Goal: Task Accomplishment & Management: Manage account settings

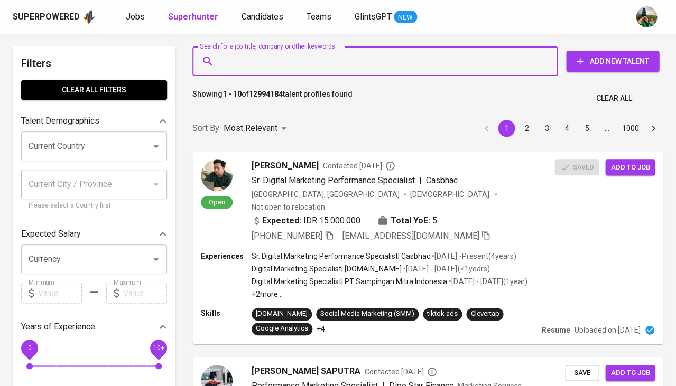
click at [263, 65] on input "Search for a job title, company or other keywords" at bounding box center [377, 61] width 319 height 20
paste input "aldenz8410@gmail.com"
type input "aldenz8410@gmail.com"
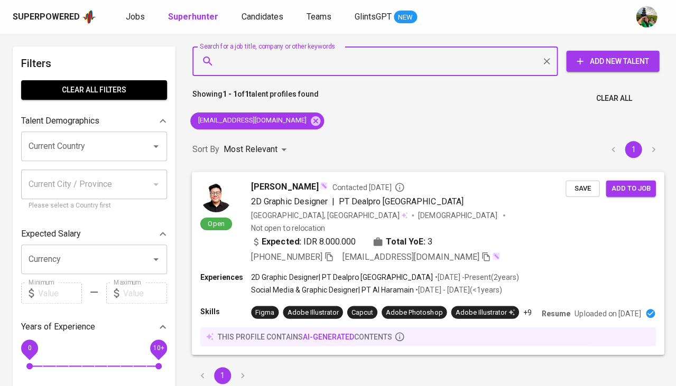
click at [584, 189] on span "Save" at bounding box center [582, 188] width 23 height 12
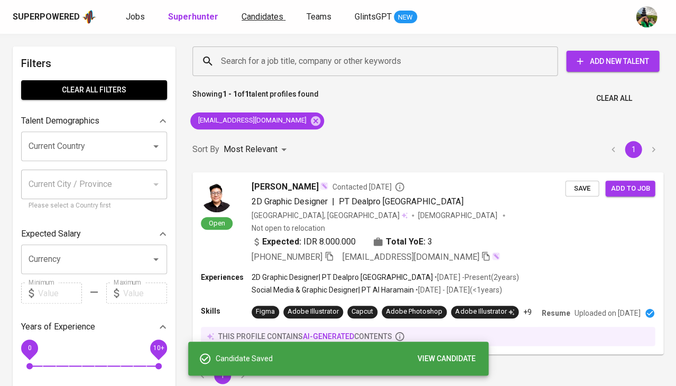
click at [265, 23] on link "Candidates" at bounding box center [264, 17] width 44 height 13
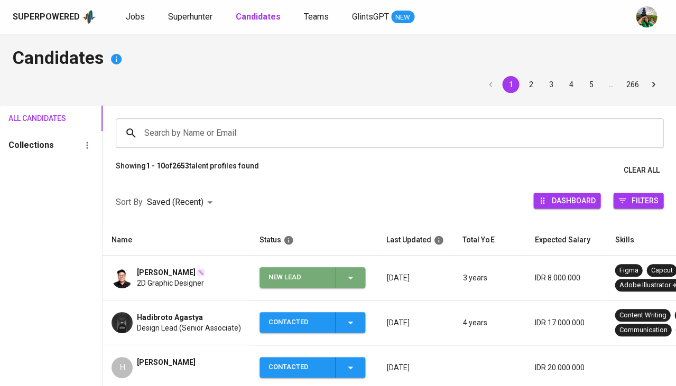
click at [352, 278] on icon "button" at bounding box center [350, 278] width 13 height 13
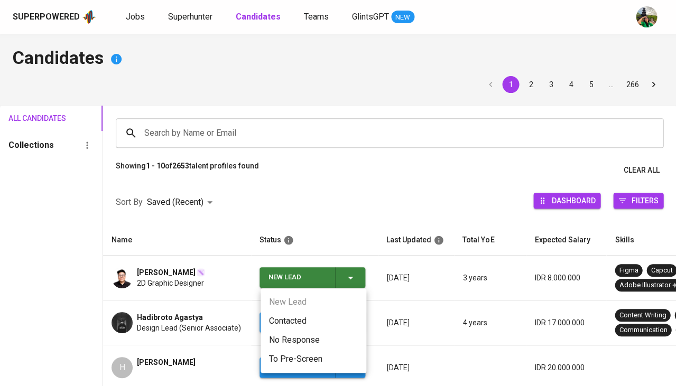
click at [296, 316] on li "Contacted" at bounding box center [314, 321] width 106 height 19
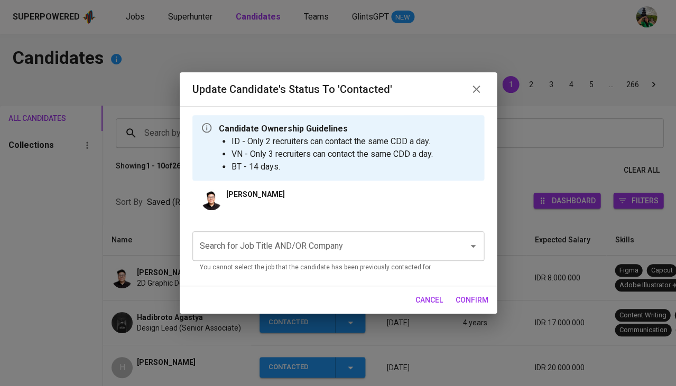
click at [271, 243] on input "Search for Job Title AND/OR Company" at bounding box center [323, 246] width 253 height 20
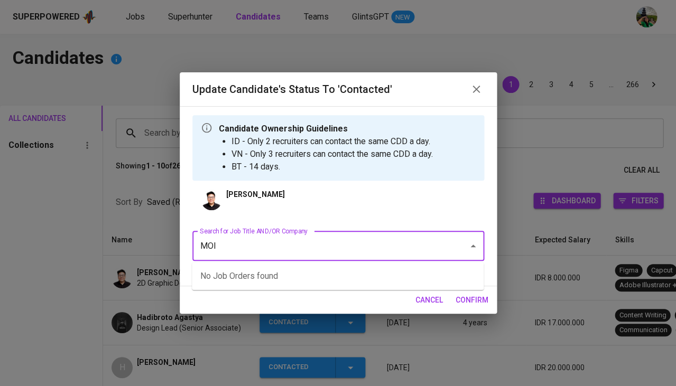
type input "MOI"
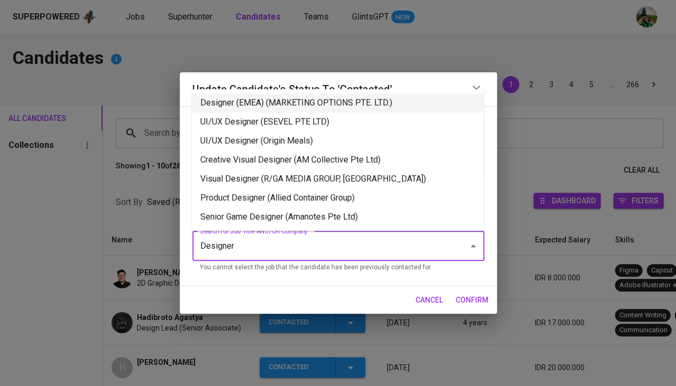
click at [303, 102] on li "Designer (EMEA) (MARKETING OPTIONS PTE. LTD.)" at bounding box center [338, 103] width 292 height 19
type input "Designer"
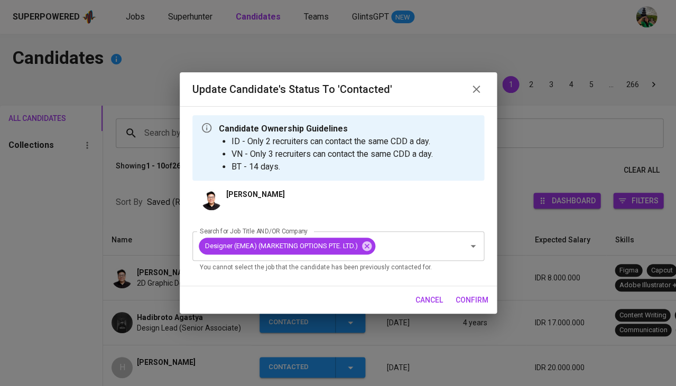
click at [476, 301] on span "confirm" at bounding box center [472, 300] width 33 height 13
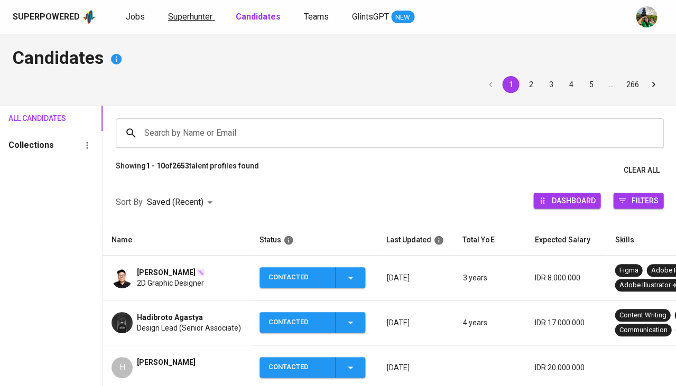
click at [194, 19] on span "Superhunter" at bounding box center [190, 17] width 44 height 10
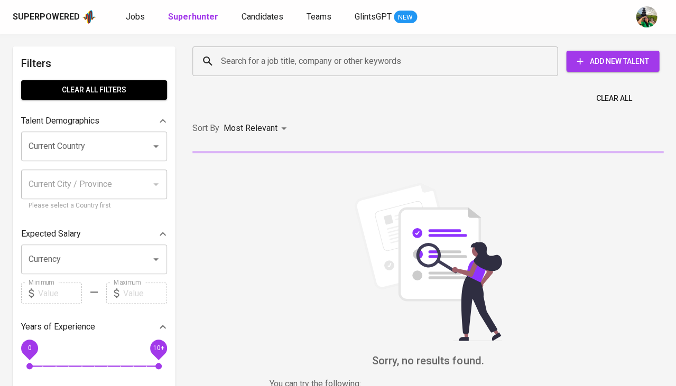
click at [276, 79] on div "Search for a job title, company or other keywords Search for a job title, compa…" at bounding box center [426, 61] width 484 height 47
click at [280, 68] on input "Search for a job title, company or other keywords" at bounding box center [377, 61] width 319 height 20
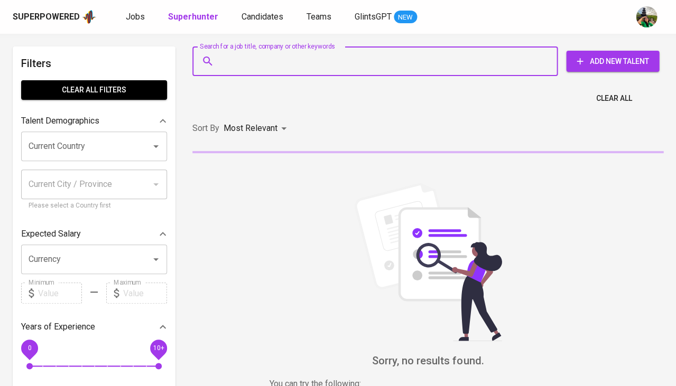
paste input "dianswan1@gmail.com"
type input "dianswan1@gmail.com"
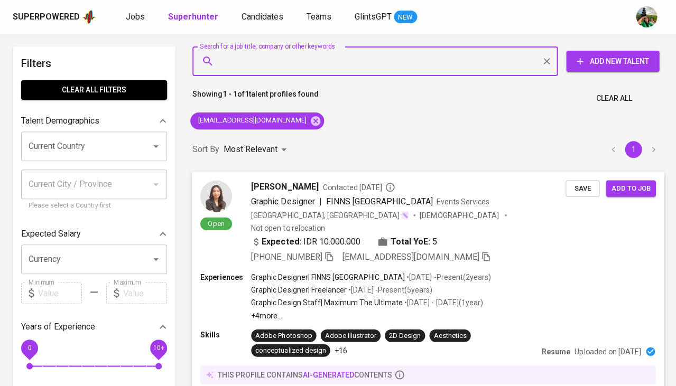
click at [585, 188] on span "Save" at bounding box center [582, 188] width 23 height 12
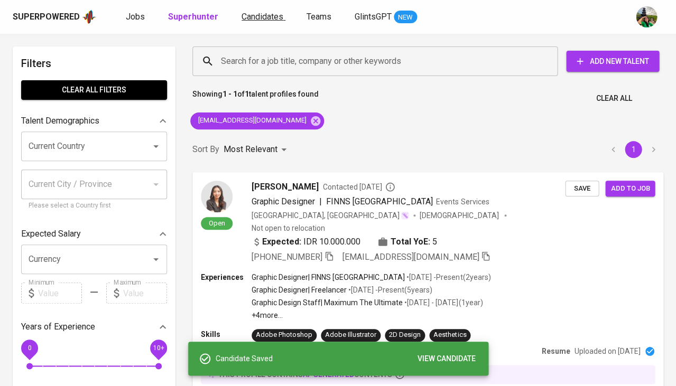
click at [260, 12] on span "Candidates" at bounding box center [263, 17] width 42 height 10
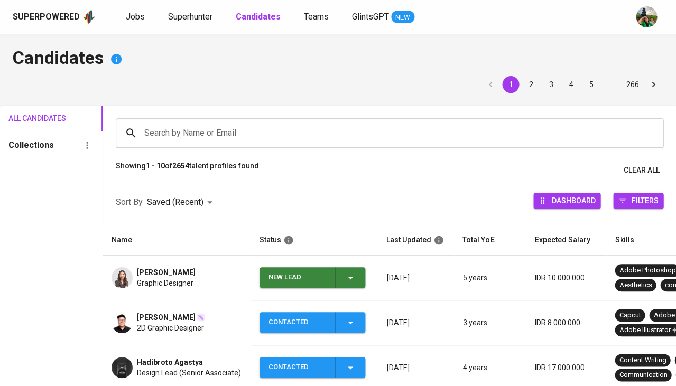
click at [353, 276] on icon "button" at bounding box center [350, 278] width 13 height 13
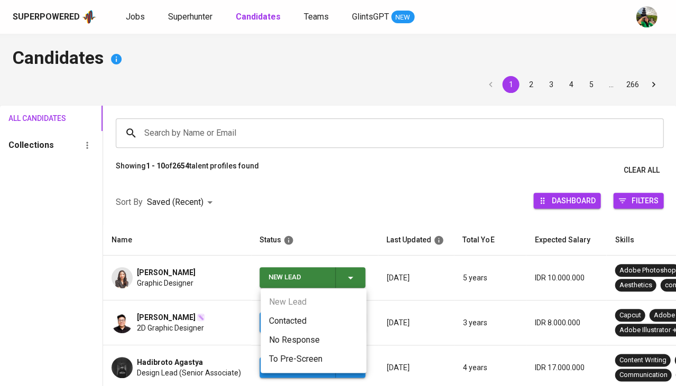
click at [308, 320] on li "Contacted" at bounding box center [314, 321] width 106 height 19
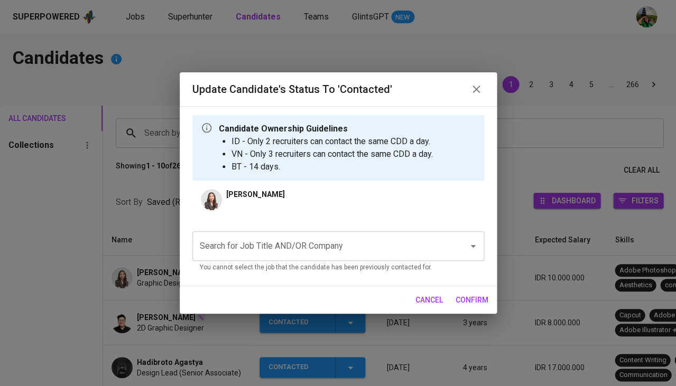
click at [265, 250] on input "Search for Job Title AND/OR Company" at bounding box center [323, 246] width 253 height 20
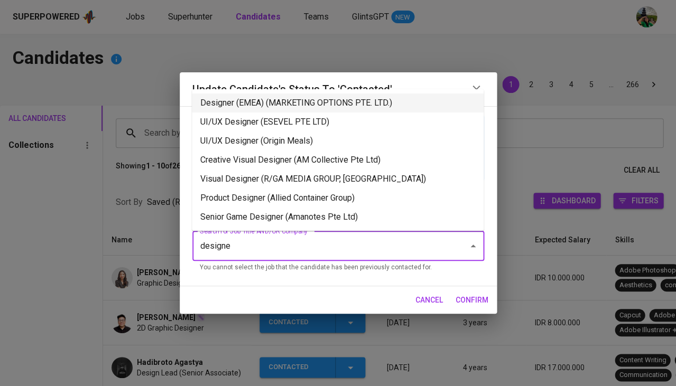
click at [315, 103] on li "Designer (EMEA) (MARKETING OPTIONS PTE. LTD.)" at bounding box center [338, 103] width 292 height 19
type input "designe"
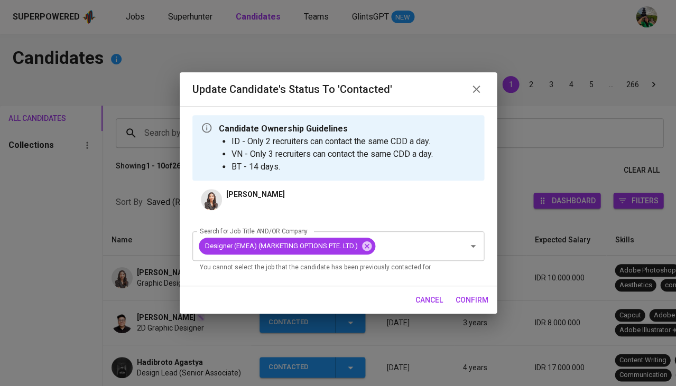
click at [473, 301] on span "confirm" at bounding box center [472, 300] width 33 height 13
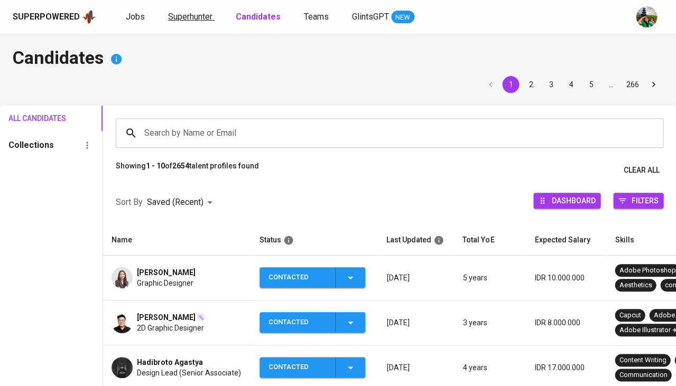
click at [200, 16] on span "Superhunter" at bounding box center [190, 17] width 44 height 10
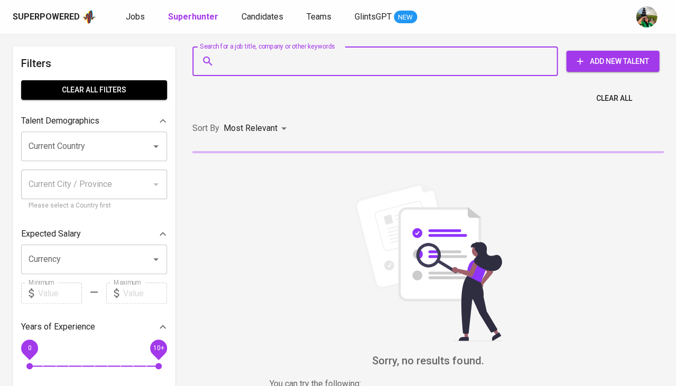
click at [273, 70] on input "Search for a job title, company or other keywords" at bounding box center [377, 61] width 319 height 20
paste input "chrysaradv@gmail.com"
type input "chrysaradv@gmail.com"
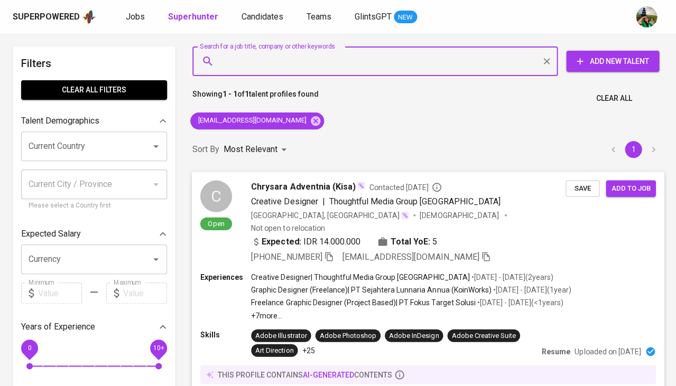
click at [562, 192] on div "Chrysara Adventnia (Kisa) Contacted 1 year ago" at bounding box center [408, 186] width 315 height 13
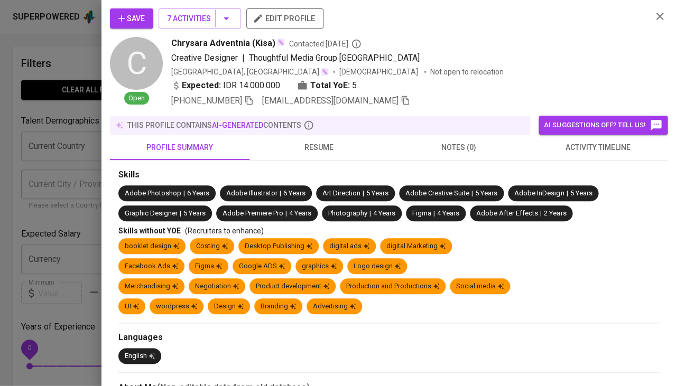
click at [26, 235] on div at bounding box center [338, 193] width 676 height 386
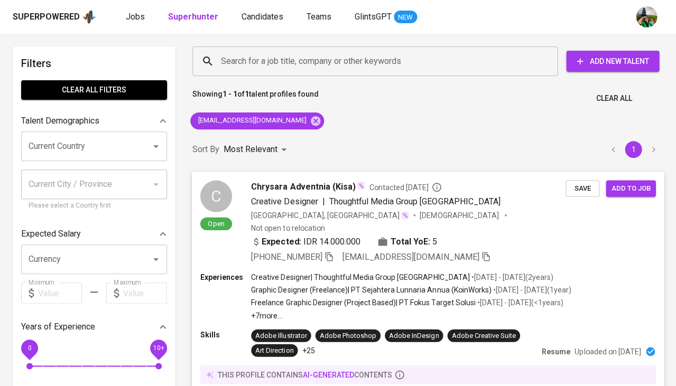
click at [584, 185] on span "Save" at bounding box center [582, 188] width 23 height 12
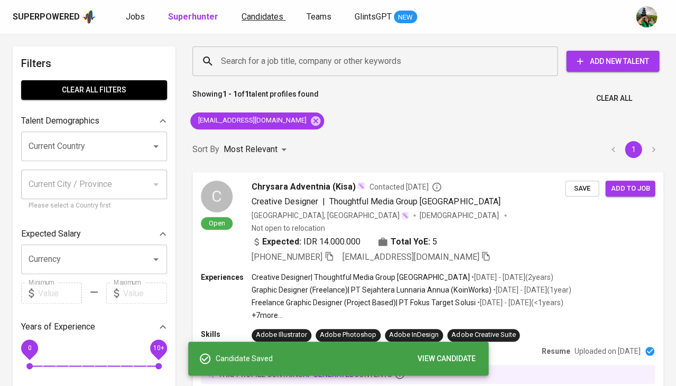
click at [260, 15] on span "Candidates" at bounding box center [263, 17] width 42 height 10
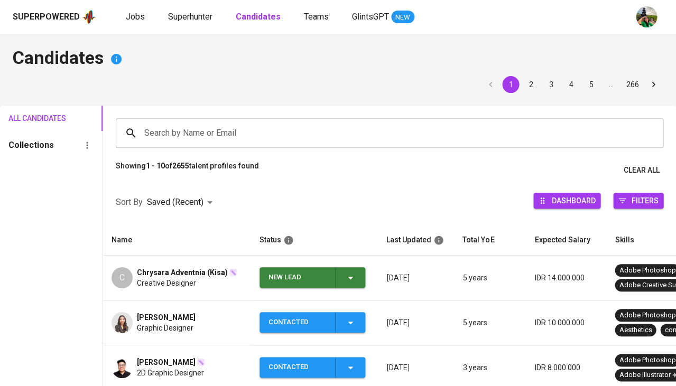
click at [352, 278] on icon "button" at bounding box center [350, 278] width 13 height 13
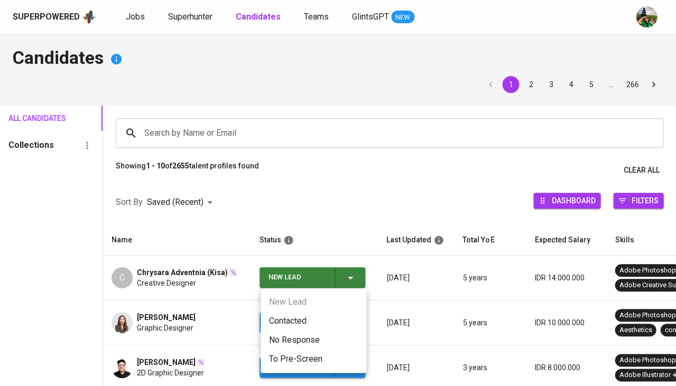
click at [307, 320] on li "Contacted" at bounding box center [314, 321] width 106 height 19
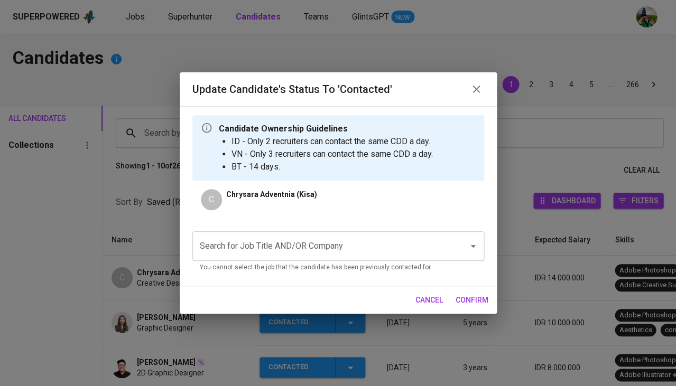
click at [332, 250] on input "Search for Job Title AND/OR Company" at bounding box center [323, 246] width 253 height 20
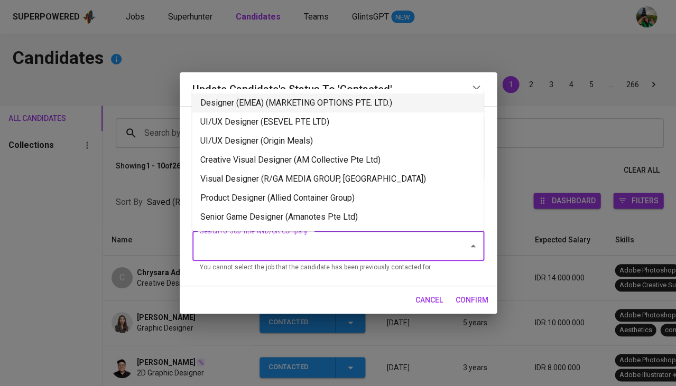
click at [335, 99] on li "Designer (EMEA) (MARKETING OPTIONS PTE. LTD.)" at bounding box center [338, 103] width 292 height 19
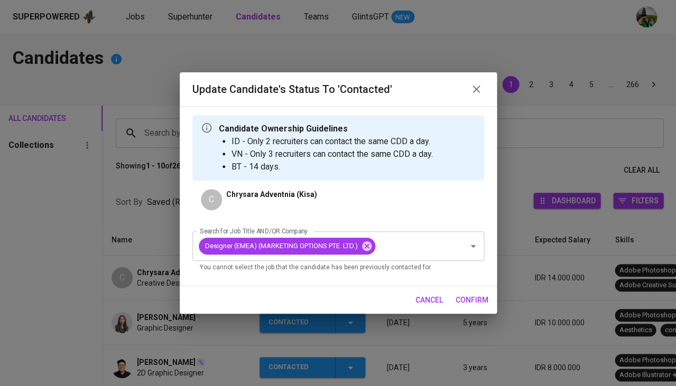
click at [454, 297] on button "confirm" at bounding box center [471, 301] width 41 height 20
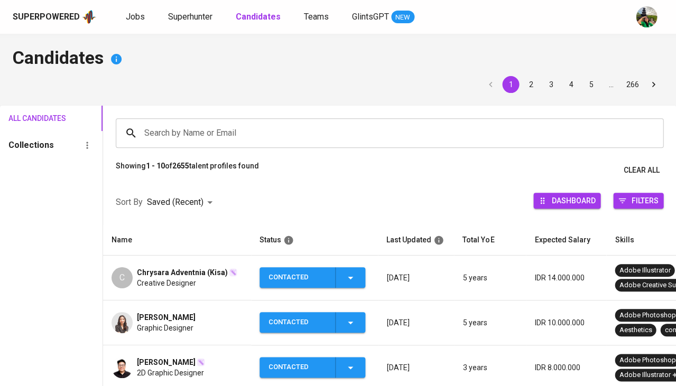
click at [169, 271] on span "Chrysara Adventnia (Kisa)" at bounding box center [182, 272] width 91 height 11
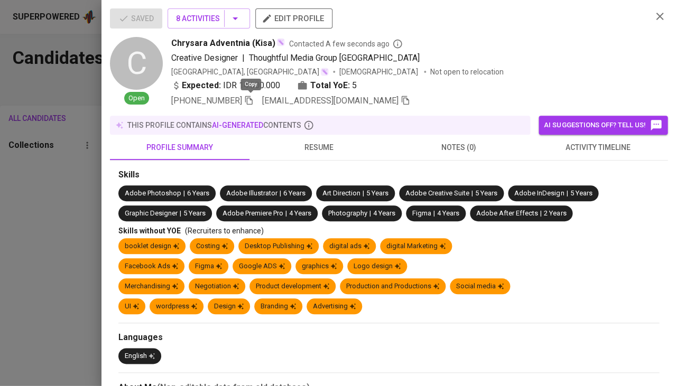
click at [250, 99] on icon "button" at bounding box center [249, 101] width 10 height 10
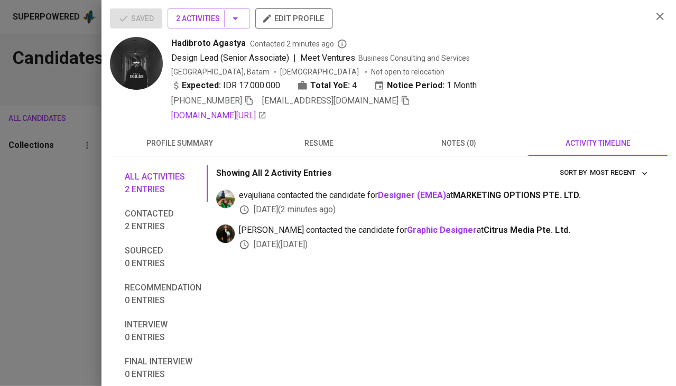
click at [464, 3] on div "Saved 2 Activities edit profile [PERSON_NAME] Contacted 2 minutes ago Design Le…" at bounding box center [388, 193] width 575 height 386
click at [78, 267] on div at bounding box center [338, 193] width 676 height 386
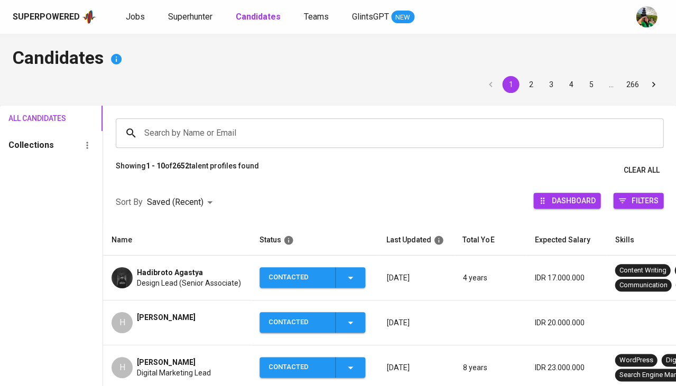
click at [201, 24] on div "Superpowered Jobs Superhunter Candidates Teams GlintsGPT NEW" at bounding box center [321, 17] width 617 height 16
click at [197, 17] on span "Superhunter" at bounding box center [190, 17] width 44 height 10
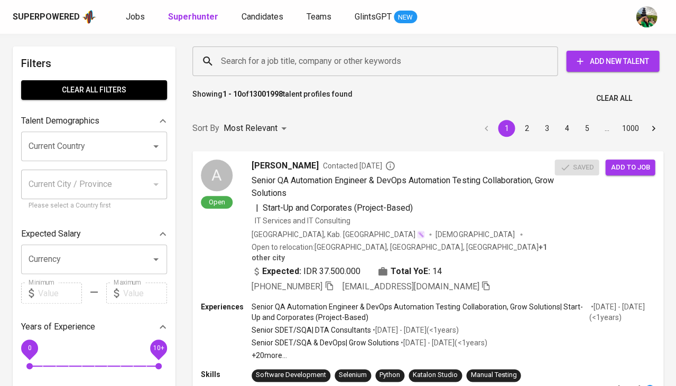
click at [81, 147] on input "Current Country" at bounding box center [79, 146] width 107 height 20
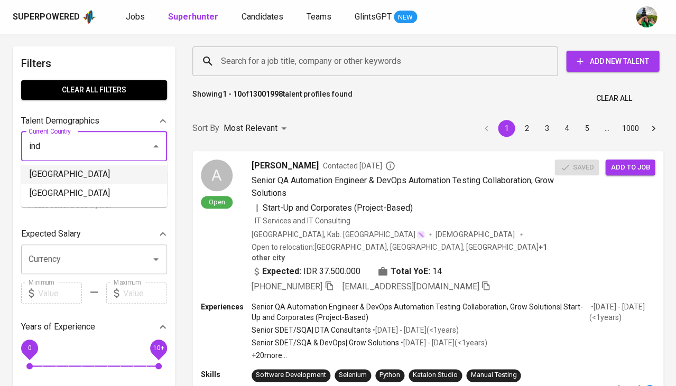
click at [96, 171] on li "[GEOGRAPHIC_DATA]" at bounding box center [94, 174] width 146 height 19
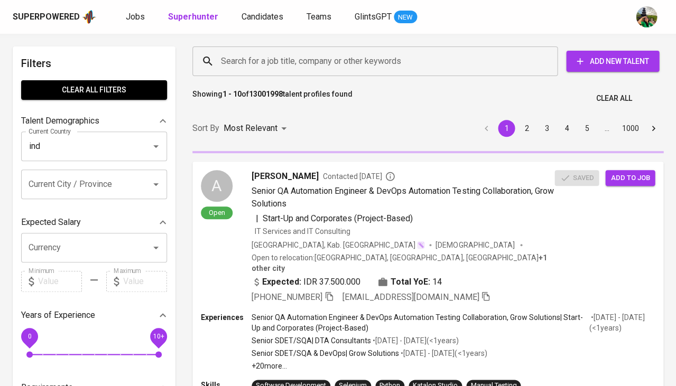
type input "[GEOGRAPHIC_DATA]"
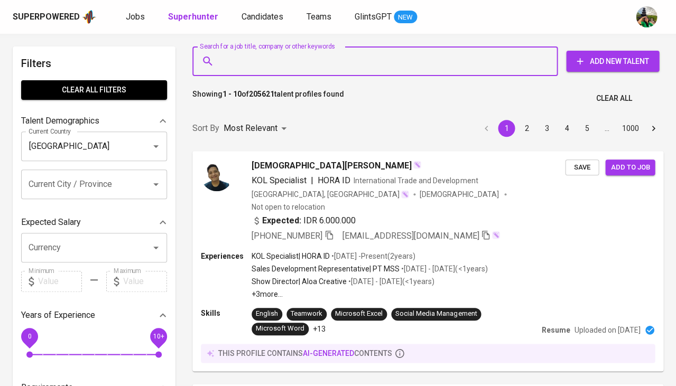
click at [294, 52] on input "Search for a job title, company or other keywords" at bounding box center [377, 61] width 319 height 20
click at [137, 16] on span "Jobs" at bounding box center [135, 17] width 19 height 10
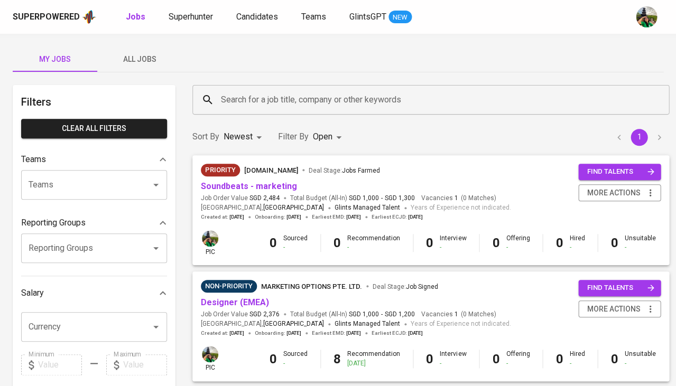
click at [148, 59] on span "All Jobs" at bounding box center [140, 59] width 72 height 13
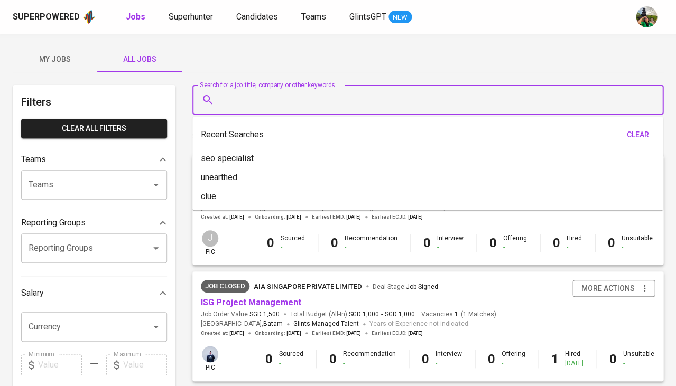
click at [245, 107] on input "Search for a job title, company or other keywords" at bounding box center [430, 100] width 424 height 20
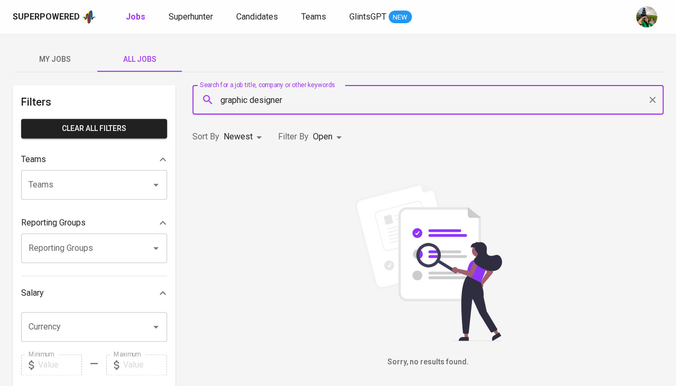
type input "graphic designer"
click at [327, 142] on body "Superpowered Jobs Superhunter Candidates Teams GlintsGPT NEW My Jobs All Jobs F…" at bounding box center [338, 361] width 676 height 722
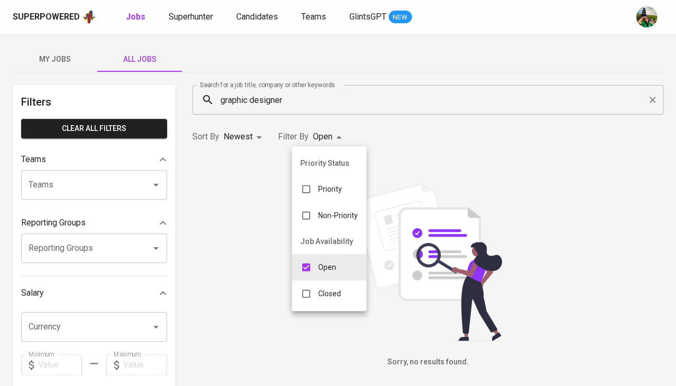
click at [307, 284] on input "checkbox" at bounding box center [306, 294] width 20 height 20
checkbox input "true"
type input "OPEN,CLOSE"
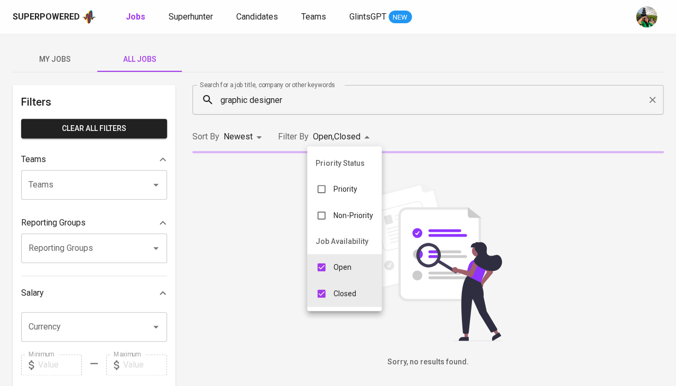
click at [328, 261] on input "checkbox" at bounding box center [321, 267] width 20 height 20
checkbox input "false"
type input "CLOSE"
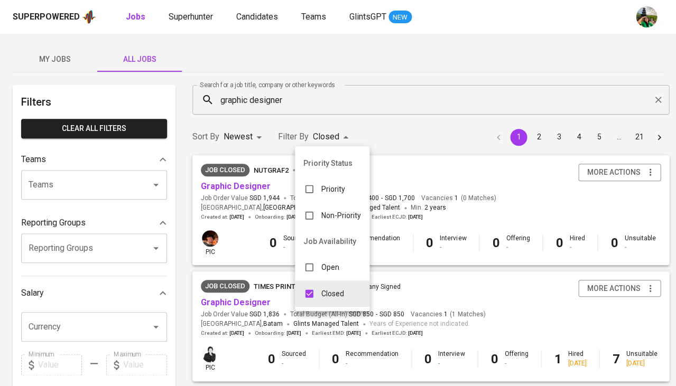
click at [429, 133] on div at bounding box center [338, 193] width 676 height 386
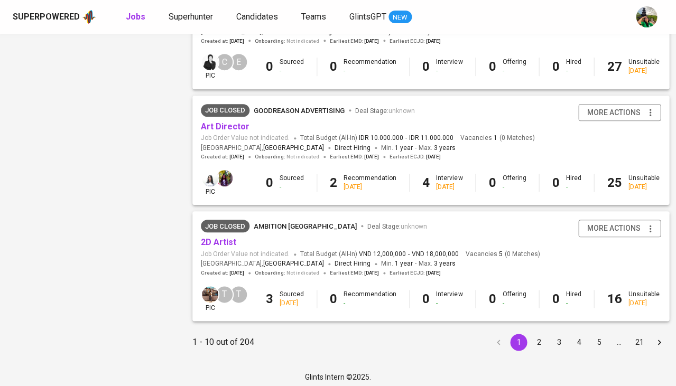
scroll to position [989, 0]
click at [533, 338] on button "2" at bounding box center [538, 343] width 17 height 17
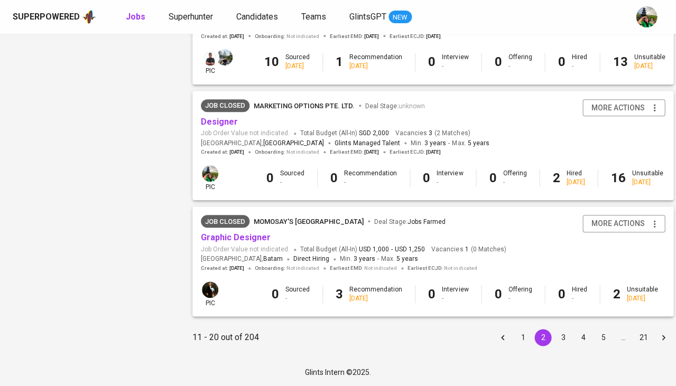
scroll to position [1001, 0]
click at [555, 346] on button "3" at bounding box center [563, 337] width 17 height 17
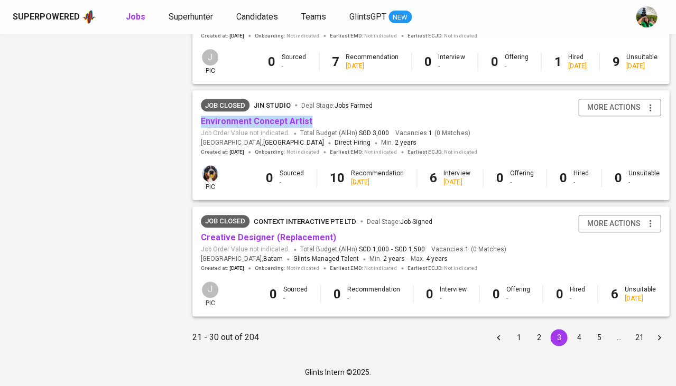
scroll to position [995, 0]
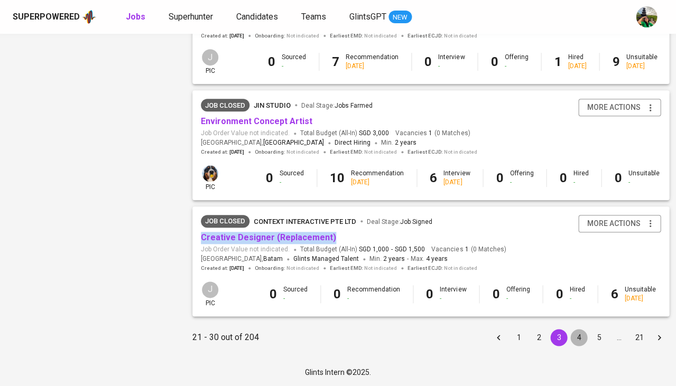
click at [570, 338] on button "4" at bounding box center [578, 337] width 17 height 17
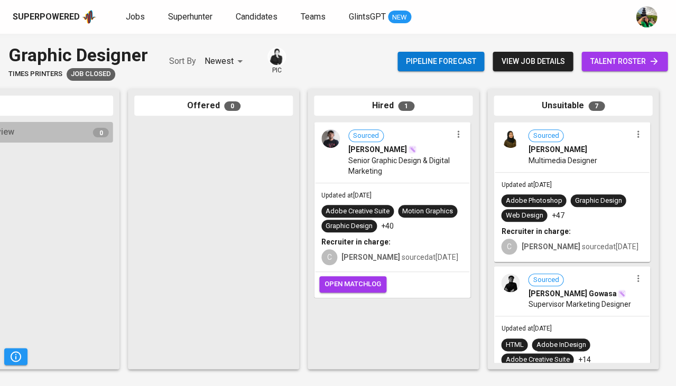
click at [541, 163] on span "Multimedia Designer" at bounding box center [562, 160] width 69 height 11
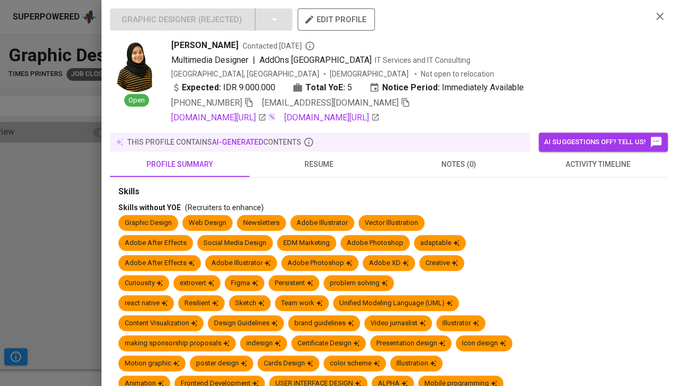
click at [568, 161] on span "activity timeline" at bounding box center [597, 164] width 127 height 13
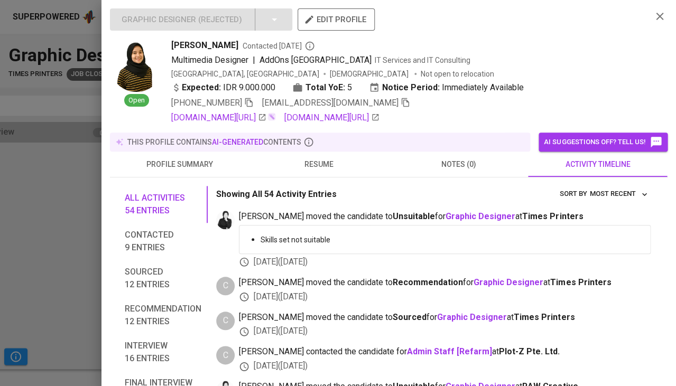
scroll to position [42, 0]
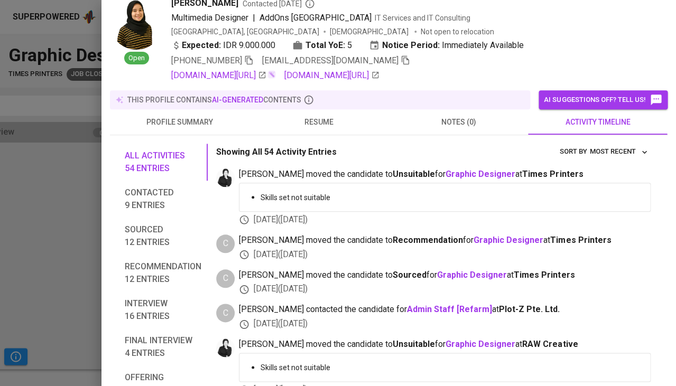
click at [310, 124] on span "resume" at bounding box center [319, 122] width 127 height 13
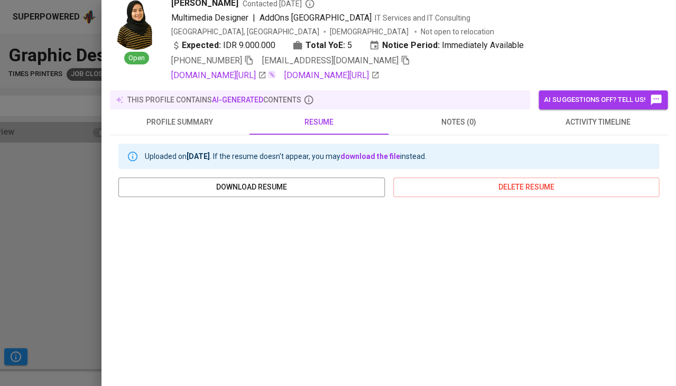
scroll to position [193, 0]
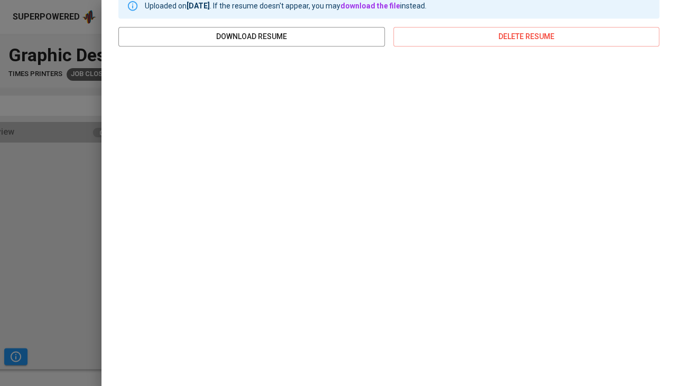
click at [45, 238] on div at bounding box center [338, 193] width 676 height 386
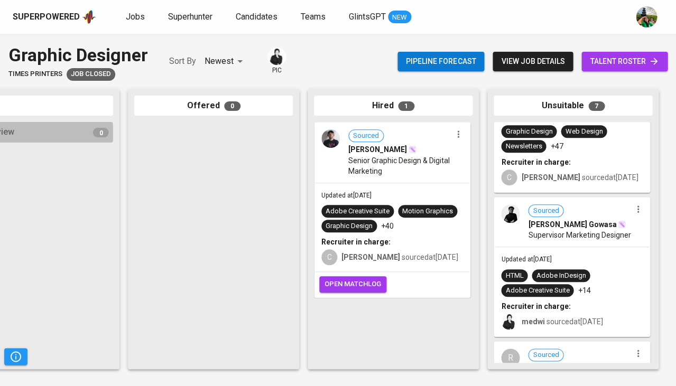
scroll to position [81, 0]
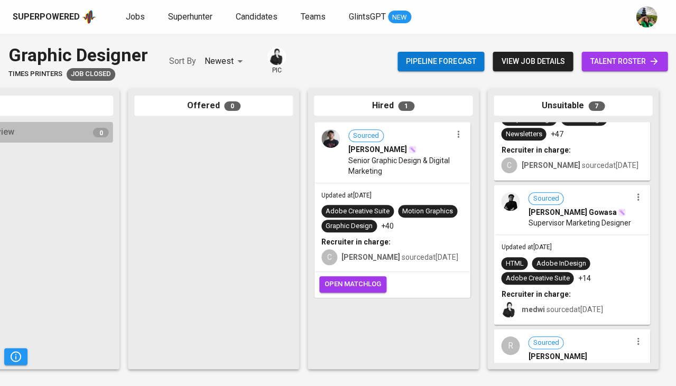
click at [575, 252] on div "Updated at Jul 28, 2025 HTML Adobe InDesign Adobe Creative Suite +14 Recruiter …" at bounding box center [572, 279] width 154 height 89
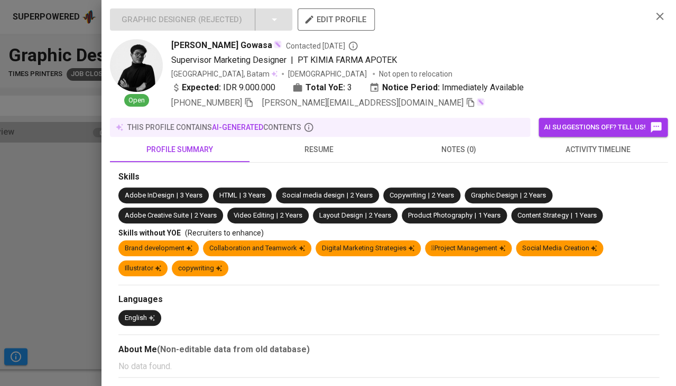
click at [592, 149] on span "activity timeline" at bounding box center [597, 149] width 127 height 13
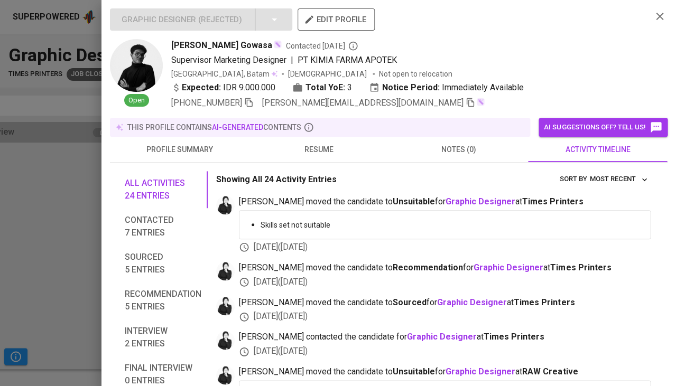
scroll to position [0, 0]
click at [326, 151] on span "resume" at bounding box center [319, 149] width 127 height 13
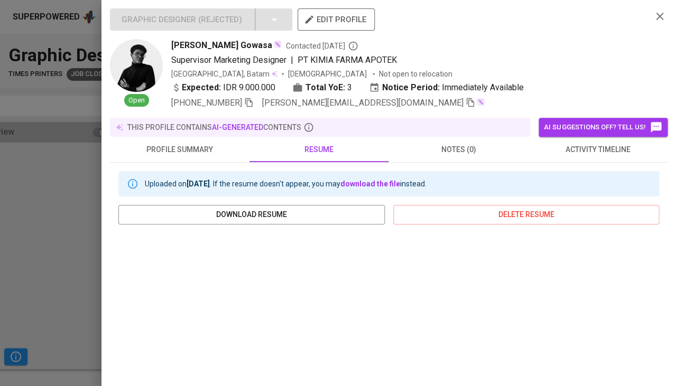
click at [94, 272] on div at bounding box center [338, 193] width 676 height 386
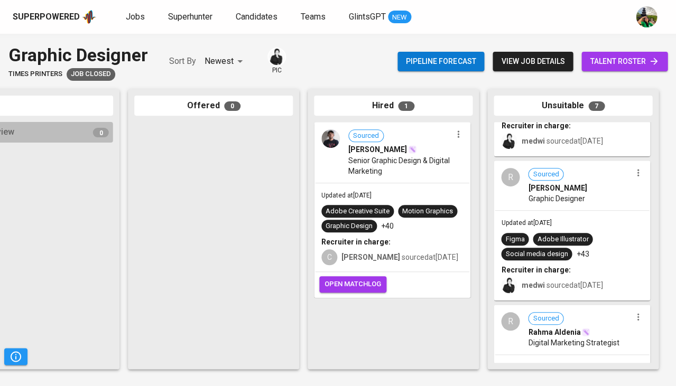
scroll to position [254, 0]
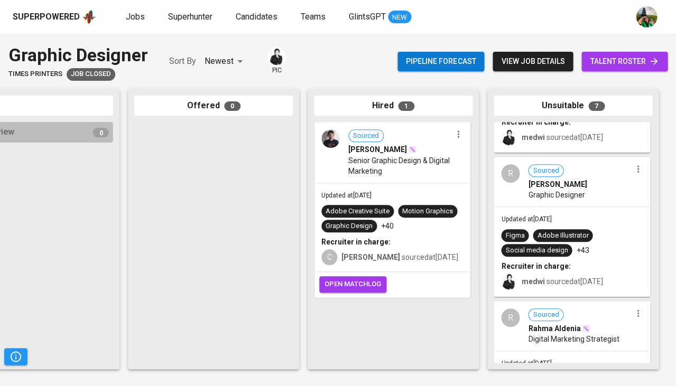
click at [587, 253] on p "+43" at bounding box center [582, 250] width 13 height 11
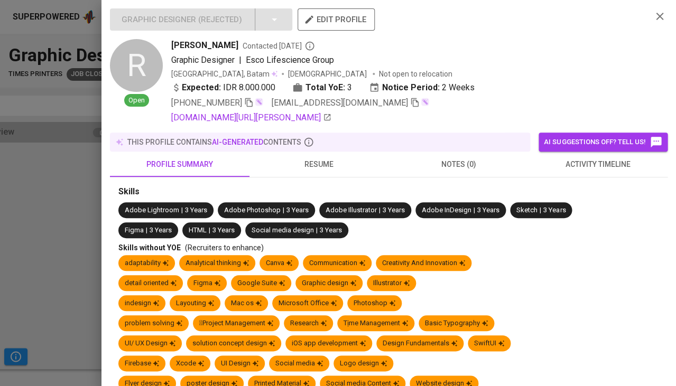
click at [53, 192] on div at bounding box center [338, 193] width 676 height 386
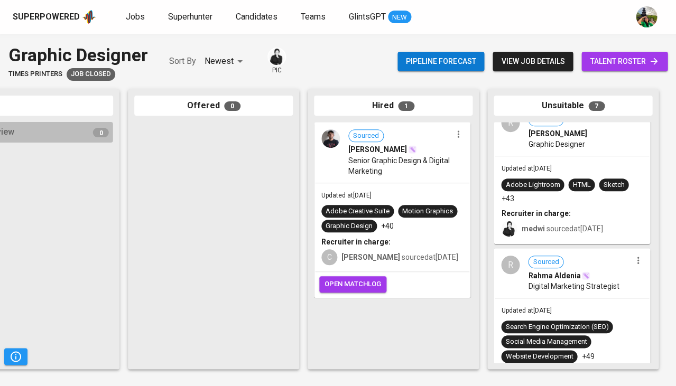
scroll to position [307, 0]
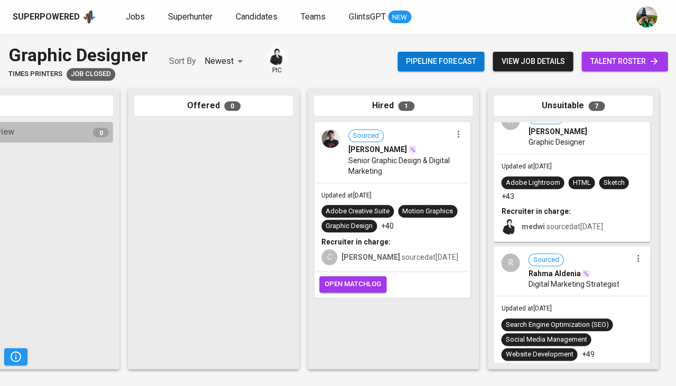
click at [605, 306] on div "Updated at Jul 28, 2025 Search Engine Optimization (SEO) Social Media Managemen…" at bounding box center [572, 349] width 154 height 104
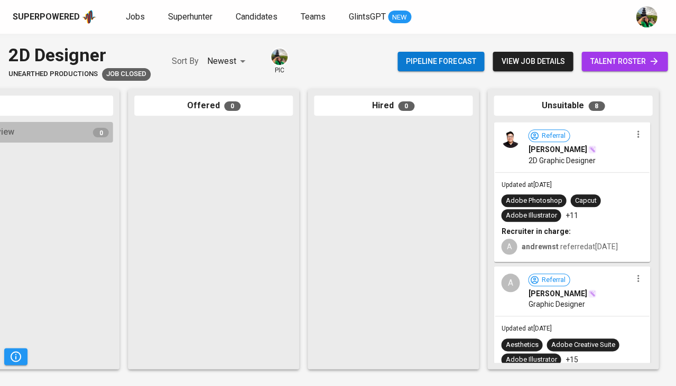
scroll to position [0, 583]
click at [567, 198] on div "Adobe Photoshop Capcut Adobe Illustrator +11" at bounding box center [572, 208] width 142 height 27
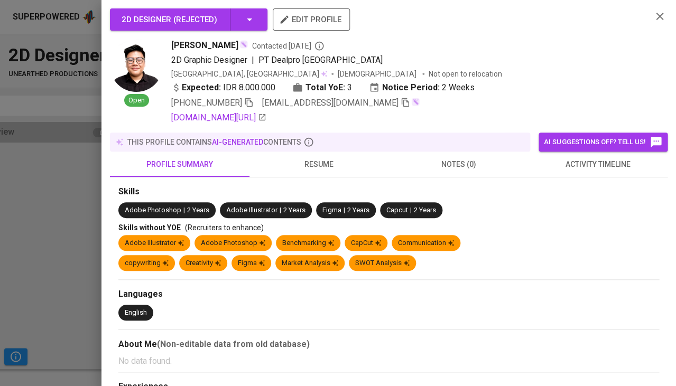
click at [586, 159] on span "activity timeline" at bounding box center [597, 164] width 127 height 13
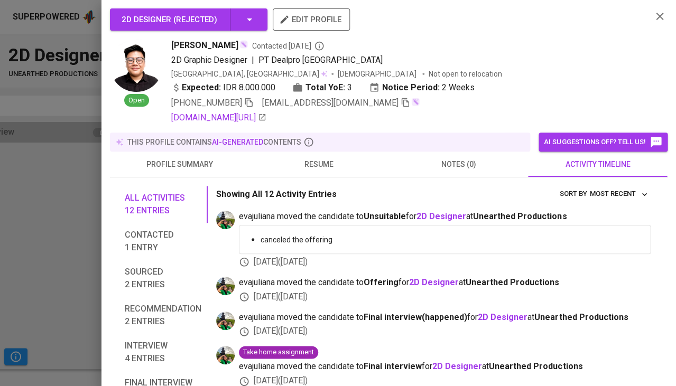
scroll to position [0, 0]
click at [317, 160] on span "resume" at bounding box center [319, 164] width 127 height 13
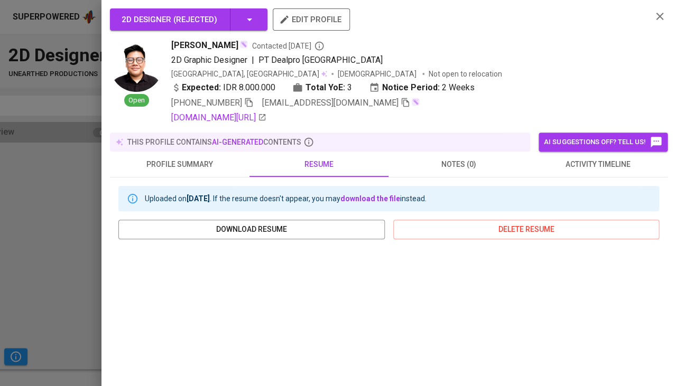
click at [602, 165] on span "activity timeline" at bounding box center [597, 164] width 127 height 13
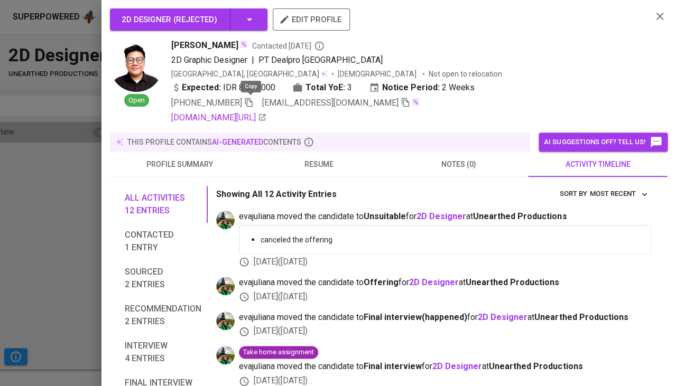
click at [247, 101] on icon "button" at bounding box center [249, 103] width 10 height 10
click at [401, 101] on icon "button" at bounding box center [406, 103] width 10 height 10
click at [0, 260] on div at bounding box center [338, 193] width 676 height 386
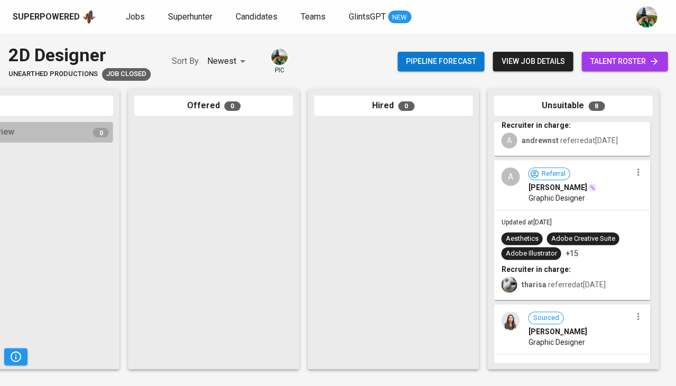
scroll to position [112, 0]
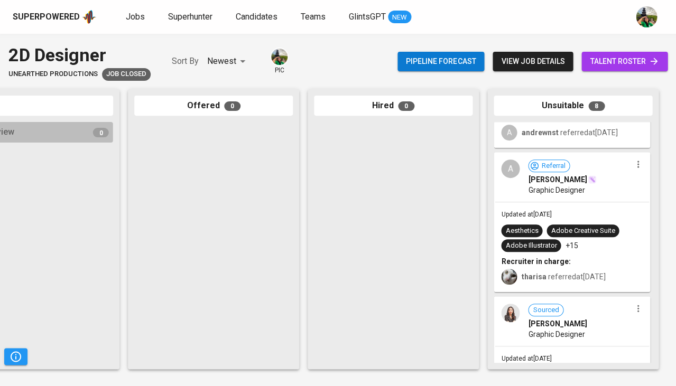
click at [588, 208] on div "Updated at May 22, 2025 Aesthetics Adobe Creative Suite Adobe Illustrator +15 R…" at bounding box center [572, 246] width 154 height 89
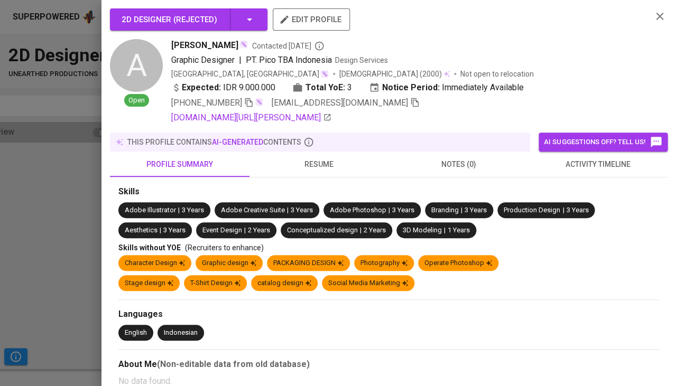
click at [605, 170] on span "activity timeline" at bounding box center [597, 164] width 127 height 13
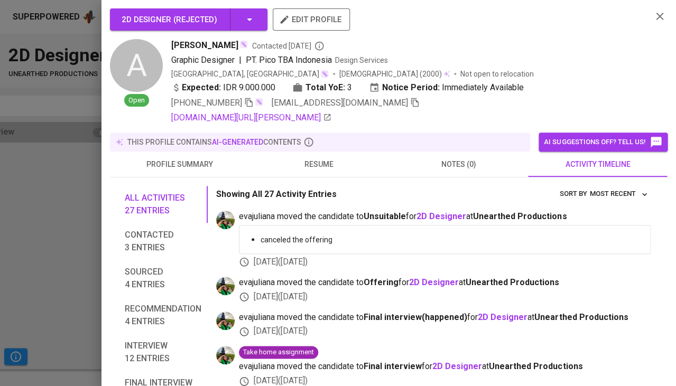
scroll to position [22, 0]
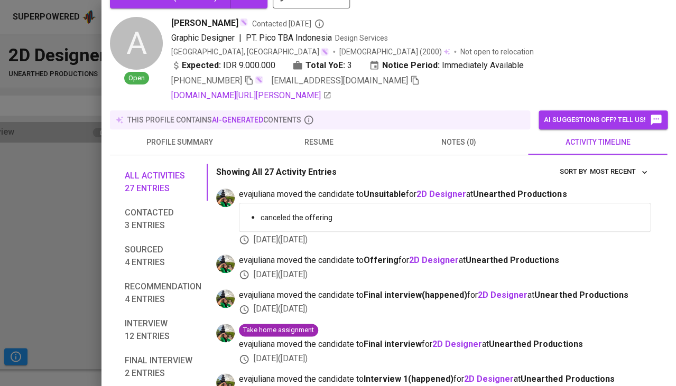
click at [320, 149] on span "resume" at bounding box center [319, 142] width 127 height 13
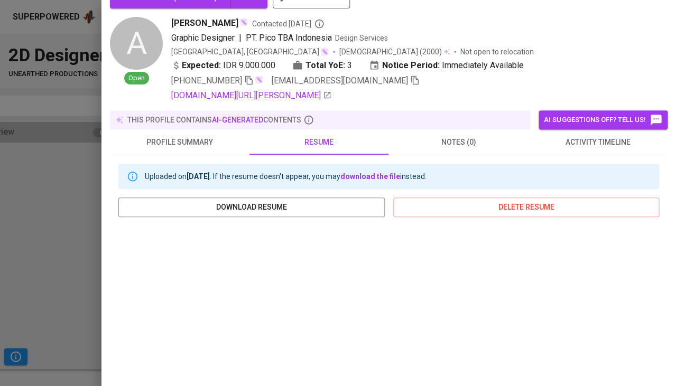
scroll to position [150, 0]
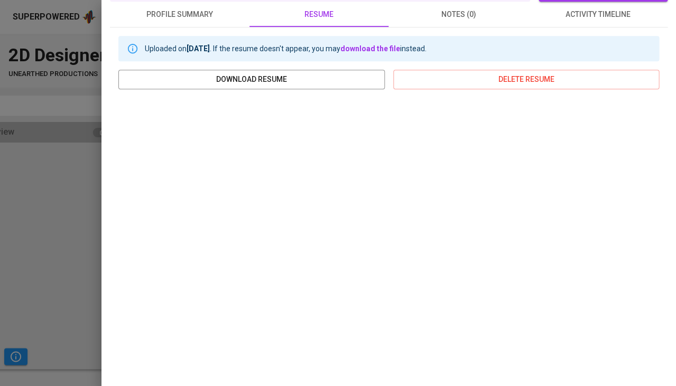
click at [36, 218] on div at bounding box center [338, 193] width 676 height 386
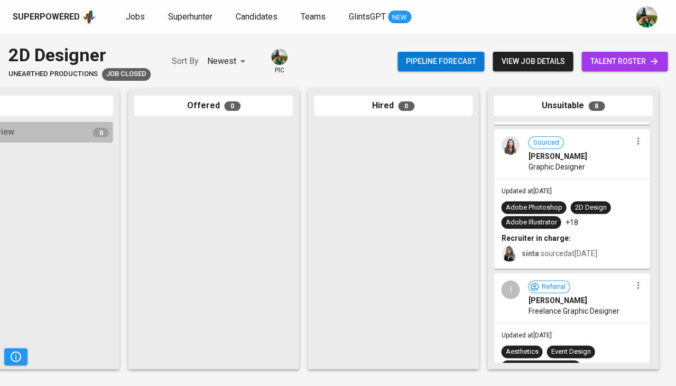
scroll to position [284, 0]
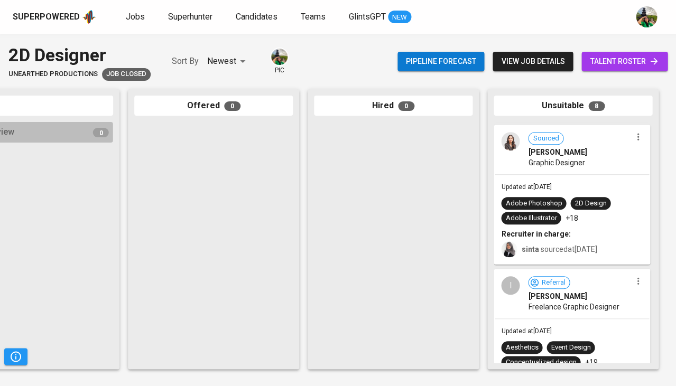
click at [597, 175] on div "Updated at May 14, 2025 Adobe Photoshop 2D Design Adobe Illustrator +18 Recruit…" at bounding box center [572, 219] width 154 height 89
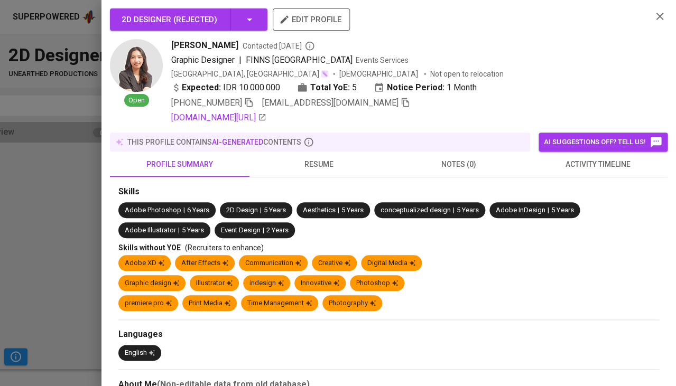
click at [594, 171] on button "activity timeline" at bounding box center [598, 164] width 140 height 25
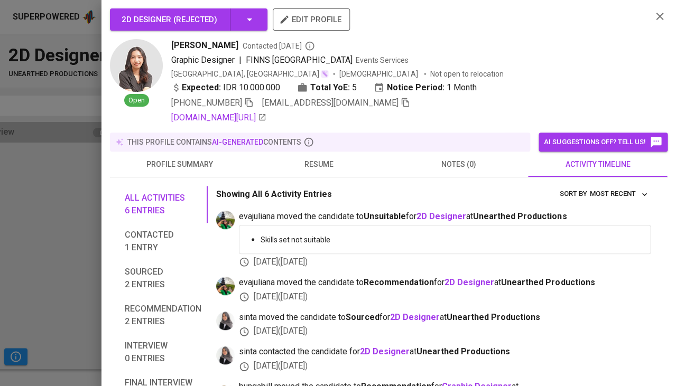
click at [320, 169] on button "resume" at bounding box center [320, 164] width 140 height 25
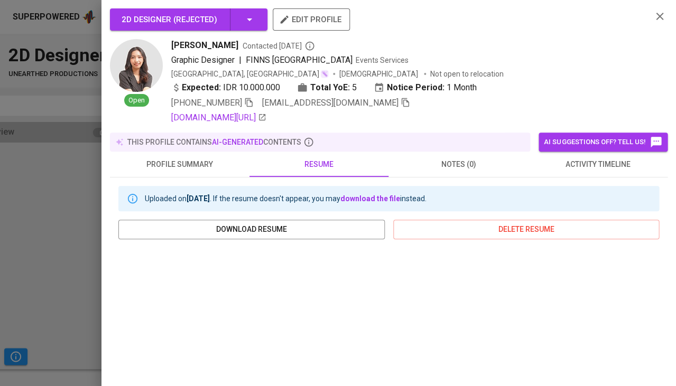
scroll to position [0, 0]
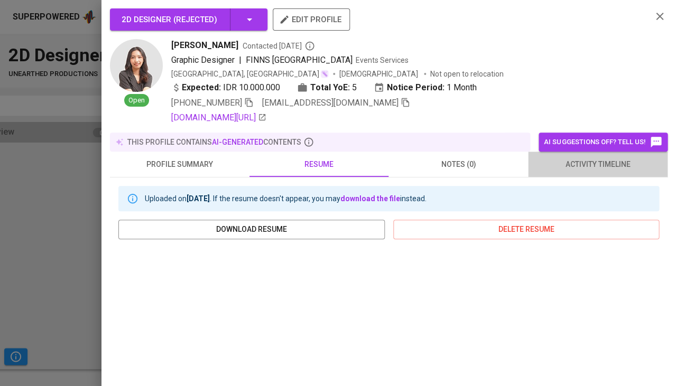
click at [603, 163] on span "activity timeline" at bounding box center [597, 164] width 127 height 13
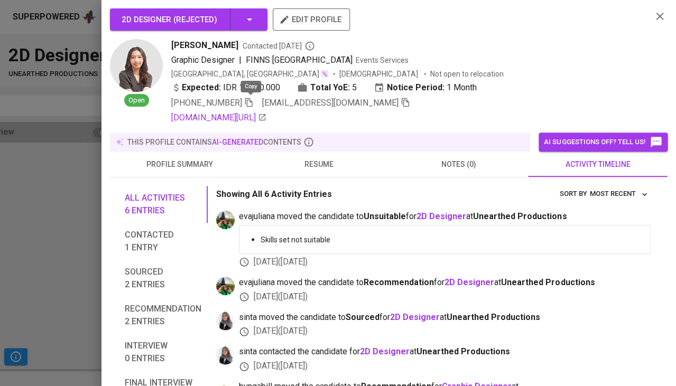
click at [249, 102] on icon "button" at bounding box center [248, 102] width 7 height 9
click at [402, 104] on icon "button" at bounding box center [405, 102] width 7 height 9
click at [63, 254] on div at bounding box center [338, 193] width 676 height 386
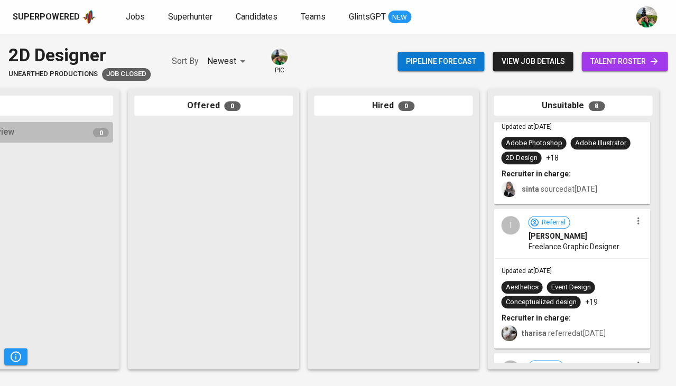
scroll to position [350, 0]
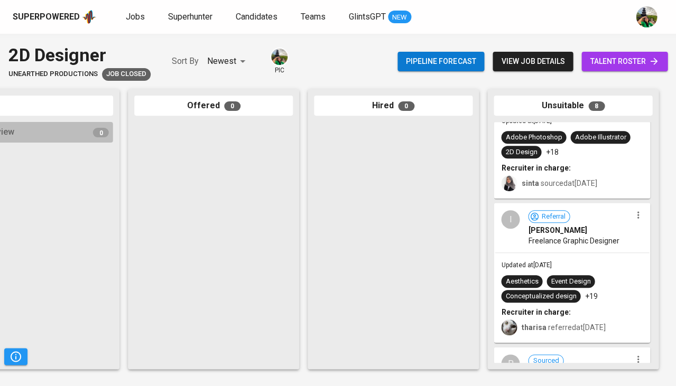
click at [577, 255] on div "Updated at May 14, 2025 Aesthetics Event Design Conceptualized design +19 Recru…" at bounding box center [572, 297] width 154 height 89
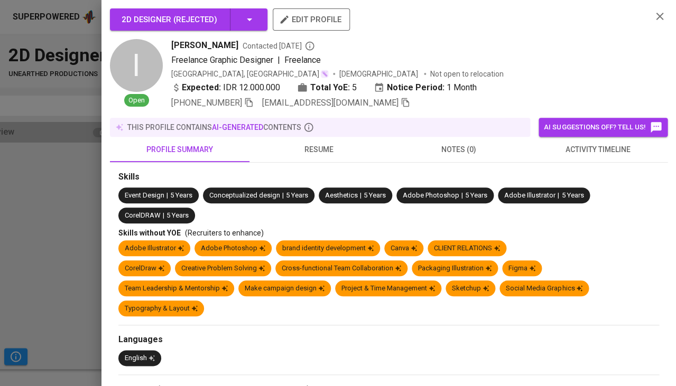
scroll to position [0, 0]
click at [401, 102] on icon "button" at bounding box center [406, 103] width 10 height 10
click at [325, 151] on span "resume" at bounding box center [319, 149] width 127 height 13
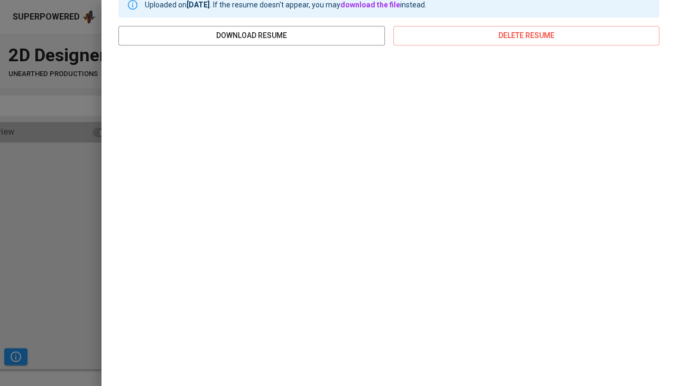
scroll to position [179, 0]
click at [91, 201] on div at bounding box center [338, 193] width 676 height 386
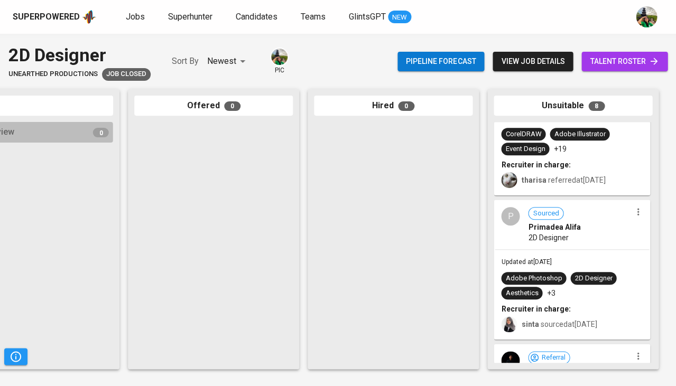
scroll to position [498, 0]
click at [585, 235] on div "2D Designer" at bounding box center [579, 237] width 103 height 11
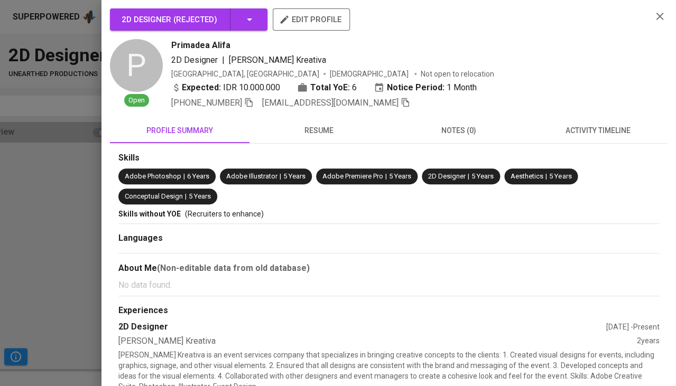
click at [599, 127] on span "activity timeline" at bounding box center [597, 130] width 127 height 13
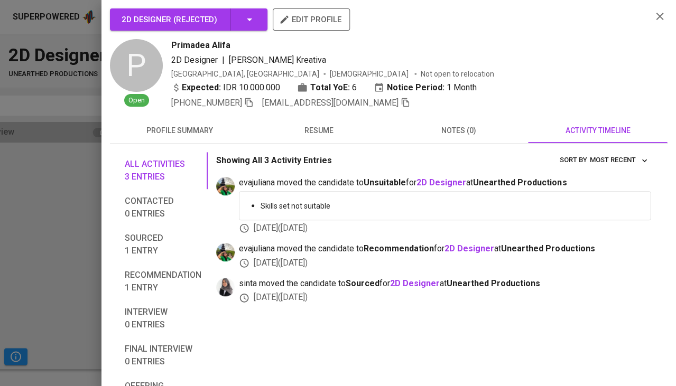
click at [316, 127] on span "resume" at bounding box center [319, 130] width 127 height 13
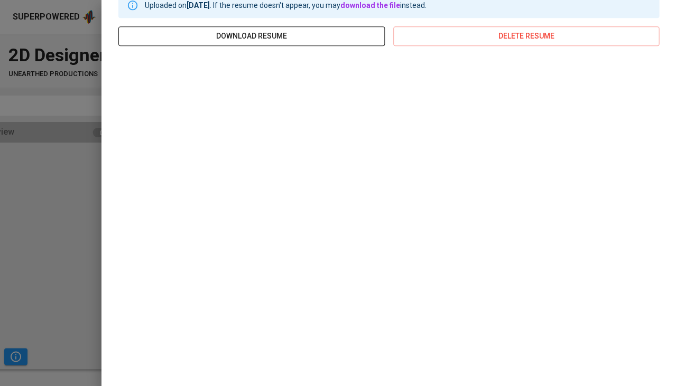
scroll to position [159, 0]
click at [50, 219] on div at bounding box center [338, 193] width 676 height 386
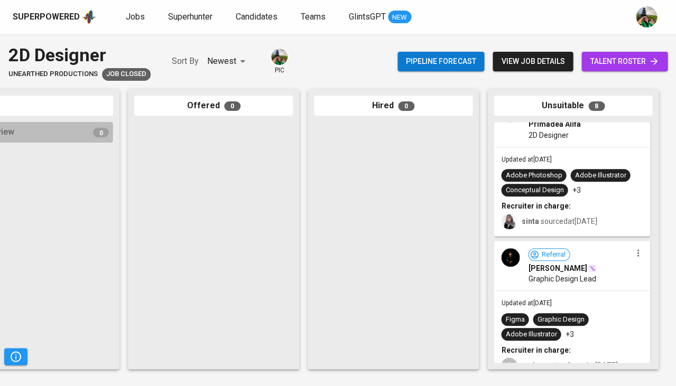
scroll to position [606, 0]
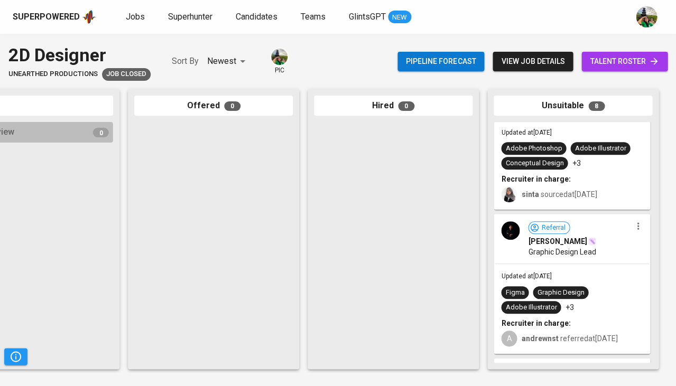
click at [575, 257] on div "Referral Albaari Kemal Graphic Design Lead" at bounding box center [572, 239] width 154 height 49
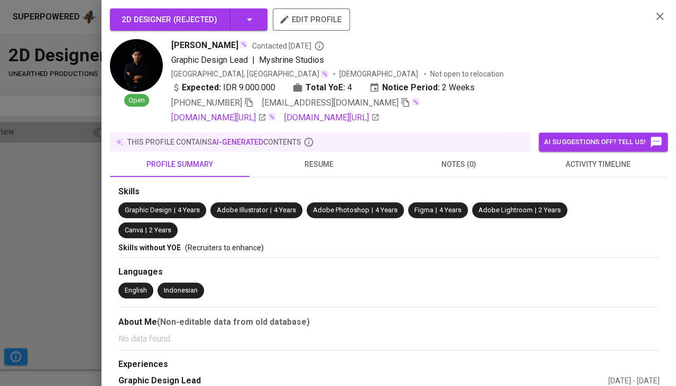
click at [611, 163] on span "activity timeline" at bounding box center [597, 164] width 127 height 13
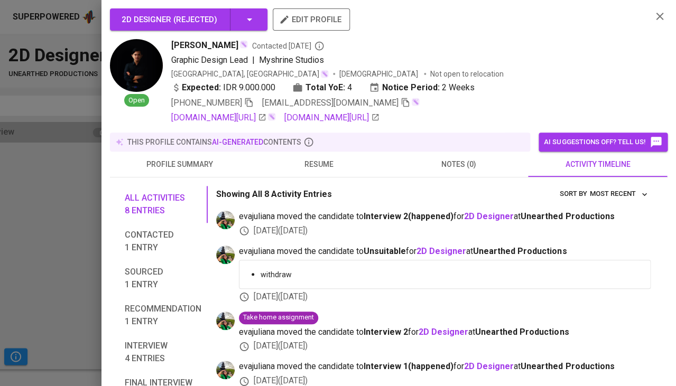
scroll to position [-1, 0]
click at [320, 160] on span "resume" at bounding box center [319, 164] width 127 height 13
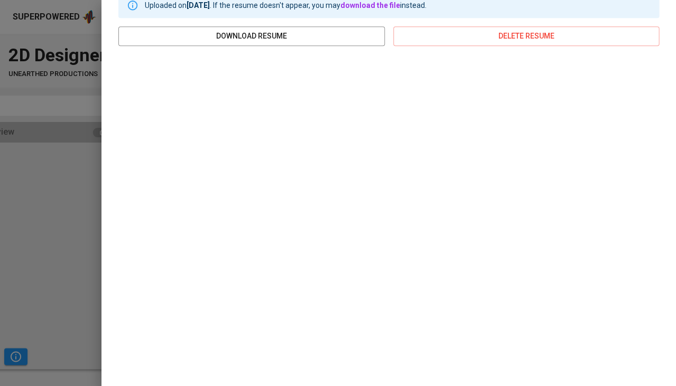
scroll to position [193, 0]
click at [45, 233] on div at bounding box center [338, 193] width 676 height 386
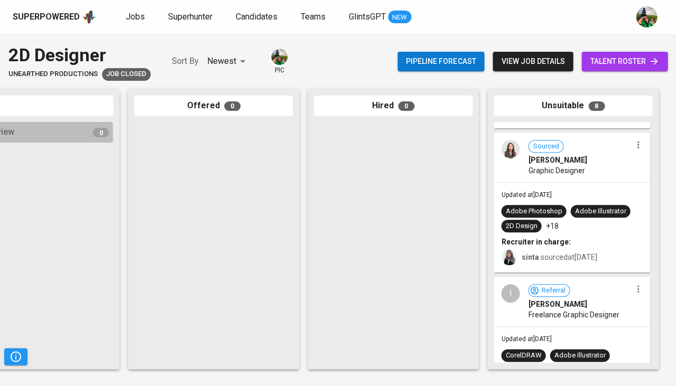
scroll to position [275, 0]
click at [560, 300] on span "Irvan Alizar" at bounding box center [557, 305] width 59 height 11
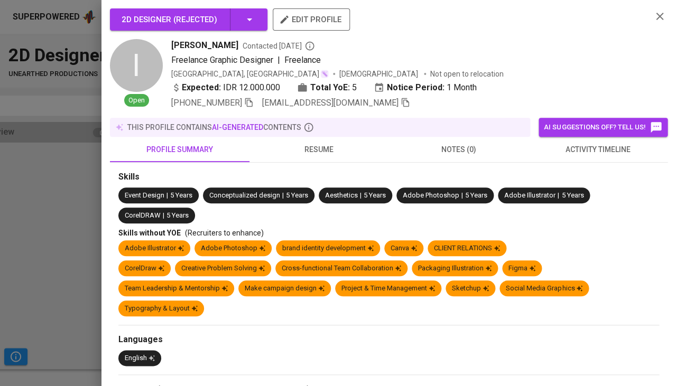
click at [616, 152] on span "activity timeline" at bounding box center [597, 149] width 127 height 13
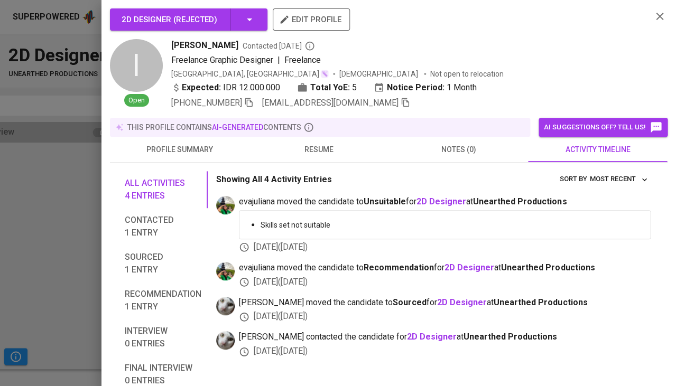
click at [314, 149] on span "resume" at bounding box center [319, 149] width 127 height 13
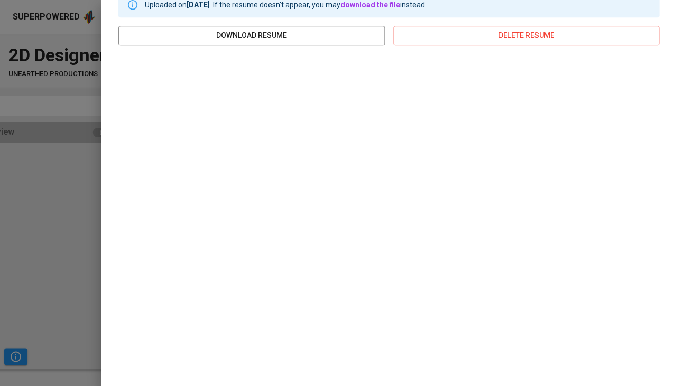
scroll to position [179, 0]
click at [62, 228] on div at bounding box center [338, 193] width 676 height 386
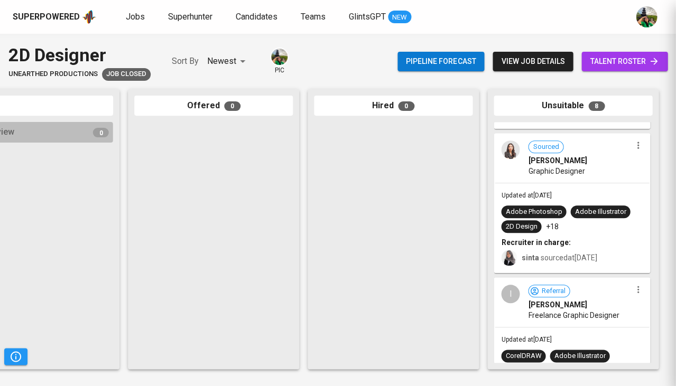
scroll to position [0, 0]
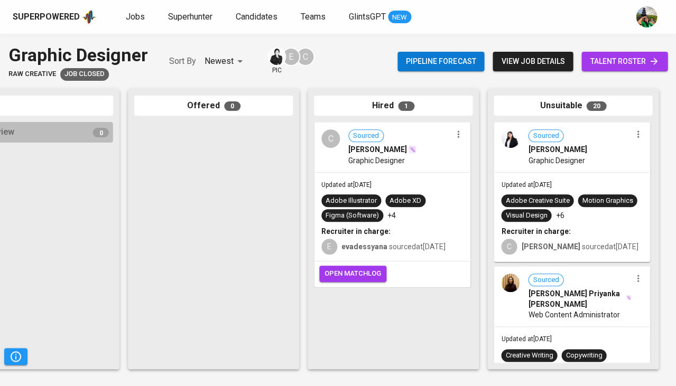
scroll to position [0, 583]
click at [551, 187] on span "Updated at [DATE]" at bounding box center [526, 184] width 50 height 7
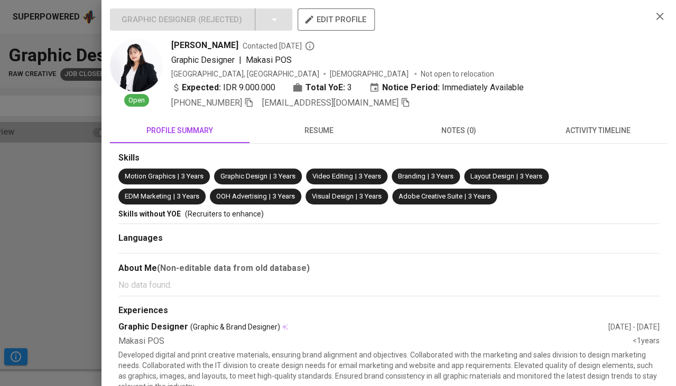
click at [598, 129] on span "activity timeline" at bounding box center [597, 130] width 127 height 13
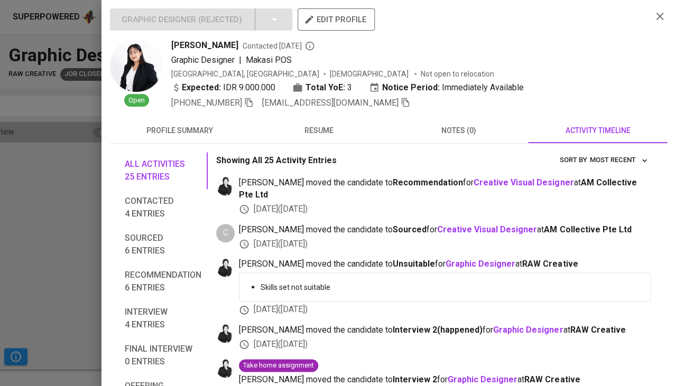
click at [318, 131] on span "resume" at bounding box center [319, 130] width 127 height 13
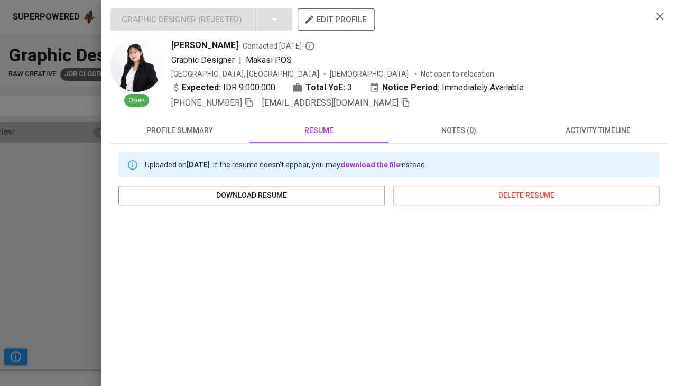
scroll to position [159, 0]
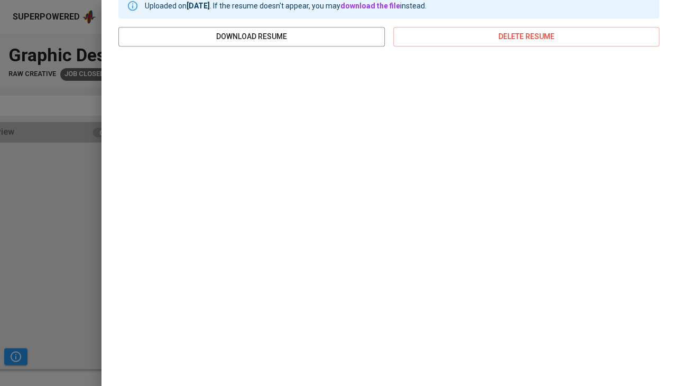
click at [45, 210] on div at bounding box center [338, 193] width 676 height 386
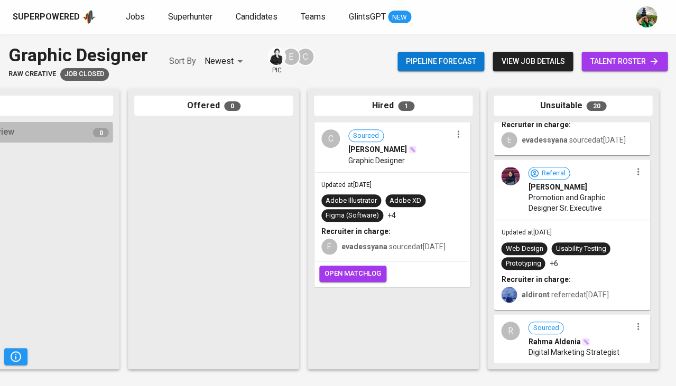
scroll to position [264, 0]
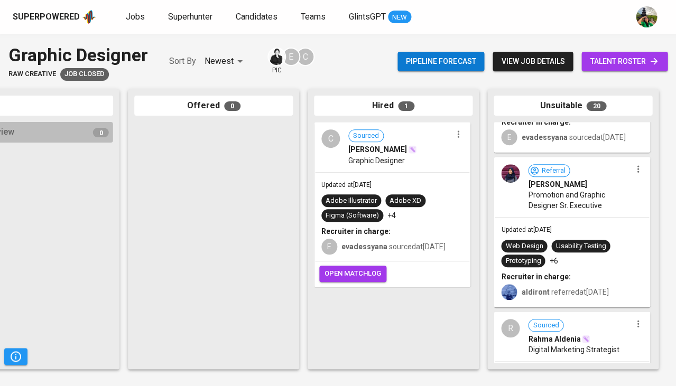
click at [569, 218] on div "Updated at [DATE] Web Design Usability Testing Prototyping +6 Recruiter in char…" at bounding box center [572, 262] width 154 height 89
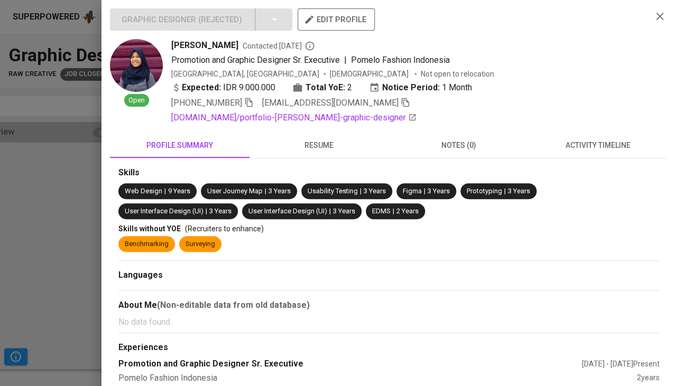
click at [595, 141] on span "activity timeline" at bounding box center [597, 145] width 127 height 13
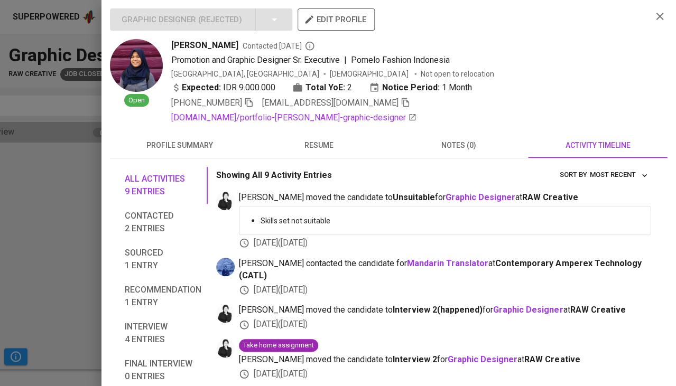
click at [39, 239] on div at bounding box center [338, 193] width 676 height 386
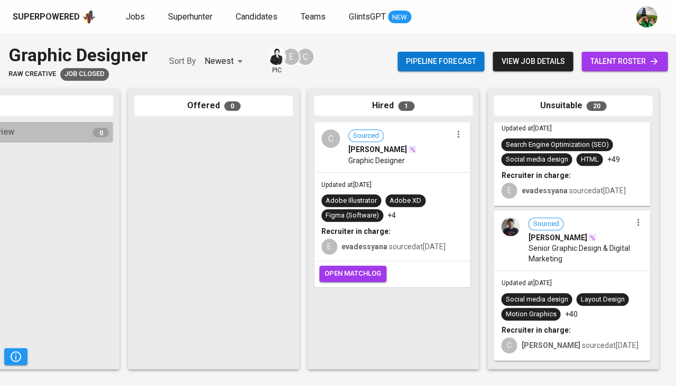
scroll to position [525, 0]
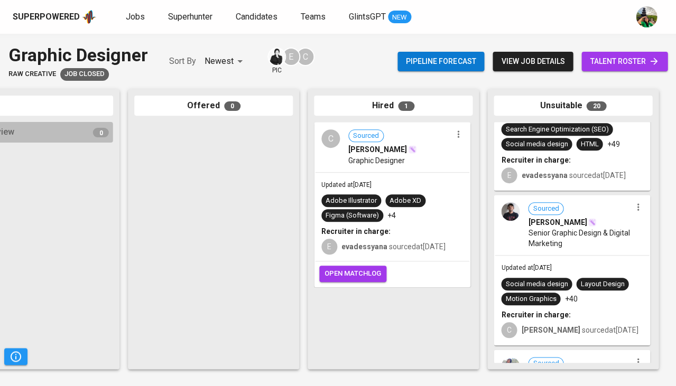
click at [610, 249] on span "Senior Graphic Design & Digital Marketing" at bounding box center [579, 238] width 103 height 21
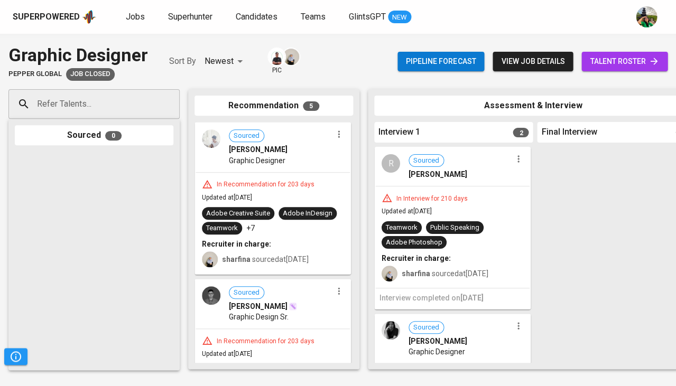
click at [445, 221] on div "Public Speaking" at bounding box center [455, 227] width 58 height 13
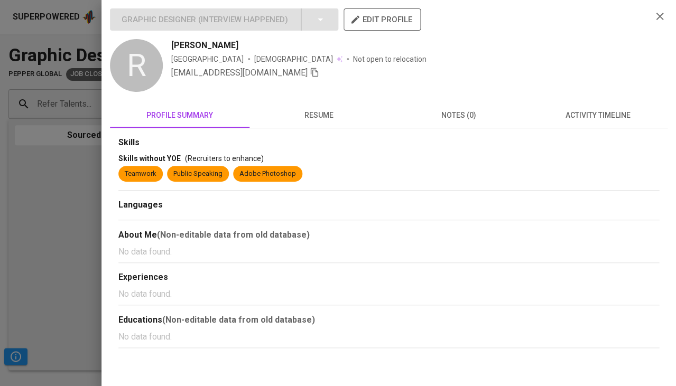
click at [603, 124] on button "activity timeline" at bounding box center [598, 115] width 140 height 25
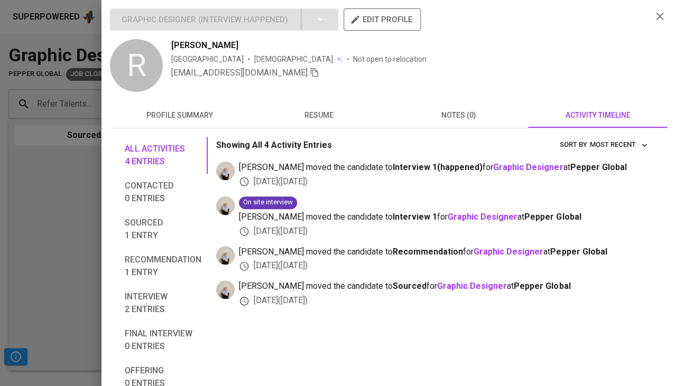
click at [305, 111] on span "resume" at bounding box center [319, 115] width 127 height 13
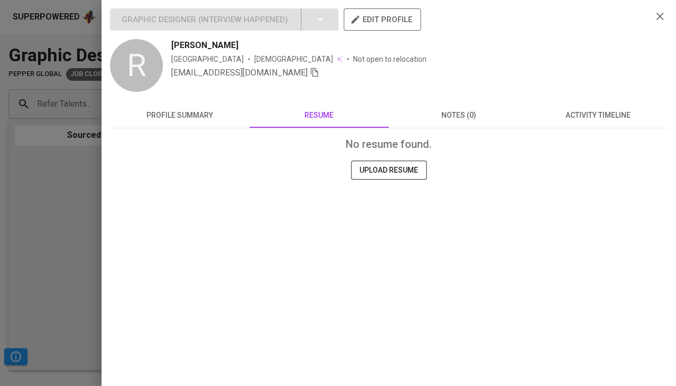
click at [39, 212] on div at bounding box center [338, 193] width 676 height 386
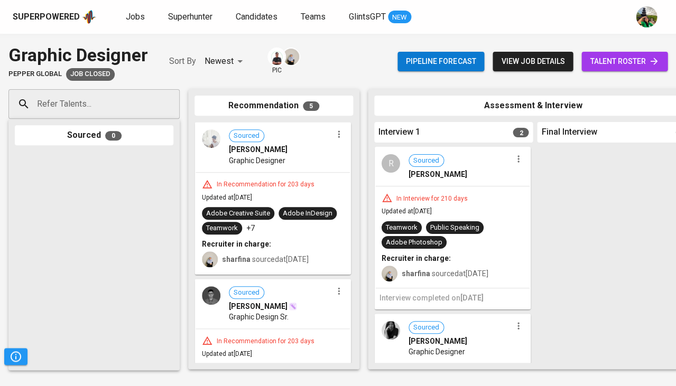
scroll to position [59, 0]
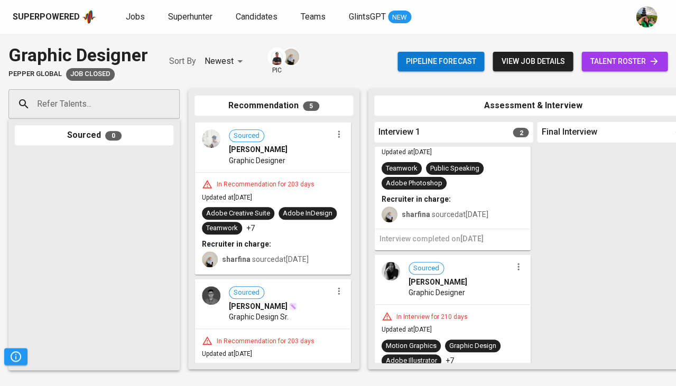
click at [435, 290] on span "Graphic Designer" at bounding box center [437, 293] width 57 height 11
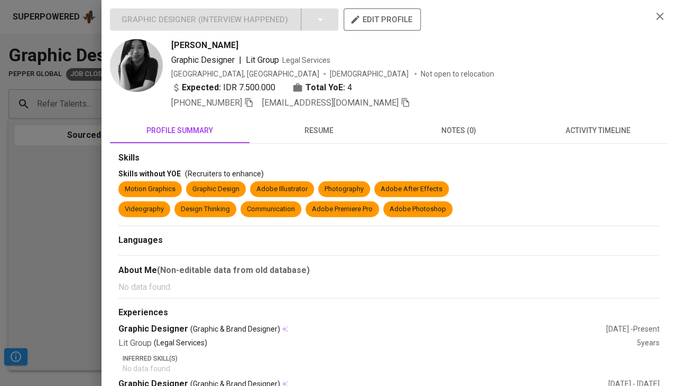
click at [593, 138] on button "activity timeline" at bounding box center [598, 130] width 140 height 25
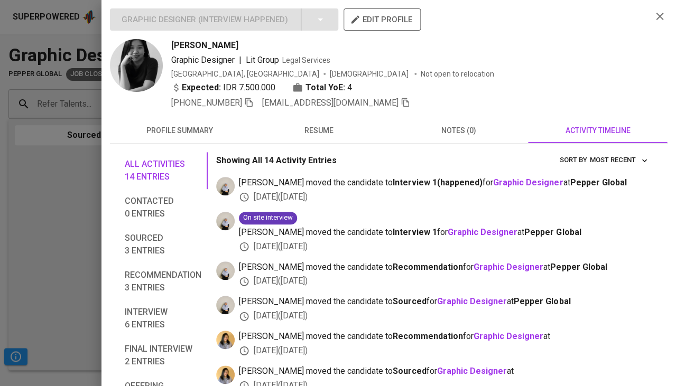
click at [314, 124] on span "resume" at bounding box center [319, 130] width 127 height 13
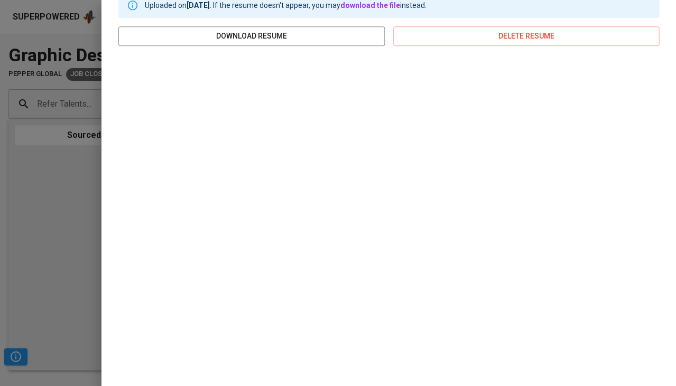
scroll to position [159, 0]
click at [26, 250] on div at bounding box center [338, 193] width 676 height 386
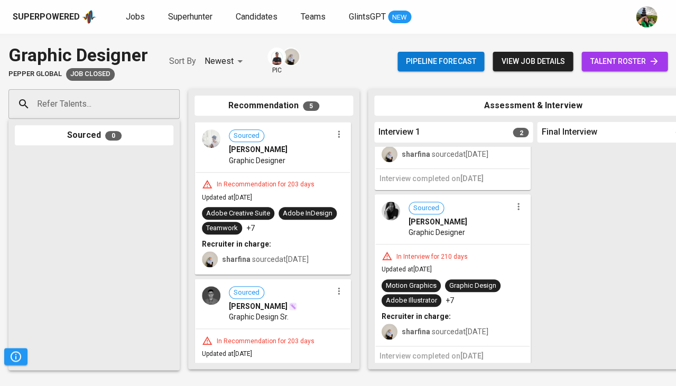
scroll to position [119, 0]
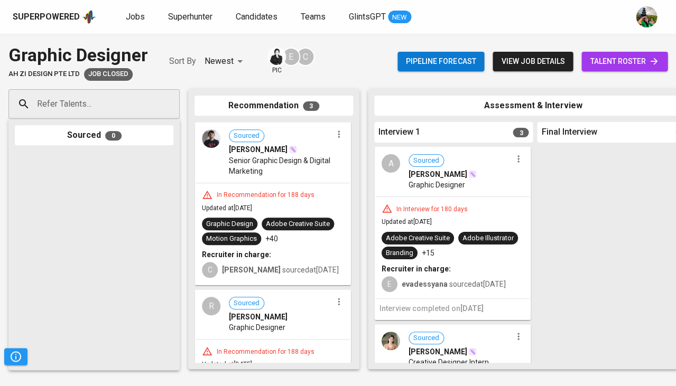
click at [447, 199] on div "In Interview for 180 days Updated at [DATE] Adobe Creative Suite Adobe Illustra…" at bounding box center [452, 247] width 154 height 101
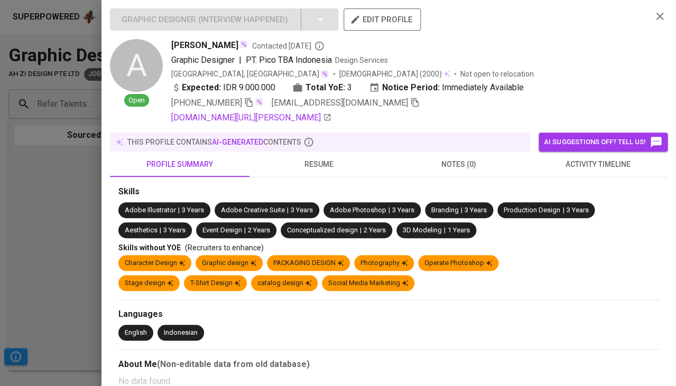
click at [604, 171] on span "activity timeline" at bounding box center [597, 164] width 127 height 13
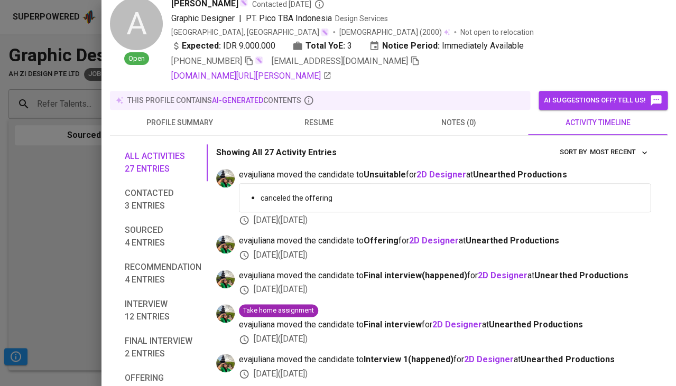
scroll to position [58, 0]
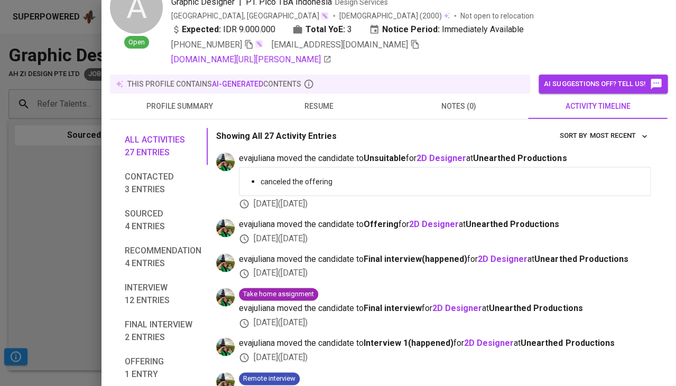
click at [316, 113] on span "resume" at bounding box center [319, 106] width 127 height 13
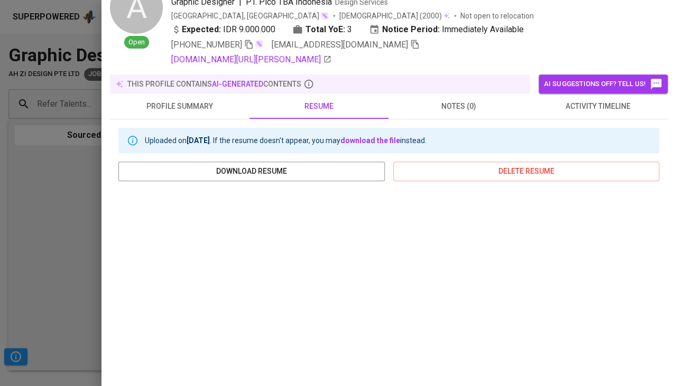
click at [54, 279] on div at bounding box center [338, 193] width 676 height 386
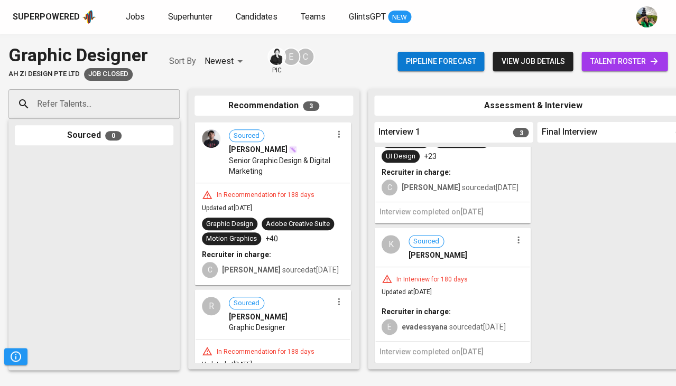
scroll to position [273, 0]
click at [493, 280] on div "In Interview for 180 days Updated at [DATE] Recruiter in charge: E evadessyana …" at bounding box center [452, 304] width 154 height 74
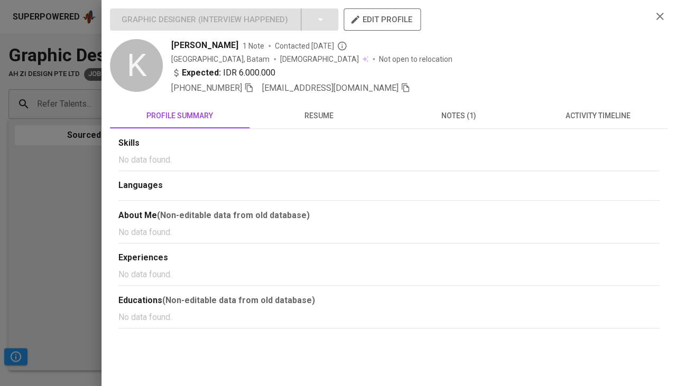
click at [335, 131] on div "Skills No data found. Languages About Me (Non-editable data from old database) …" at bounding box center [389, 229] width 558 height 200
click at [328, 111] on span "resume" at bounding box center [319, 115] width 127 height 13
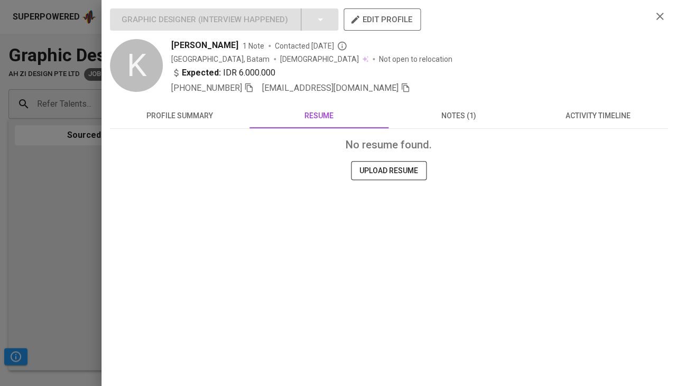
click at [70, 236] on div at bounding box center [338, 193] width 676 height 386
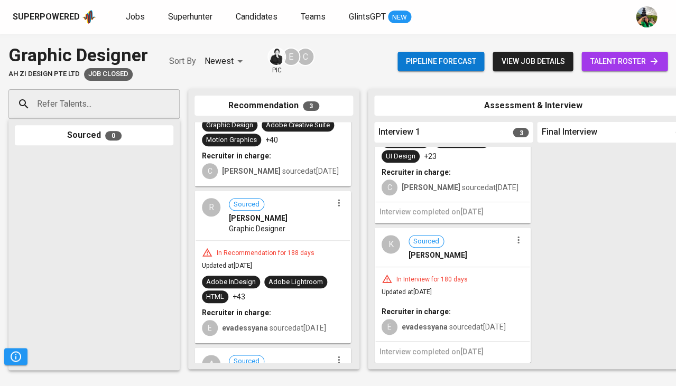
scroll to position [105, 0]
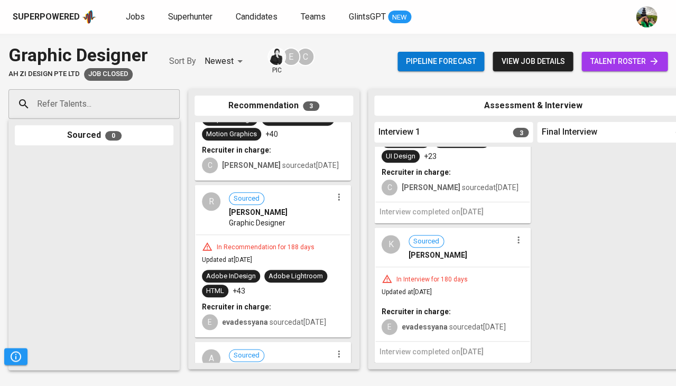
click at [279, 223] on span "Graphic Designer" at bounding box center [257, 223] width 57 height 11
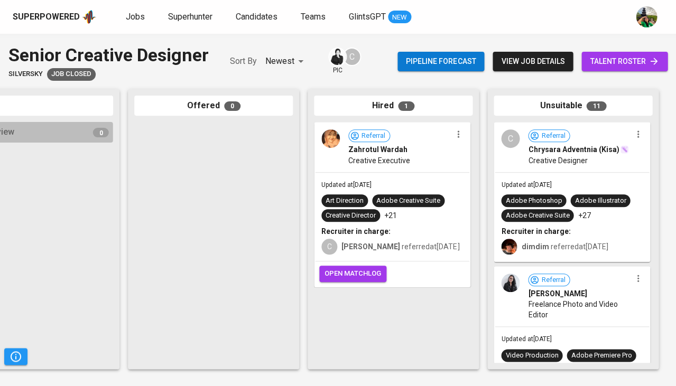
click at [409, 153] on div "Zahrotul Wardah" at bounding box center [399, 149] width 103 height 11
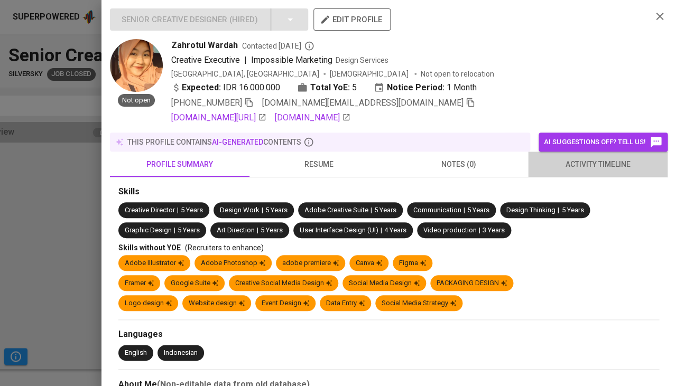
click at [573, 162] on span "activity timeline" at bounding box center [597, 164] width 127 height 13
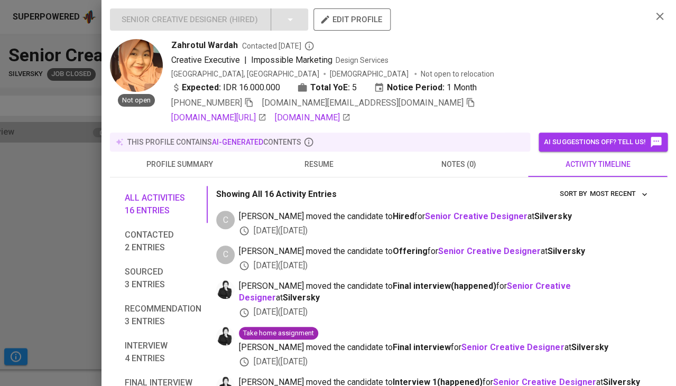
click at [324, 163] on span "resume" at bounding box center [319, 164] width 127 height 13
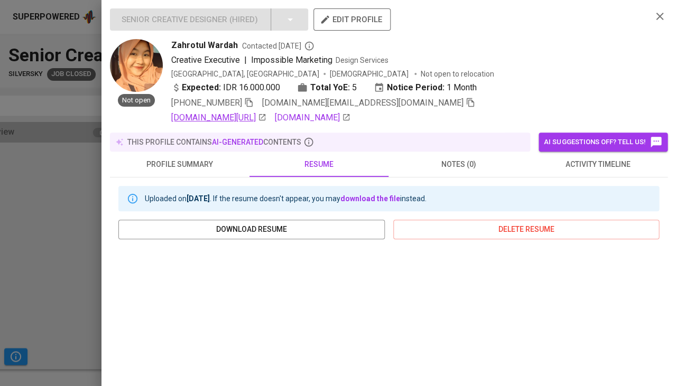
click at [266, 119] on link "linkedin.com/in/zahrotul-wardah-75ab79108" at bounding box center [218, 118] width 95 height 13
click at [82, 212] on div at bounding box center [338, 193] width 676 height 386
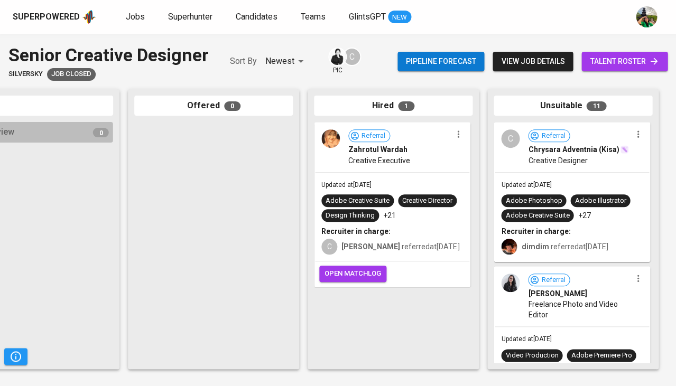
click at [543, 202] on div "Adobe Photoshop" at bounding box center [533, 201] width 57 height 10
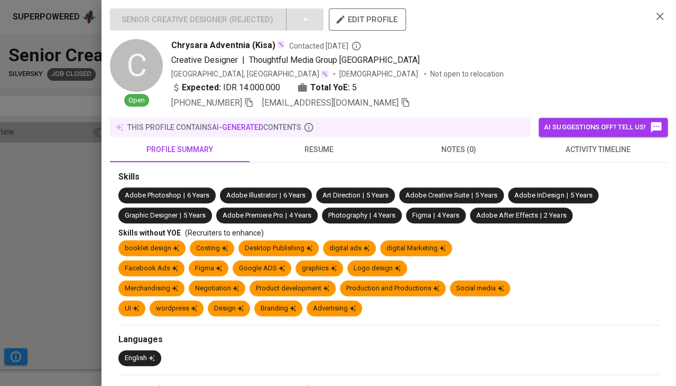
click at [595, 148] on span "activity timeline" at bounding box center [597, 149] width 127 height 13
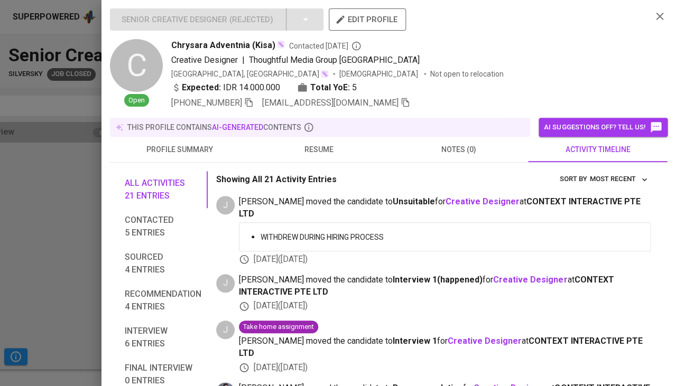
click at [323, 147] on span "resume" at bounding box center [319, 149] width 127 height 13
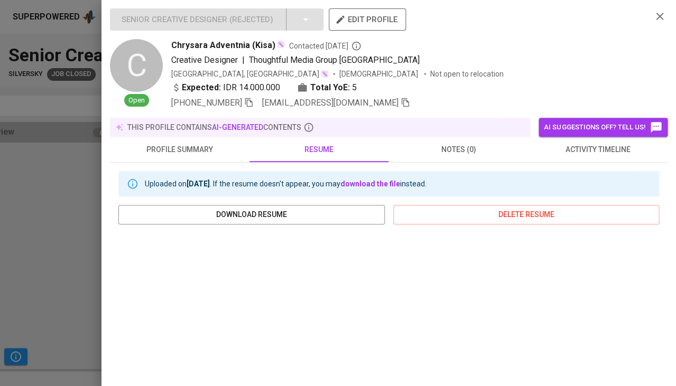
click at [603, 151] on span "activity timeline" at bounding box center [597, 149] width 127 height 13
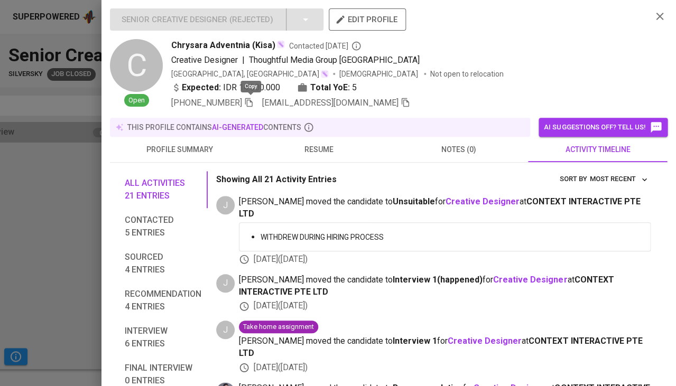
click at [248, 103] on icon "button" at bounding box center [249, 103] width 10 height 10
click at [402, 98] on icon "button" at bounding box center [405, 102] width 7 height 9
click at [42, 243] on div at bounding box center [338, 193] width 676 height 386
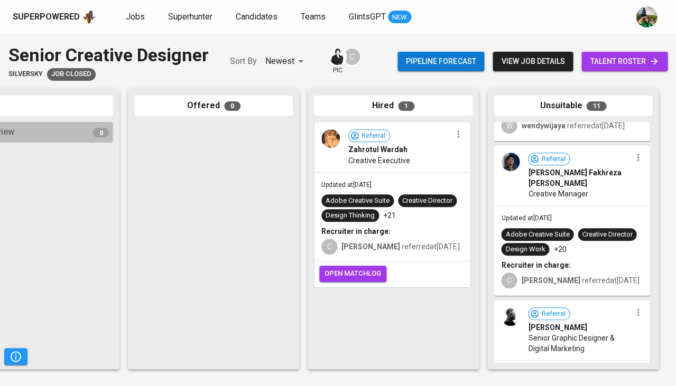
scroll to position [436, 0]
click at [609, 188] on div "Aldy Fakhreza Adrian" at bounding box center [579, 177] width 103 height 21
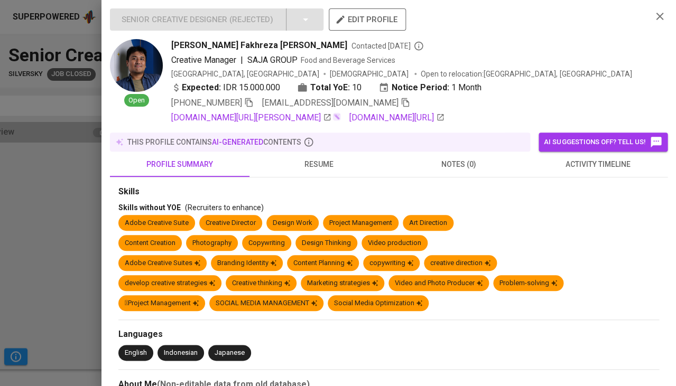
click at [599, 164] on span "activity timeline" at bounding box center [597, 164] width 127 height 13
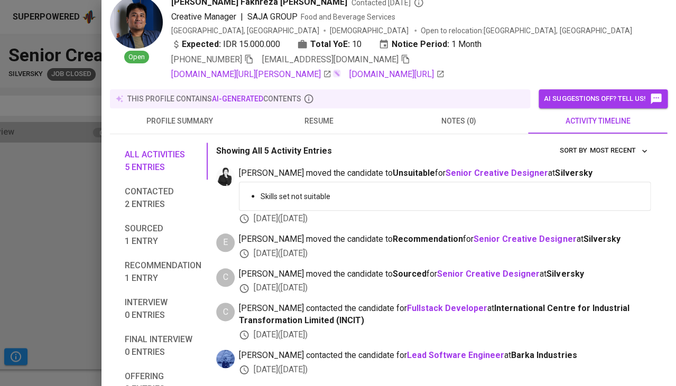
scroll to position [44, 0]
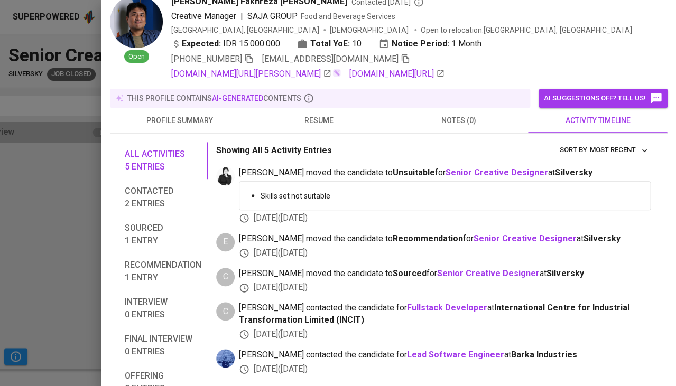
click at [329, 126] on button "resume" at bounding box center [320, 120] width 140 height 25
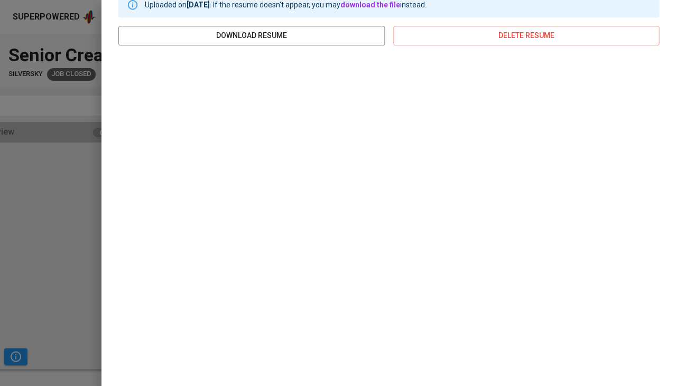
scroll to position [193, 0]
click at [58, 180] on div at bounding box center [338, 193] width 676 height 386
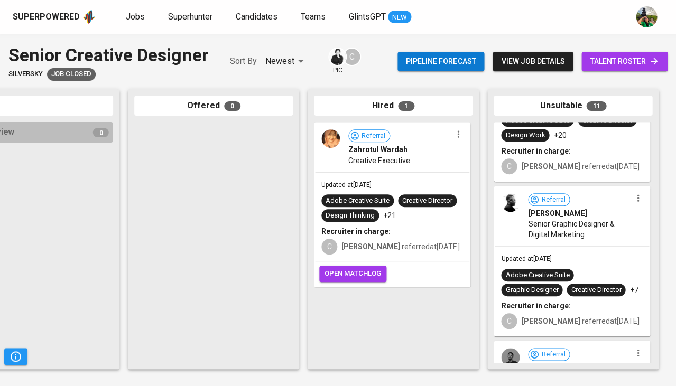
scroll to position [565, 0]
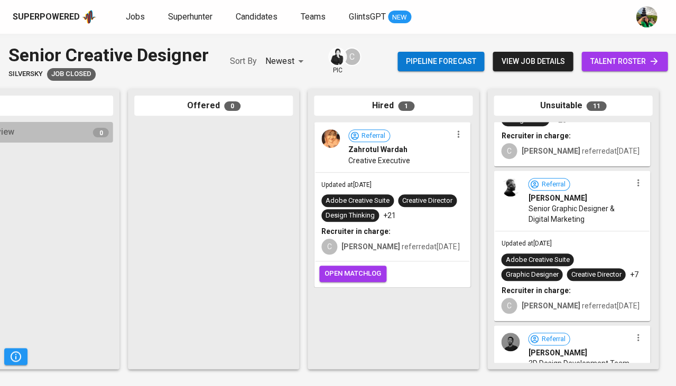
click at [559, 231] on div "Referral Nico Agus Wirawan Senior Graphic Designer & Digital Marketing" at bounding box center [572, 201] width 154 height 59
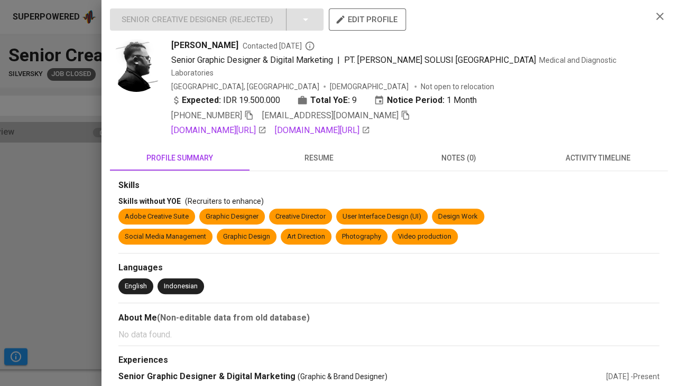
click at [593, 152] on span "activity timeline" at bounding box center [597, 158] width 127 height 13
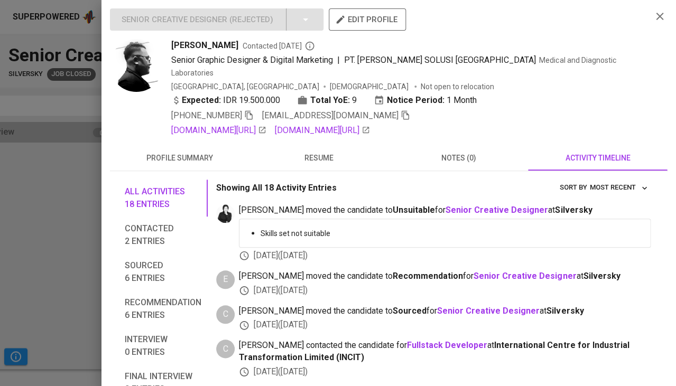
click at [298, 152] on span "resume" at bounding box center [319, 158] width 127 height 13
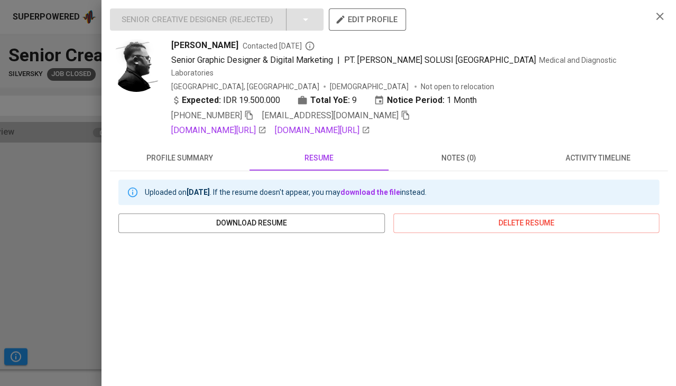
scroll to position [174, 0]
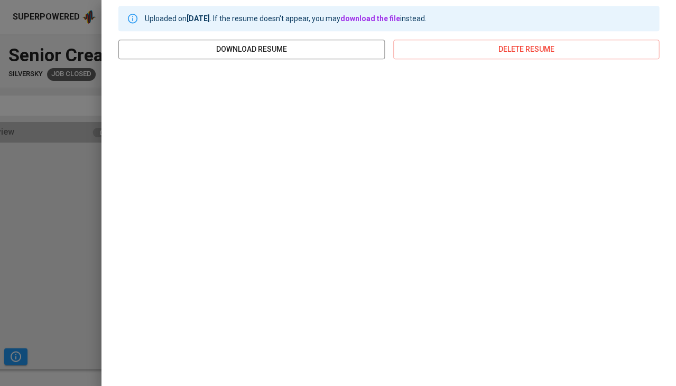
click at [46, 201] on div at bounding box center [338, 193] width 676 height 386
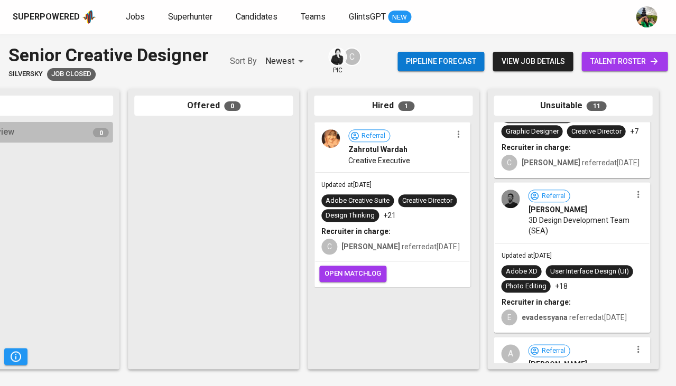
scroll to position [706, 0]
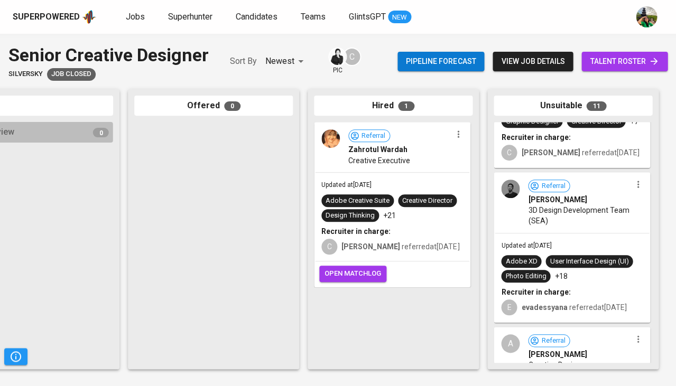
click at [544, 225] on div "Referral Sayyaf Nafis 3D Design Development Team (SEA)" at bounding box center [572, 202] width 154 height 59
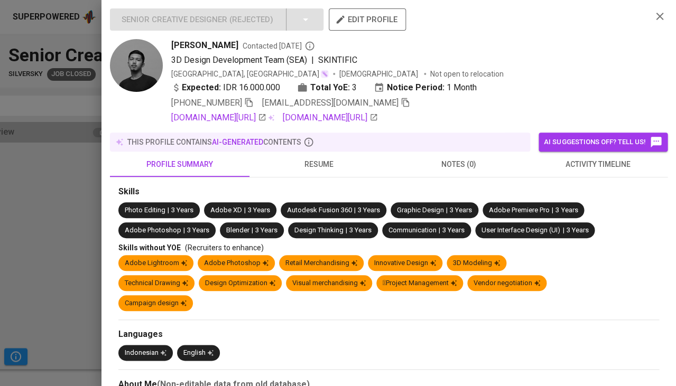
click at [598, 161] on span "activity timeline" at bounding box center [597, 164] width 127 height 13
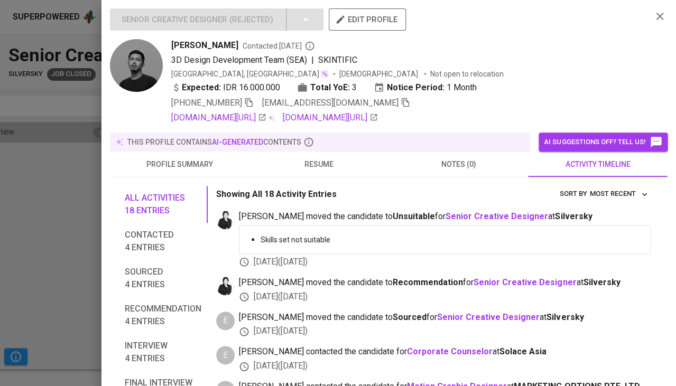
click at [310, 161] on span "resume" at bounding box center [319, 164] width 127 height 13
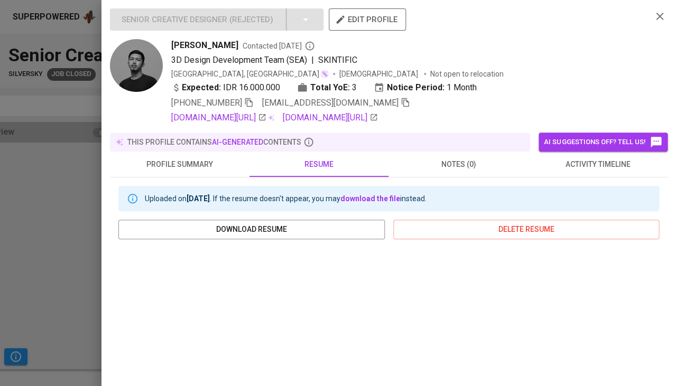
click at [44, 245] on div at bounding box center [338, 193] width 676 height 386
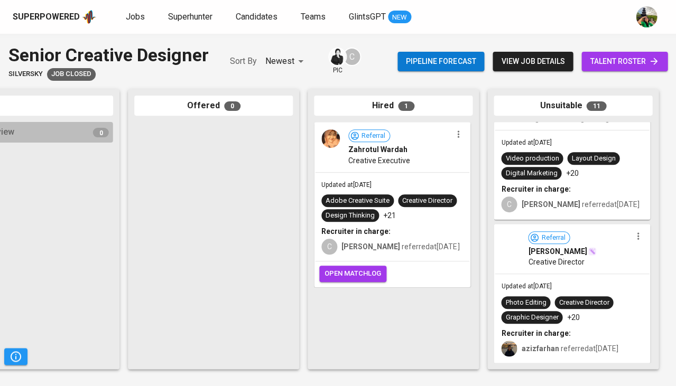
scroll to position [1375, 0]
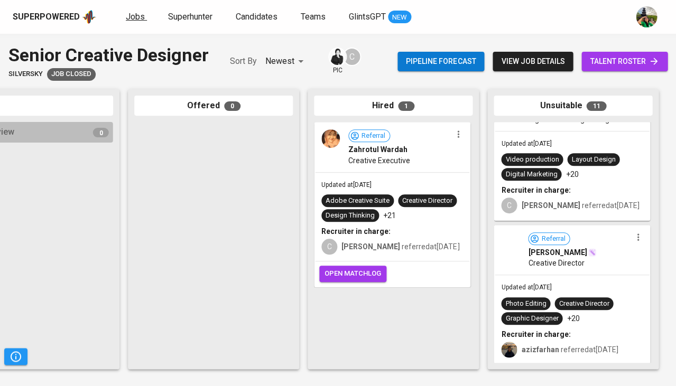
click at [144, 17] on link "Jobs" at bounding box center [136, 17] width 21 height 13
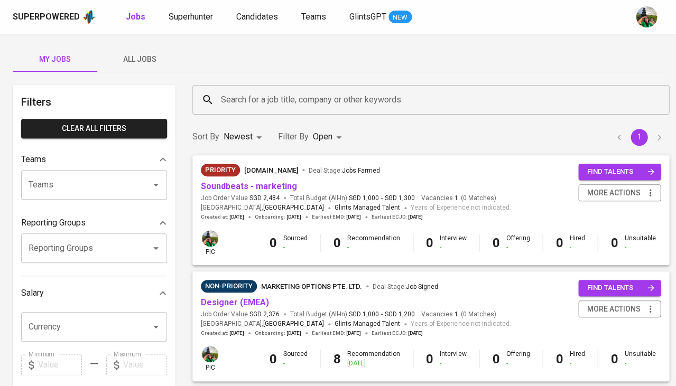
click at [144, 59] on span "All Jobs" at bounding box center [140, 59] width 72 height 13
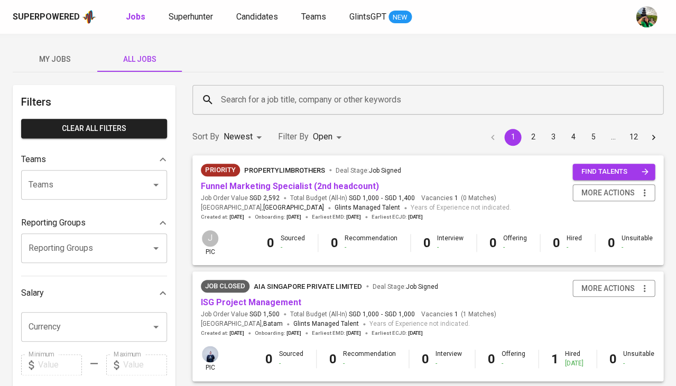
click at [275, 97] on input "Search for a job title, company or other keywords" at bounding box center [430, 100] width 424 height 20
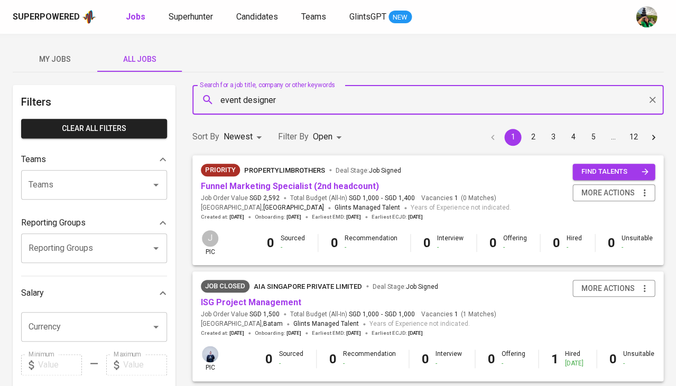
type input "event designer"
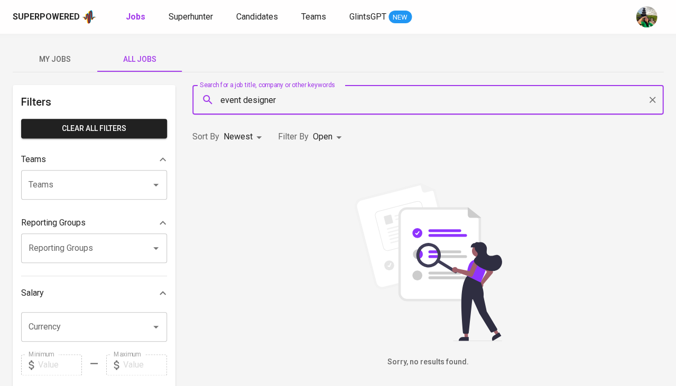
click at [318, 136] on body "Superpowered Jobs Superhunter Candidates Teams GlintsGPT NEW My Jobs All Jobs F…" at bounding box center [338, 361] width 676 height 722
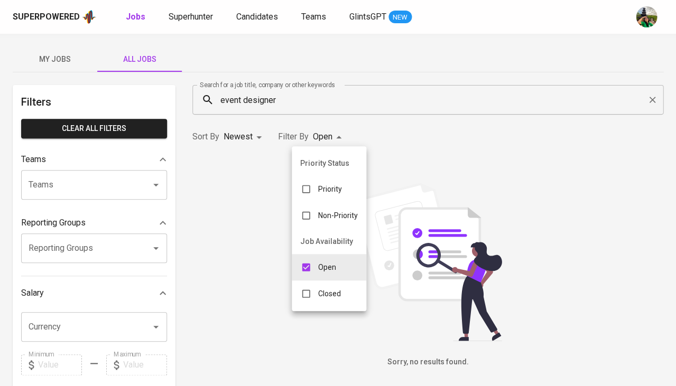
click at [305, 289] on input "checkbox" at bounding box center [306, 294] width 20 height 20
checkbox input "true"
type input "OPEN,CLOSE"
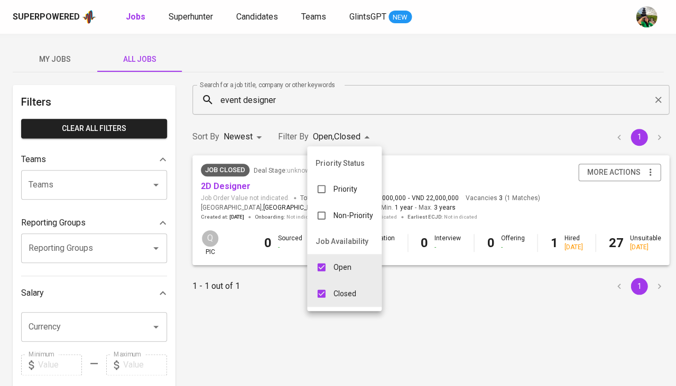
click at [251, 308] on div at bounding box center [338, 193] width 676 height 386
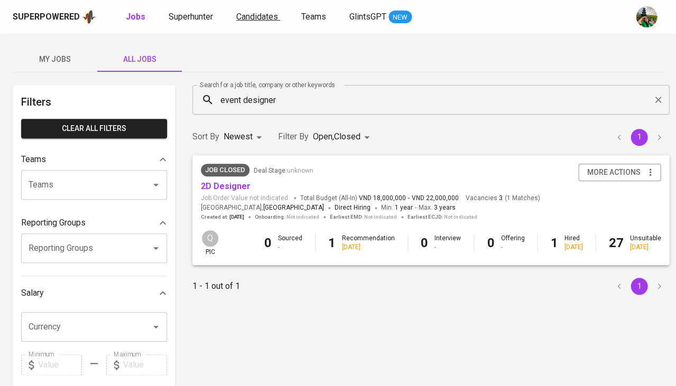
click at [250, 22] on link "Candidates" at bounding box center [258, 17] width 44 height 13
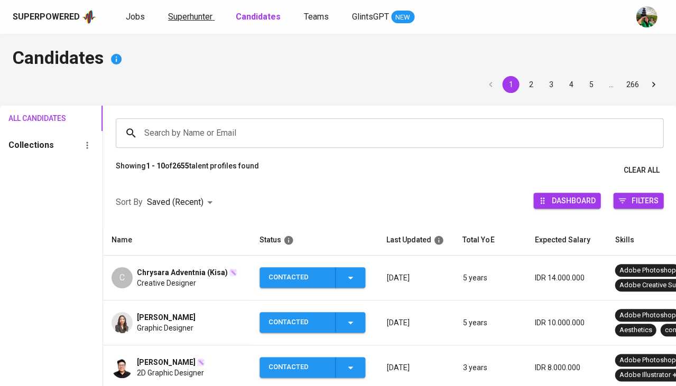
click at [211, 22] on link "Superhunter" at bounding box center [191, 17] width 47 height 13
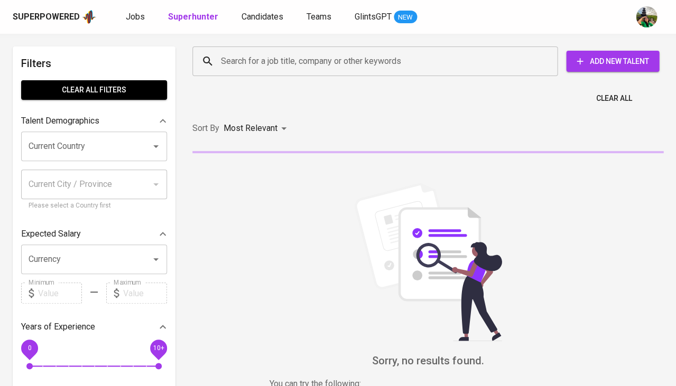
click at [281, 50] on div "Search for a job title, company or other keywords" at bounding box center [374, 62] width 365 height 30
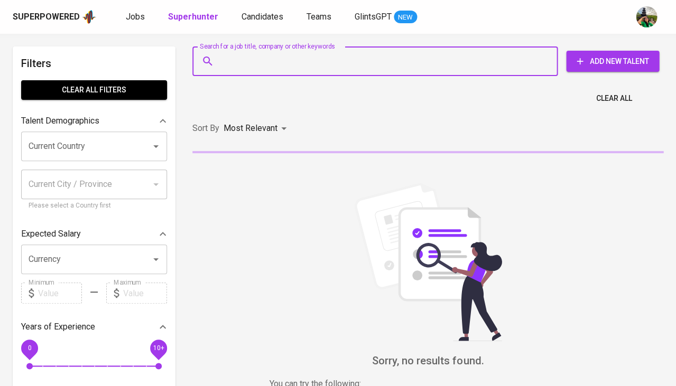
click at [66, 152] on input "Current Country" at bounding box center [79, 146] width 107 height 20
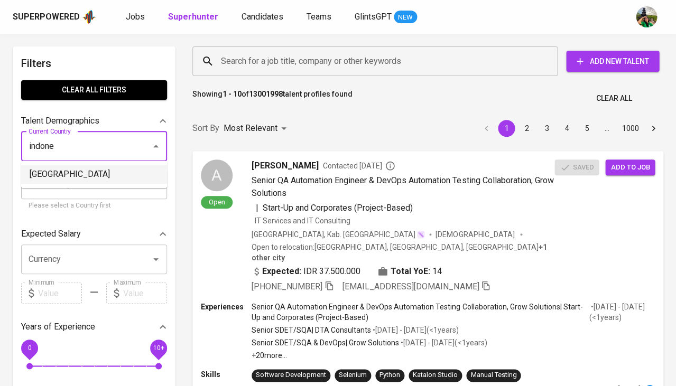
click at [82, 173] on li "Indonesia" at bounding box center [94, 174] width 146 height 19
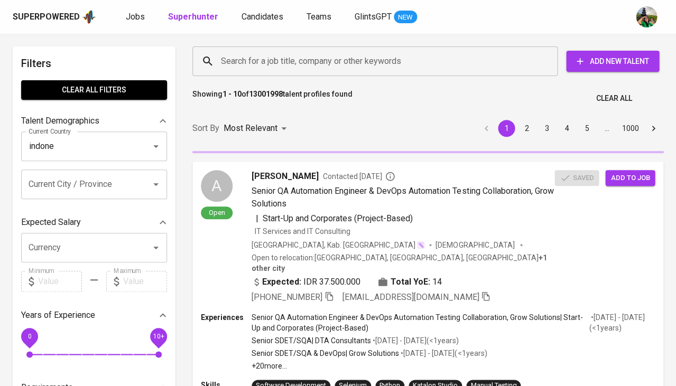
type input "Indonesia"
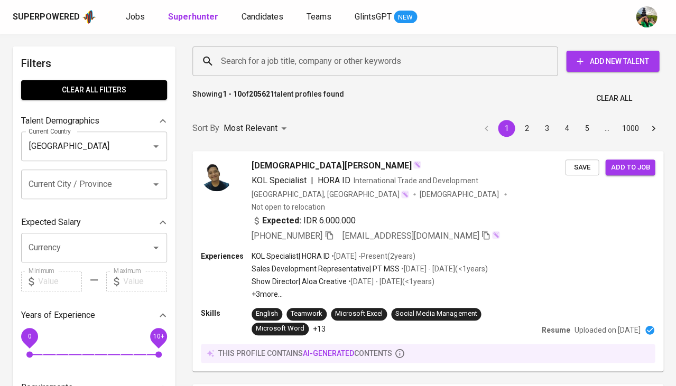
click at [279, 61] on input "Search for a job title, company or other keywords" at bounding box center [377, 61] width 319 height 20
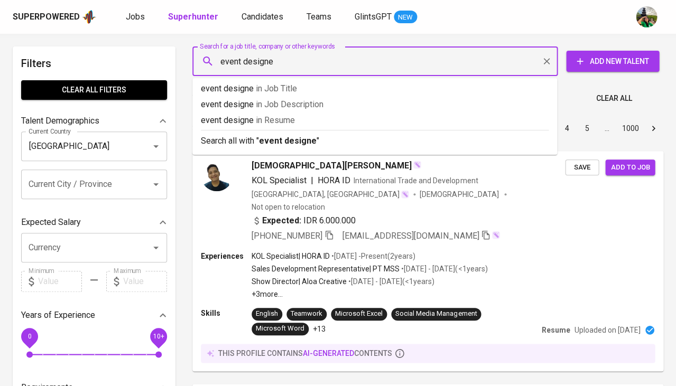
type input "event designer"
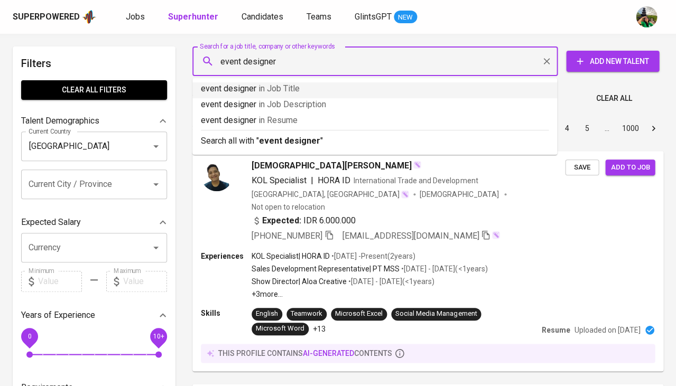
click at [305, 88] on p "event designer in Job Title" at bounding box center [375, 88] width 348 height 13
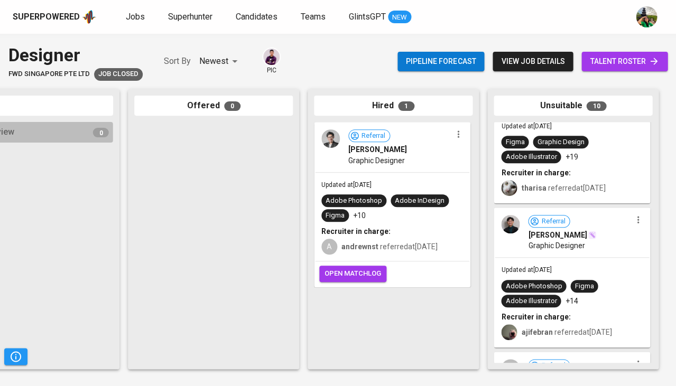
scroll to position [64, 0]
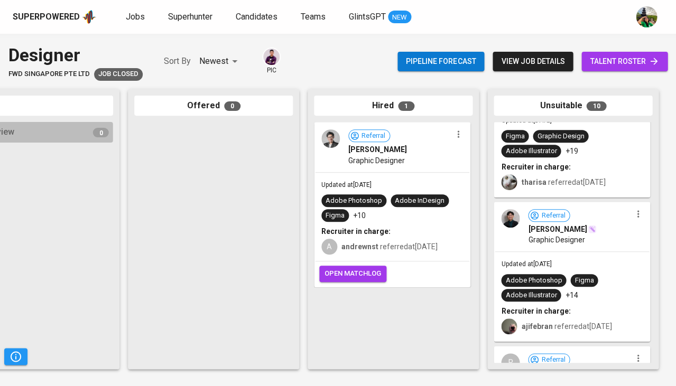
click at [572, 244] on div "Referral [PERSON_NAME] Graphic Designer" at bounding box center [572, 227] width 154 height 49
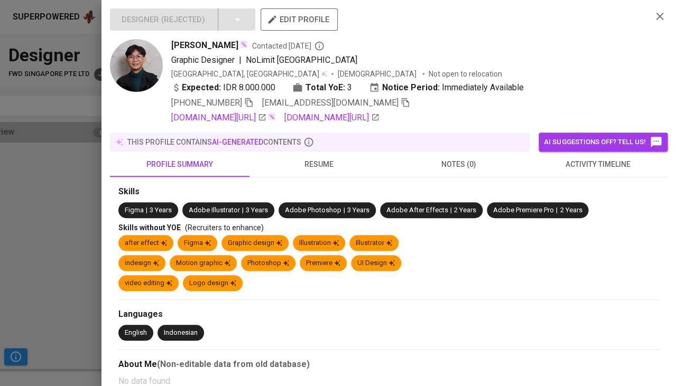
click at [35, 234] on div at bounding box center [338, 193] width 676 height 386
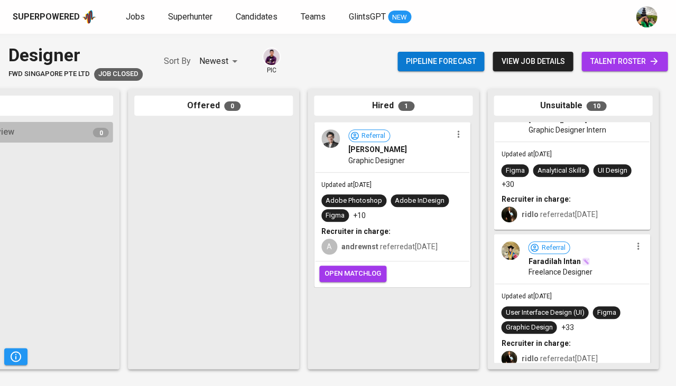
scroll to position [1060, 0]
click at [551, 284] on div "Updated at Aug 26, 2024 User Interface Design (UI) Figma Graphic Design +33 Rec…" at bounding box center [572, 328] width 154 height 89
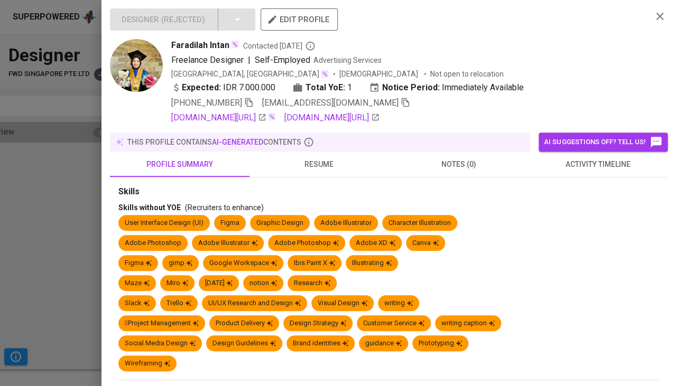
click at [63, 217] on div at bounding box center [338, 193] width 676 height 386
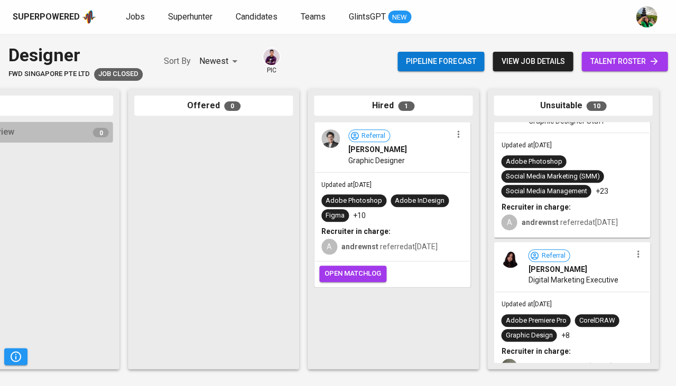
scroll to position [454, 0]
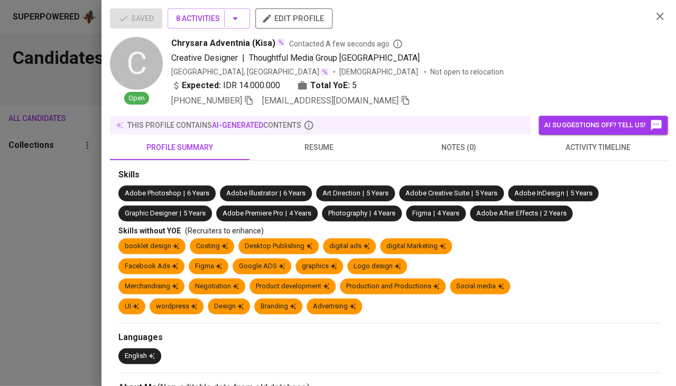
click at [401, 3] on div "Saved 8 Activities edit profile C Open Chrysara Adventnia (Kisa) Contacted A fe…" at bounding box center [388, 193] width 575 height 386
click at [401, 0] on div "Saved 8 Activities edit profile C Open Chrysara Adventnia (Kisa) Contacted A fe…" at bounding box center [388, 193] width 575 height 386
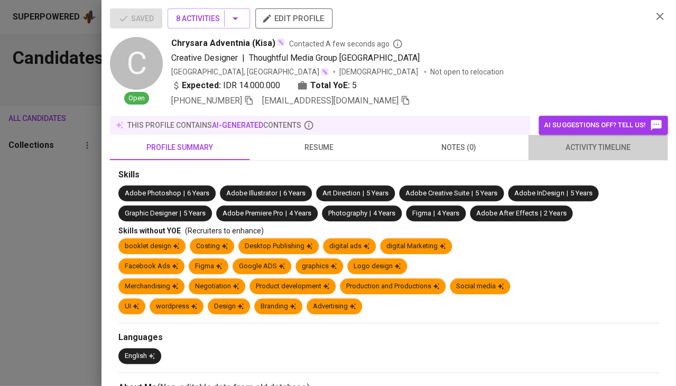
click at [615, 145] on span "activity timeline" at bounding box center [597, 147] width 127 height 13
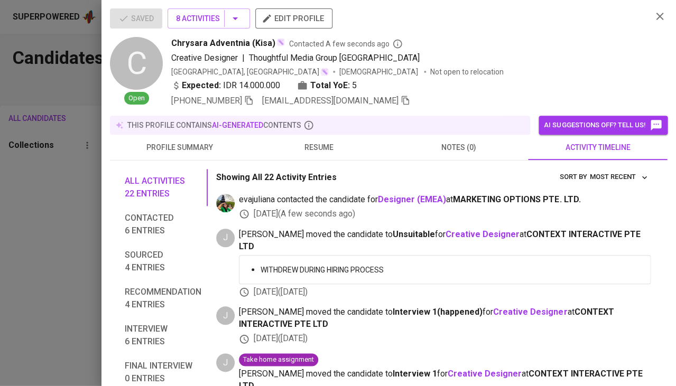
click at [50, 202] on div at bounding box center [338, 193] width 676 height 386
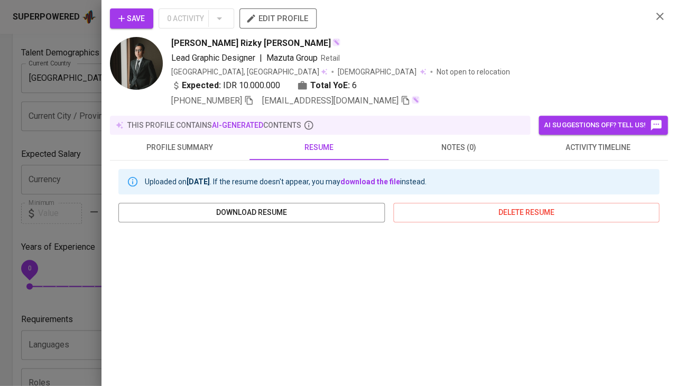
click at [255, 98] on div "+62 877-5112-2187 vitorizkybp@gmail.com" at bounding box center [295, 101] width 248 height 13
click at [250, 98] on icon "button" at bounding box center [249, 101] width 10 height 10
click at [130, 21] on span "Save" at bounding box center [131, 18] width 26 height 13
click at [607, 143] on span "activity timeline" at bounding box center [597, 147] width 127 height 13
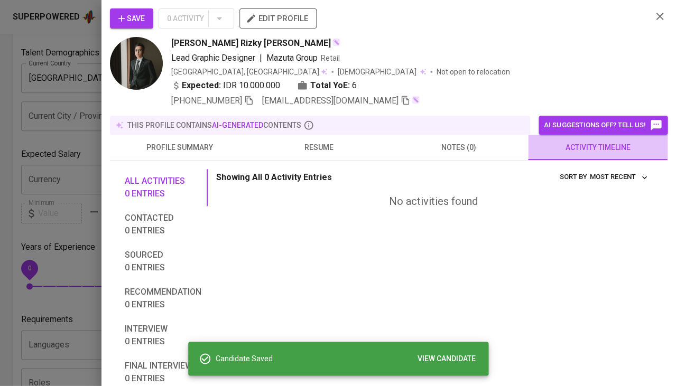
click at [589, 147] on span "activity timeline" at bounding box center [597, 147] width 127 height 13
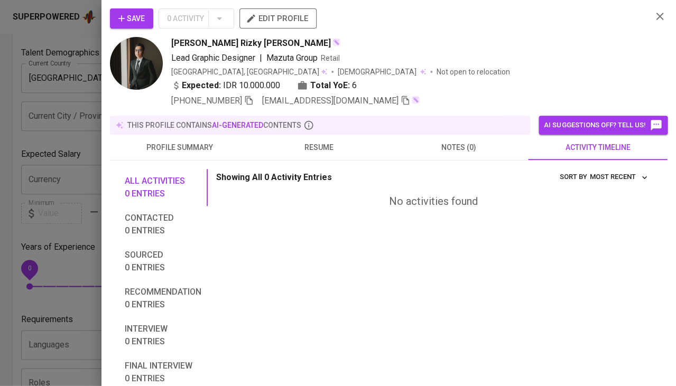
click at [38, 241] on div at bounding box center [338, 193] width 676 height 386
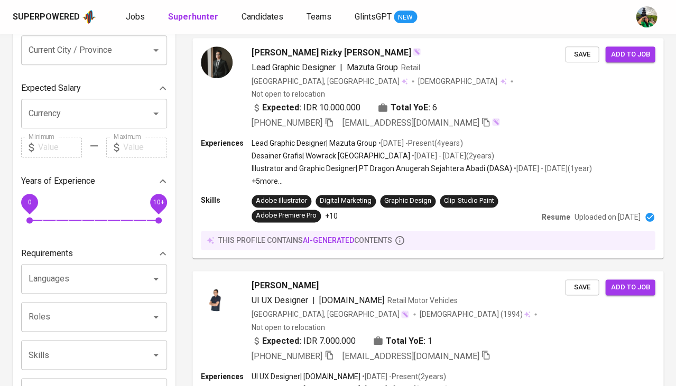
scroll to position [154, 0]
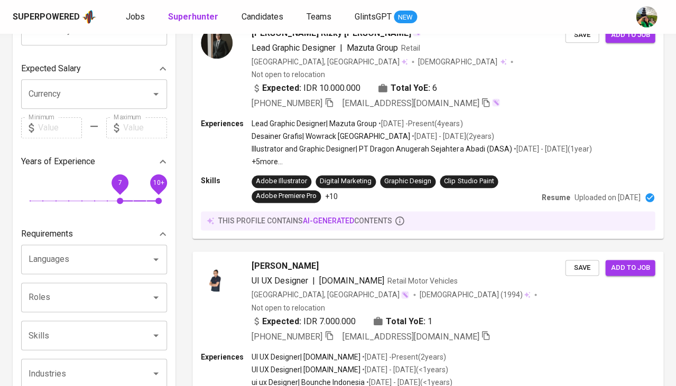
drag, startPoint x: 31, startPoint y: 198, endPoint x: 117, endPoint y: 196, distance: 86.7
click at [117, 198] on span "7" at bounding box center [120, 201] width 6 height 6
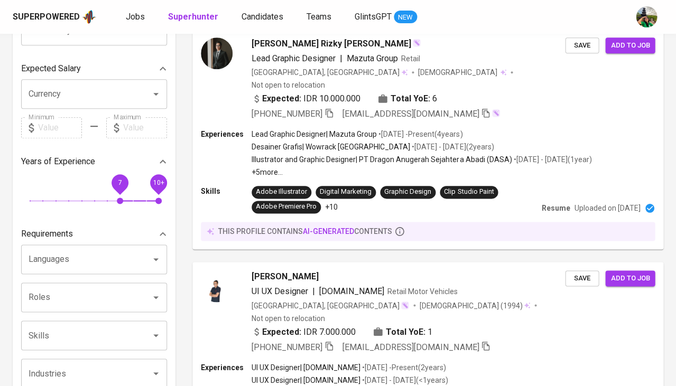
click at [117, 198] on span "7" at bounding box center [120, 201] width 6 height 6
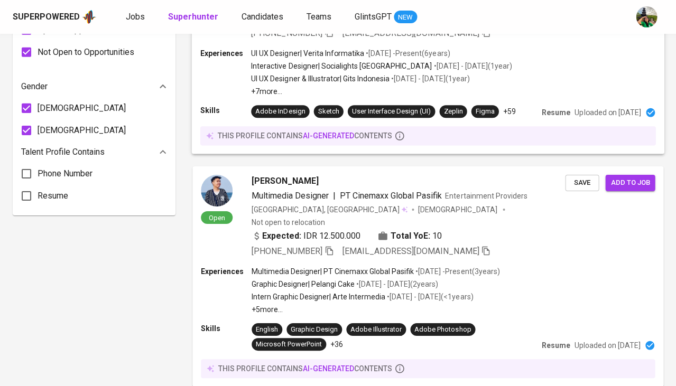
scroll to position [691, 0]
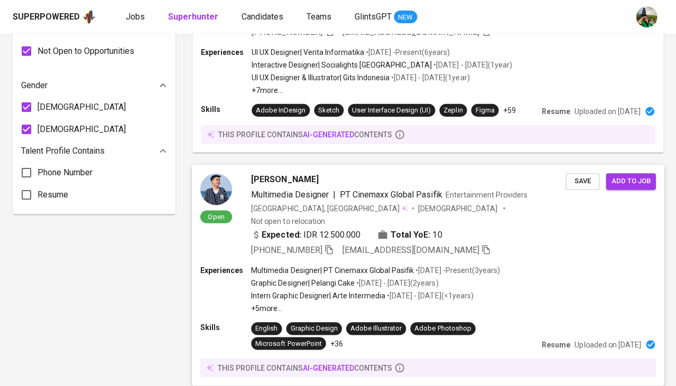
click at [292, 173] on span "[PERSON_NAME]" at bounding box center [284, 179] width 67 height 13
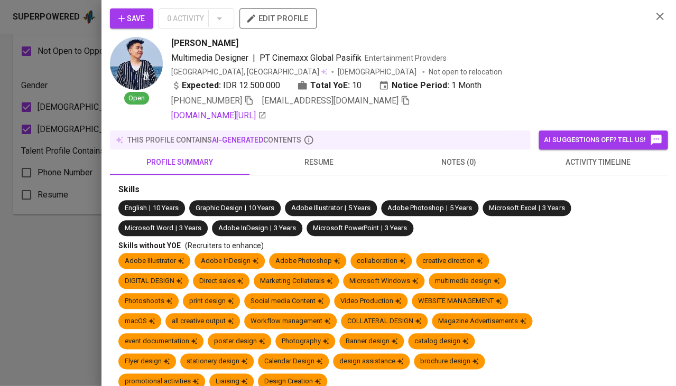
scroll to position [765, 0]
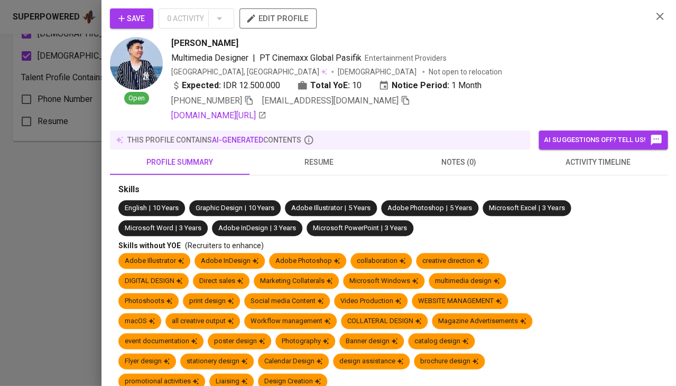
click at [595, 159] on span "activity timeline" at bounding box center [597, 162] width 127 height 13
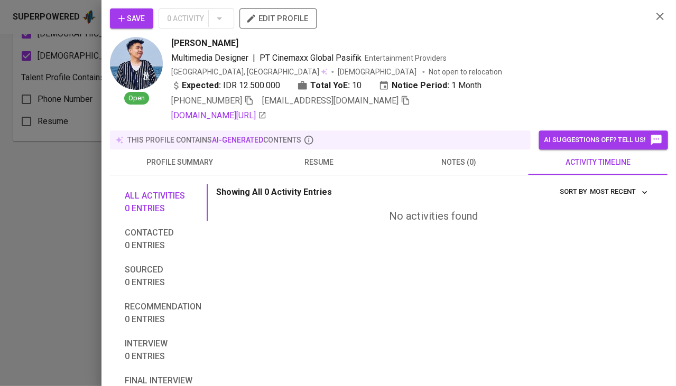
click at [325, 167] on button "resume" at bounding box center [320, 162] width 140 height 25
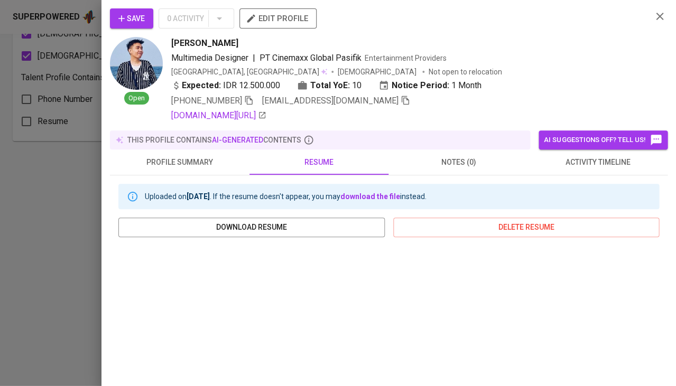
scroll to position [0, 0]
click at [251, 100] on icon "button" at bounding box center [249, 101] width 10 height 10
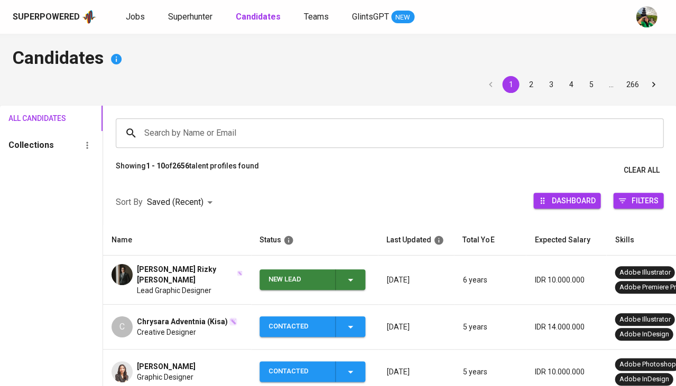
click at [359, 272] on span "New Lead" at bounding box center [312, 280] width 97 height 21
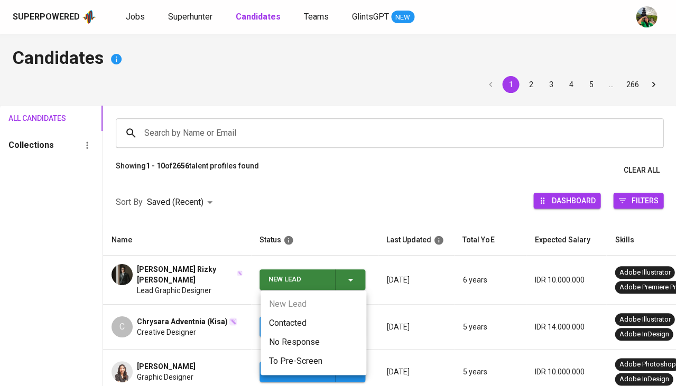
click at [301, 317] on li "Contacted" at bounding box center [314, 323] width 106 height 19
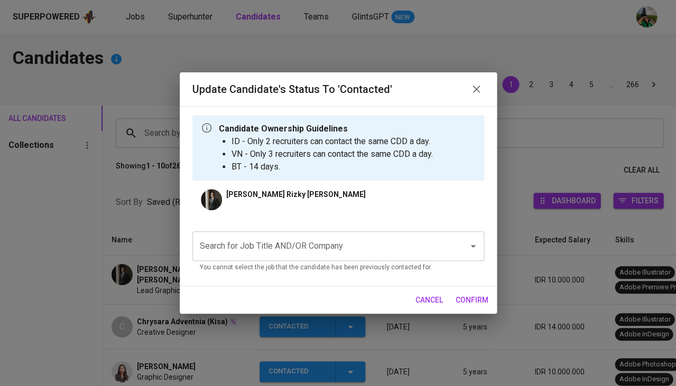
click at [302, 236] on input "Search for Job Title AND/OR Company" at bounding box center [323, 246] width 253 height 20
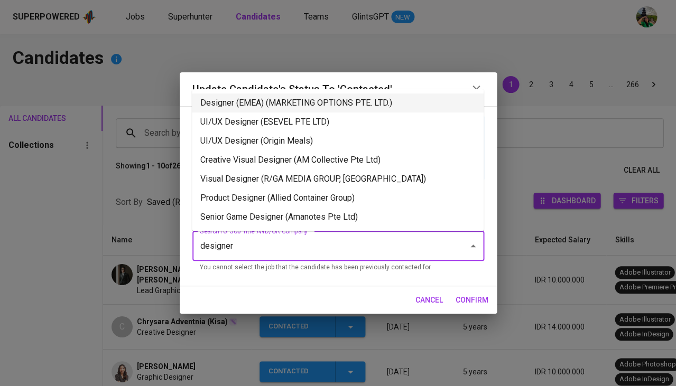
click at [315, 103] on li "Designer (EMEA) (MARKETING OPTIONS PTE. LTD.)" at bounding box center [338, 103] width 292 height 19
type input "designer"
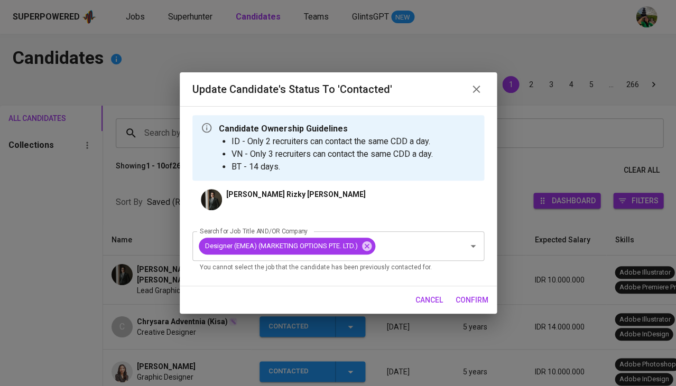
click at [468, 297] on span "confirm" at bounding box center [472, 300] width 33 height 13
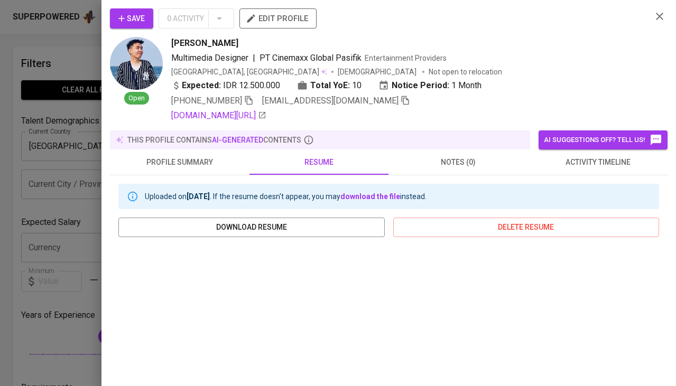
scroll to position [765, 0]
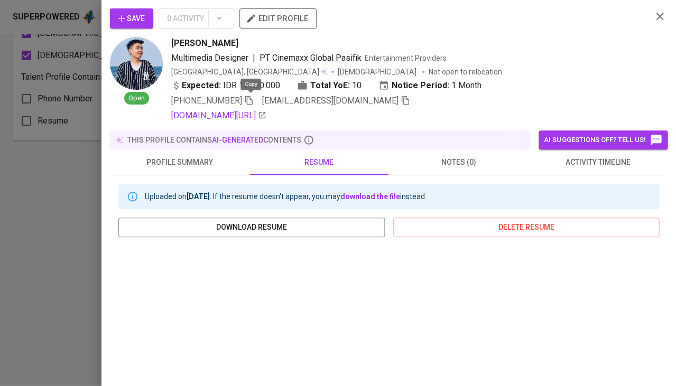
click at [127, 17] on span "Save" at bounding box center [131, 18] width 26 height 13
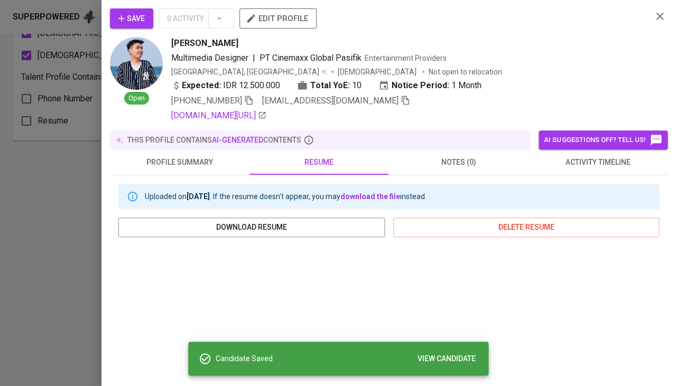
click at [60, 274] on div at bounding box center [338, 193] width 676 height 386
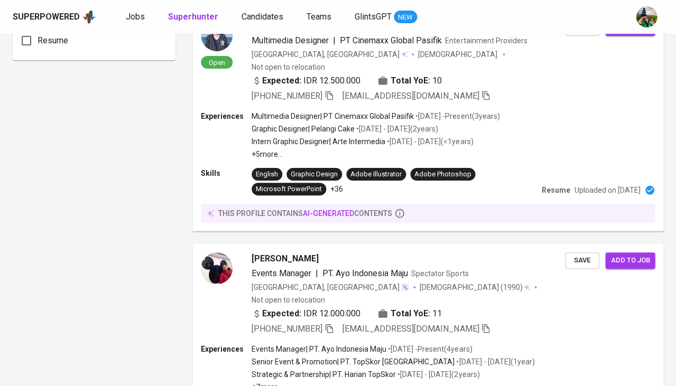
scroll to position [878, 0]
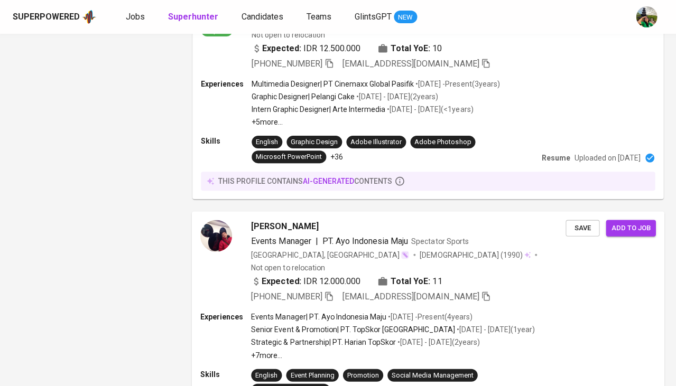
click at [284, 236] on span "Events Manager" at bounding box center [281, 241] width 60 height 10
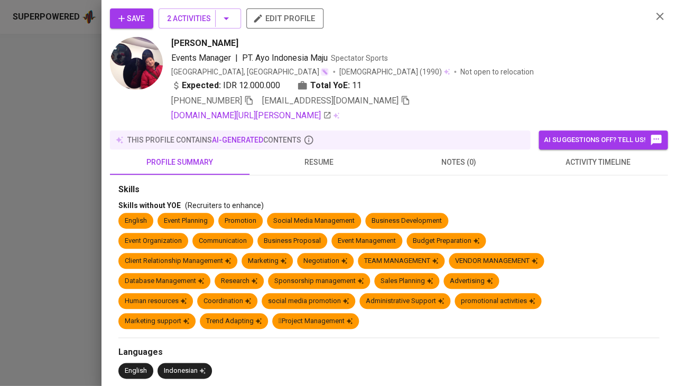
click at [335, 169] on button "resume" at bounding box center [320, 162] width 140 height 25
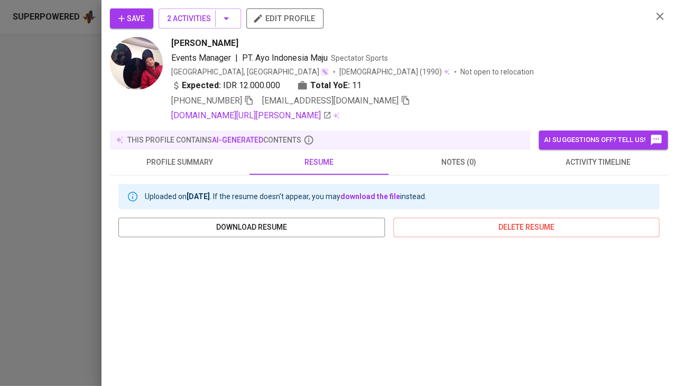
scroll to position [193, 0]
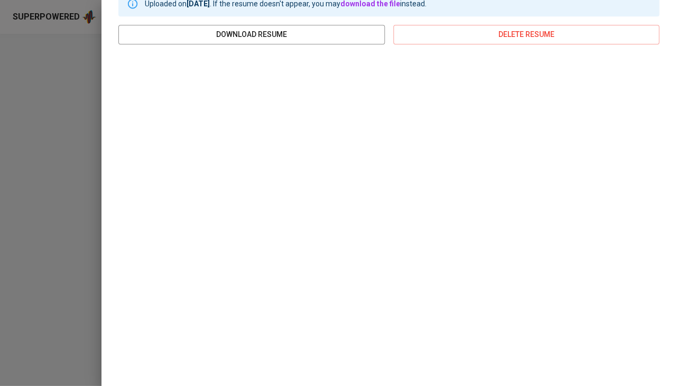
click at [53, 230] on div at bounding box center [338, 193] width 676 height 386
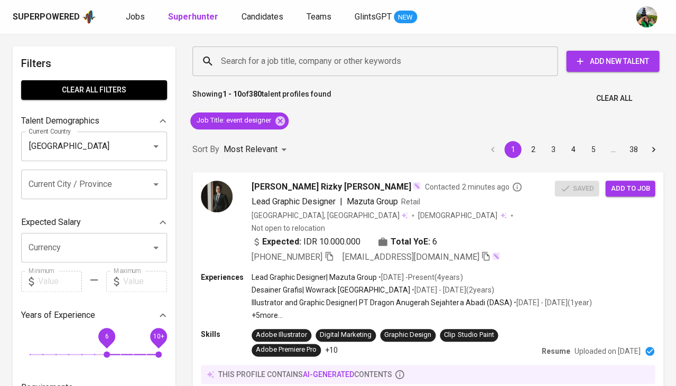
scroll to position [0, 0]
click at [272, 60] on input "Search for a job title, company or other keywords" at bounding box center [377, 61] width 319 height 20
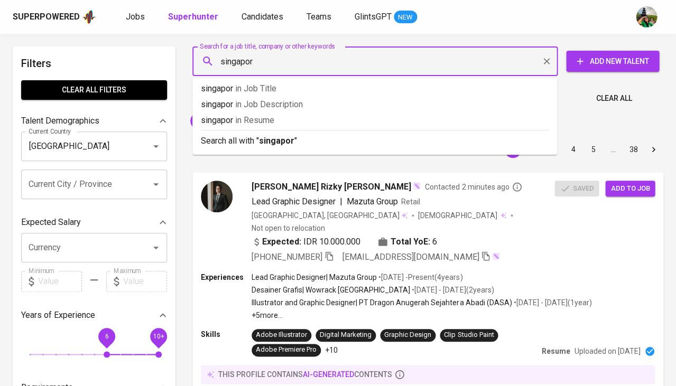
type input "[GEOGRAPHIC_DATA]"
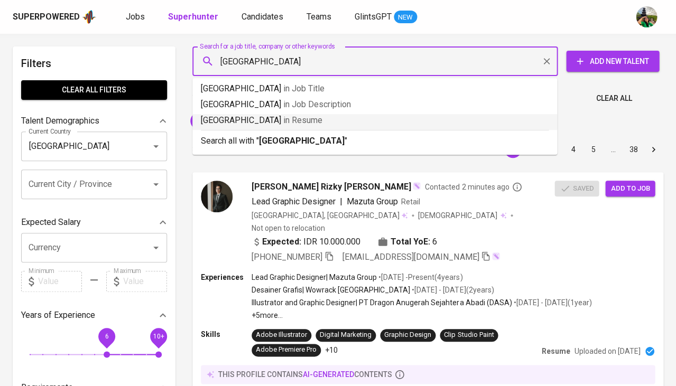
click at [285, 121] on p "singapore in [GEOGRAPHIC_DATA]" at bounding box center [375, 120] width 348 height 13
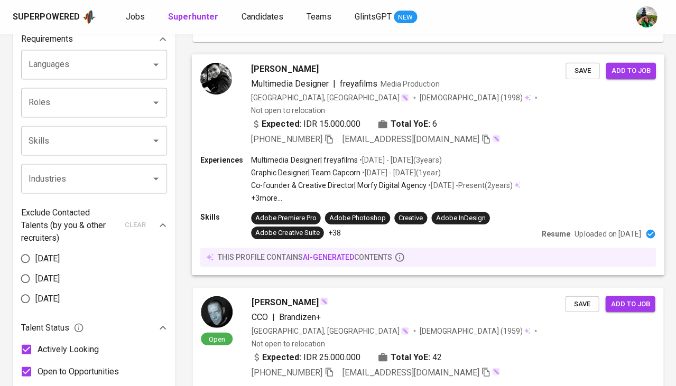
scroll to position [349, 0]
click at [268, 54] on div "[PERSON_NAME] Multimedia Designer | freyafilms Media Production [GEOGRAPHIC_DAT…" at bounding box center [428, 104] width 473 height 100
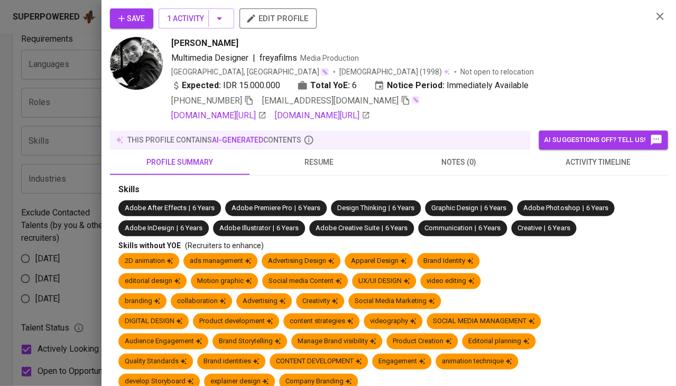
click at [569, 164] on span "activity timeline" at bounding box center [597, 162] width 127 height 13
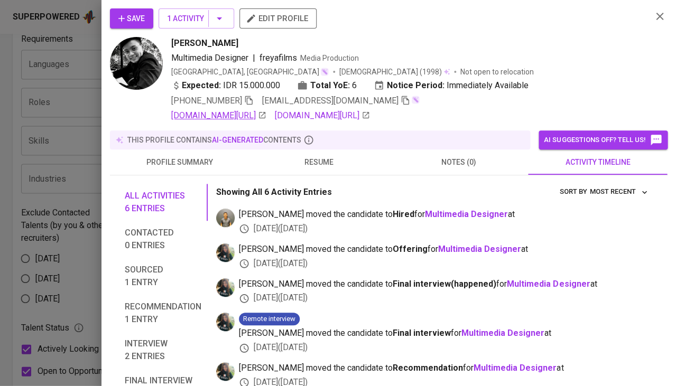
click at [226, 115] on link "linkedin.com/in/nicoeffendi" at bounding box center [218, 115] width 95 height 13
click at [252, 98] on icon "button" at bounding box center [248, 100] width 7 height 9
click at [134, 20] on span "Save" at bounding box center [131, 18] width 26 height 13
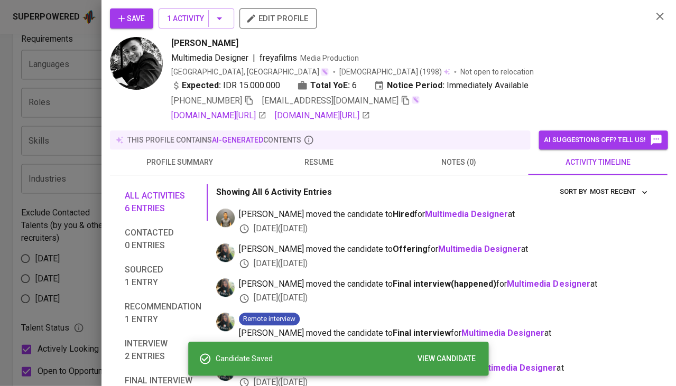
click at [56, 228] on div at bounding box center [338, 193] width 676 height 386
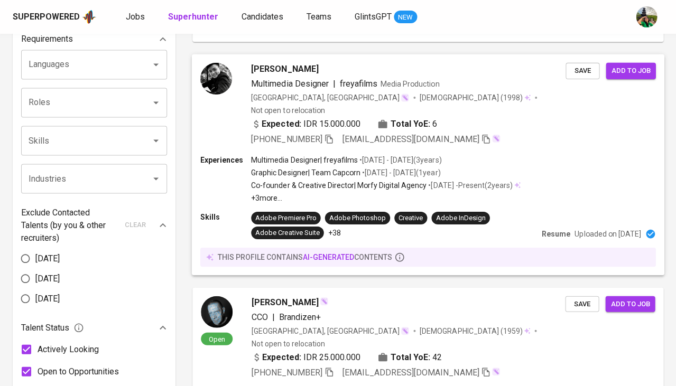
scroll to position [349, 0]
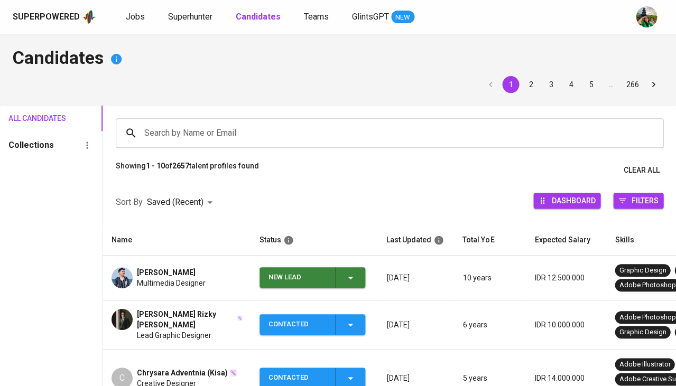
click at [348, 277] on icon "button" at bounding box center [350, 278] width 13 height 13
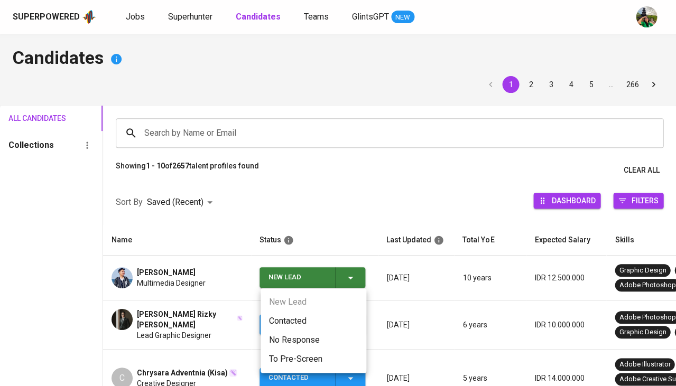
click at [293, 315] on li "Contacted" at bounding box center [314, 321] width 106 height 19
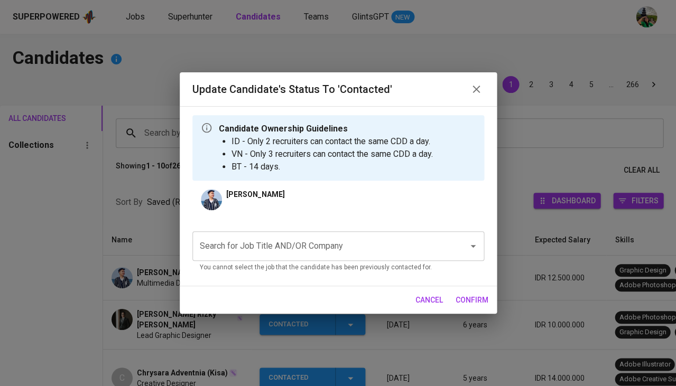
click at [301, 243] on input "Search for Job Title AND/OR Company" at bounding box center [323, 246] width 253 height 20
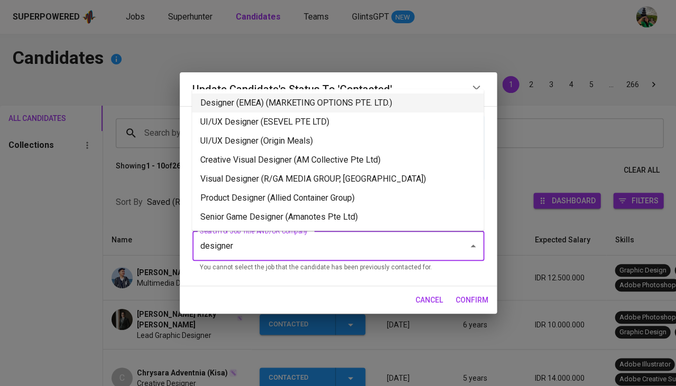
click at [338, 108] on li "Designer (EMEA) (MARKETING OPTIONS PTE. LTD.)" at bounding box center [338, 103] width 292 height 19
type input "designer"
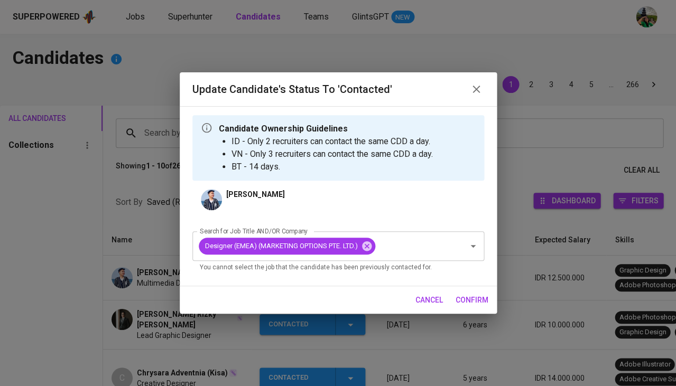
click at [476, 298] on span "confirm" at bounding box center [472, 300] width 33 height 13
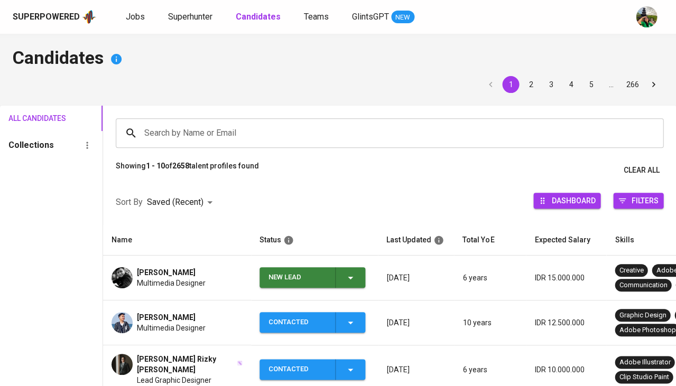
click at [340, 278] on div "New Lead" at bounding box center [313, 277] width 88 height 21
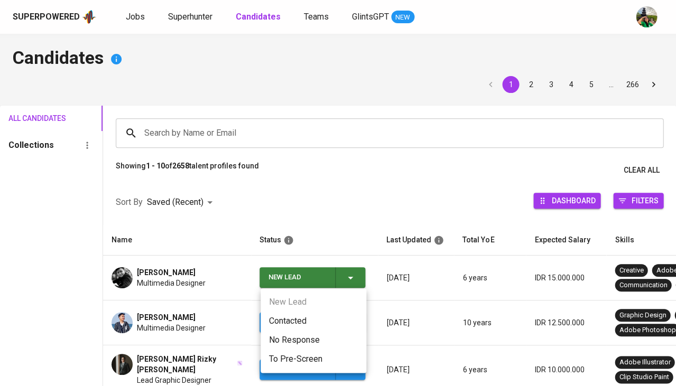
click at [292, 320] on li "Contacted" at bounding box center [314, 321] width 106 height 19
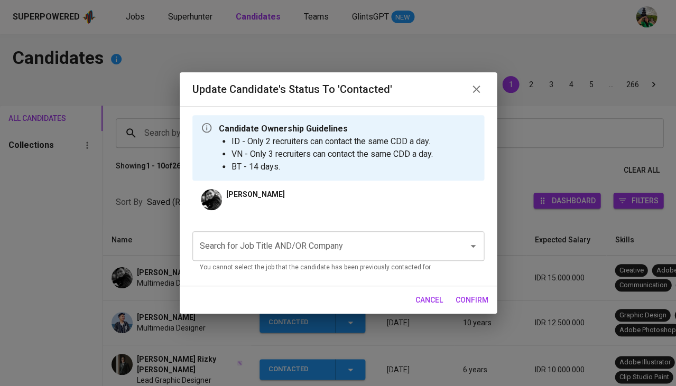
click at [303, 245] on input "Search for Job Title AND/OR Company" at bounding box center [323, 246] width 253 height 20
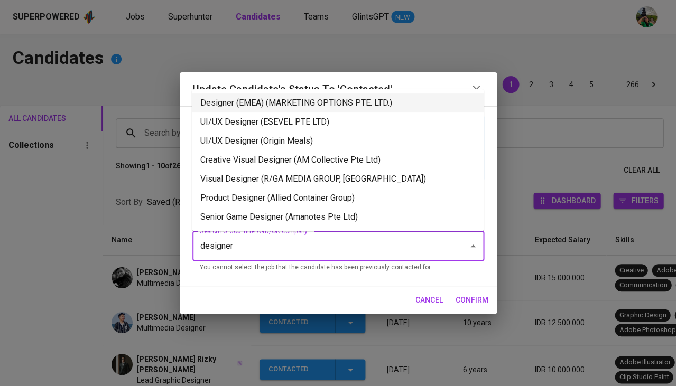
click at [334, 102] on li "Designer (EMEA) (MARKETING OPTIONS PTE. LTD.)" at bounding box center [338, 103] width 292 height 19
type input "designer"
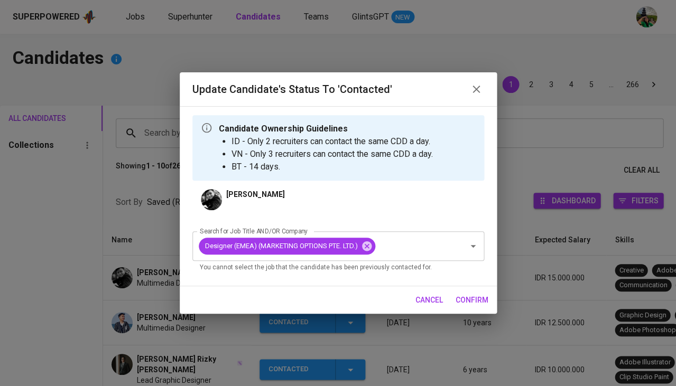
click at [481, 294] on span "confirm" at bounding box center [472, 300] width 33 height 13
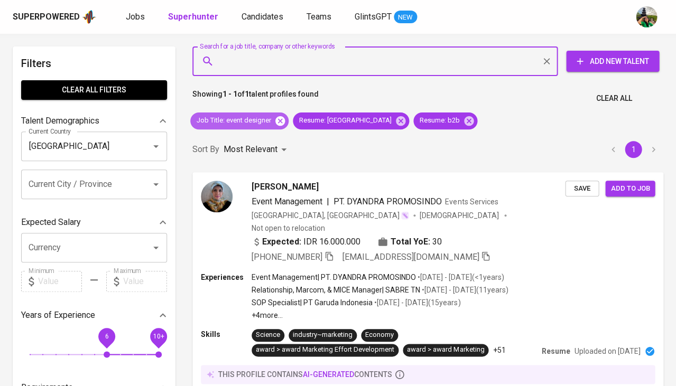
click at [281, 119] on icon at bounding box center [280, 121] width 12 height 12
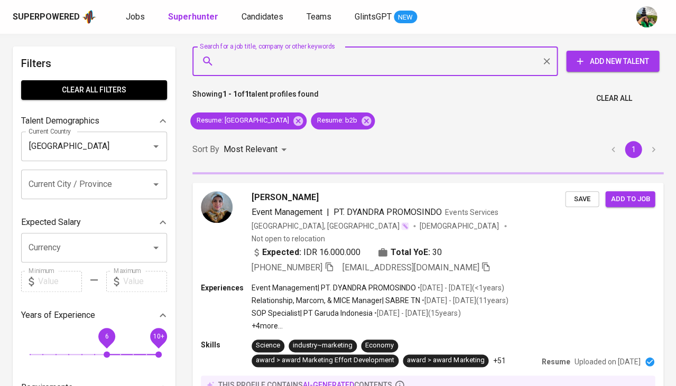
click at [282, 69] on input "Search for a job title, company or other keywords" at bounding box center [377, 61] width 319 height 20
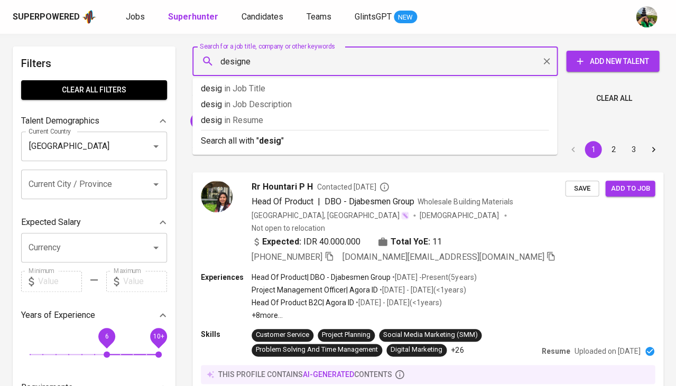
type input "designer"
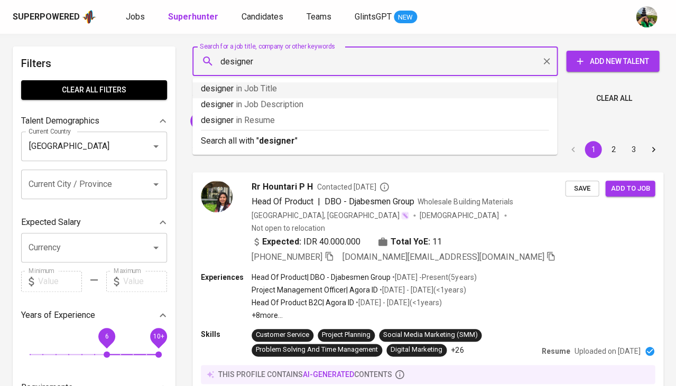
click at [258, 91] on span "in Job Title" at bounding box center [256, 89] width 41 height 10
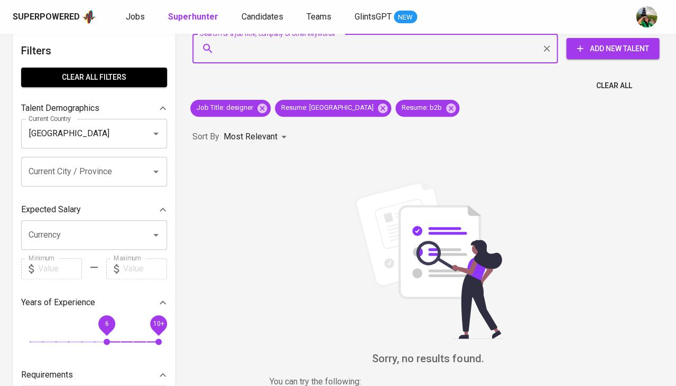
scroll to position [34, 0]
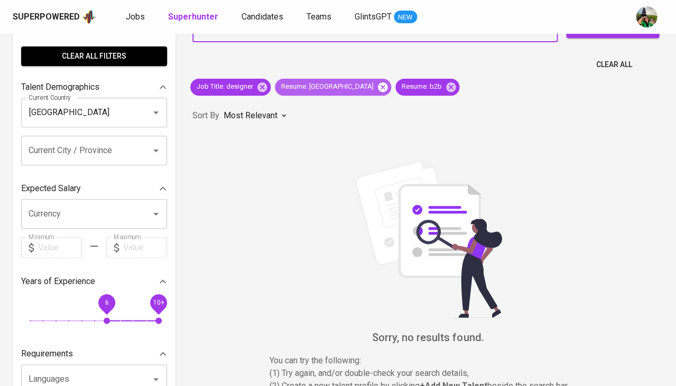
click at [378, 87] on icon at bounding box center [383, 87] width 10 height 10
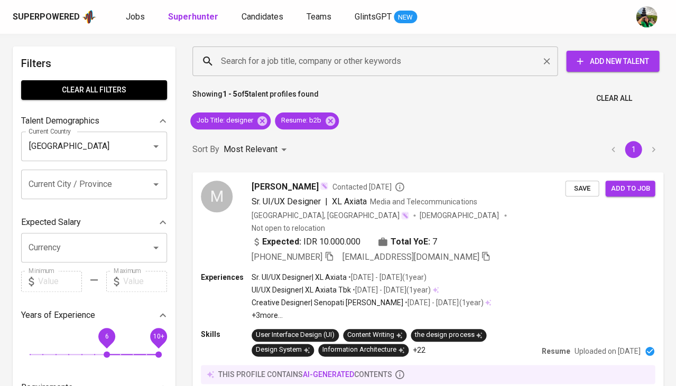
click at [257, 56] on input "Search for a job title, company or other keywords" at bounding box center [377, 61] width 319 height 20
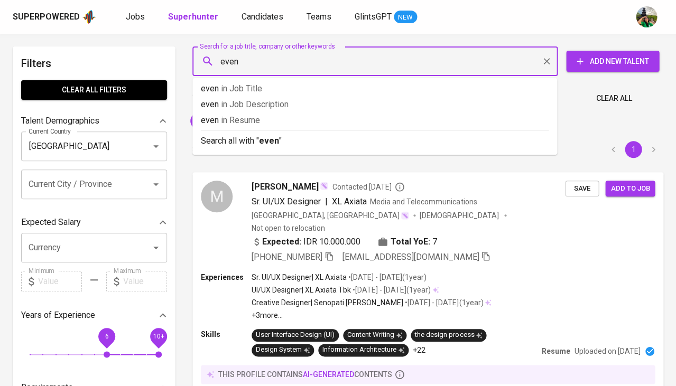
type input "event"
click at [239, 122] on span "in Resume" at bounding box center [243, 120] width 39 height 10
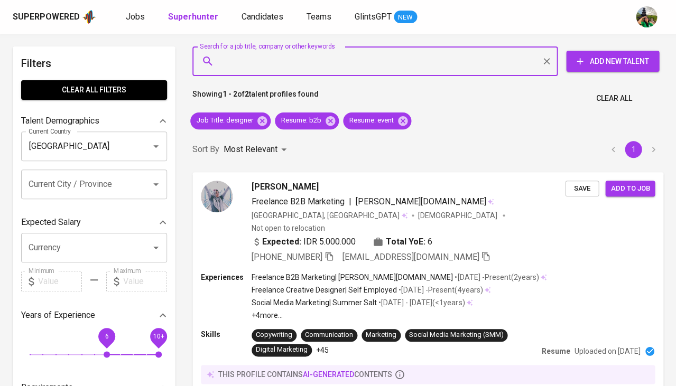
type input "g"
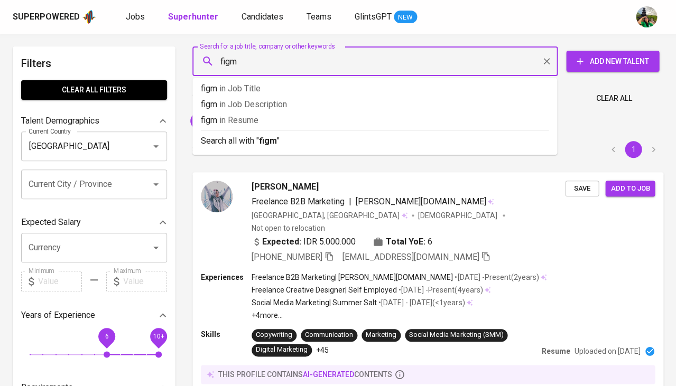
type input "figma"
click at [242, 122] on span "in Resume" at bounding box center [243, 120] width 39 height 10
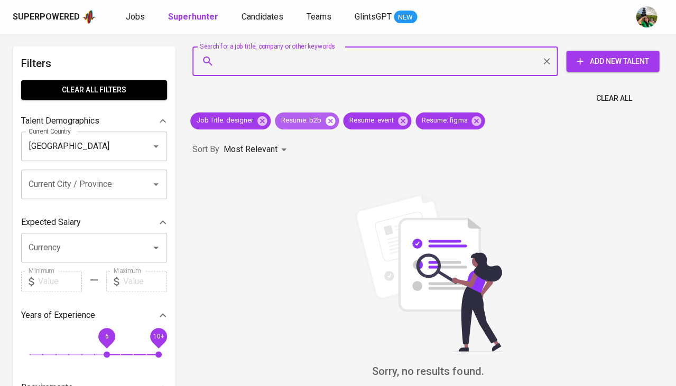
click at [330, 123] on icon at bounding box center [331, 121] width 10 height 10
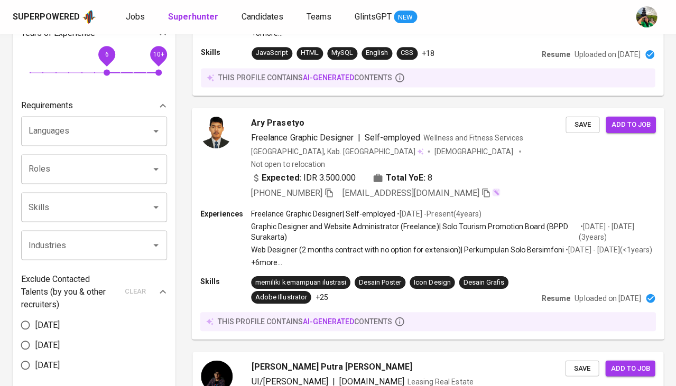
scroll to position [302, 0]
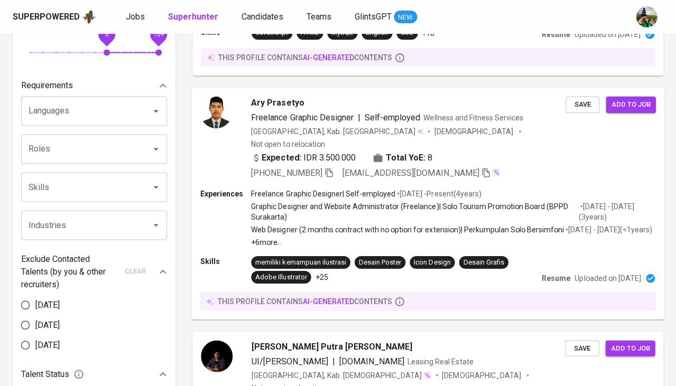
click at [294, 112] on span "Freelance Graphic Designer" at bounding box center [302, 117] width 103 height 10
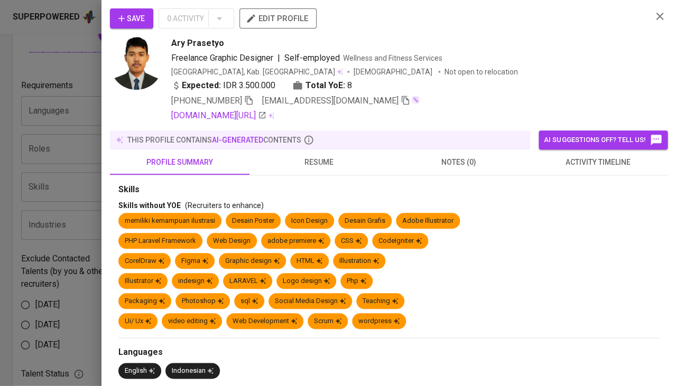
click at [568, 161] on span "activity timeline" at bounding box center [597, 162] width 127 height 13
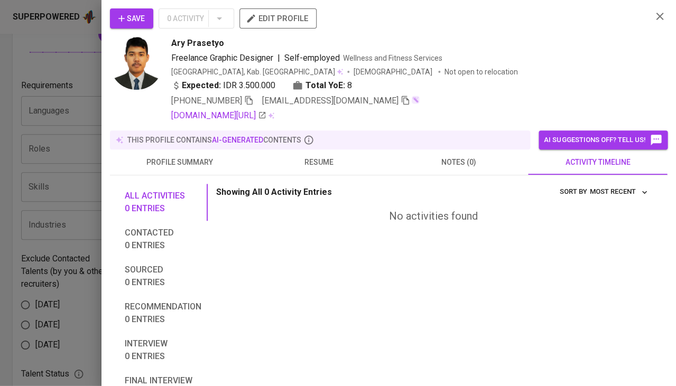
click at [41, 216] on div at bounding box center [338, 193] width 676 height 386
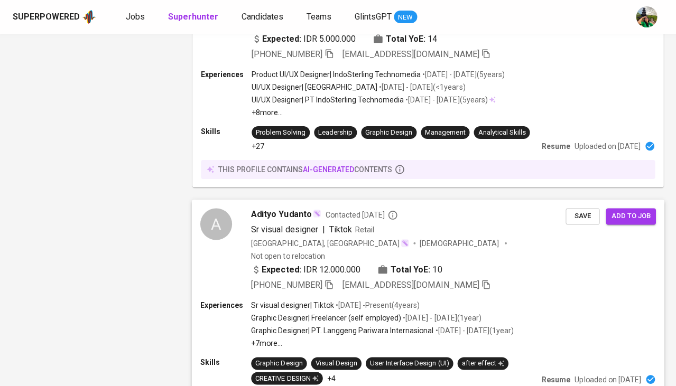
scroll to position [1596, 0]
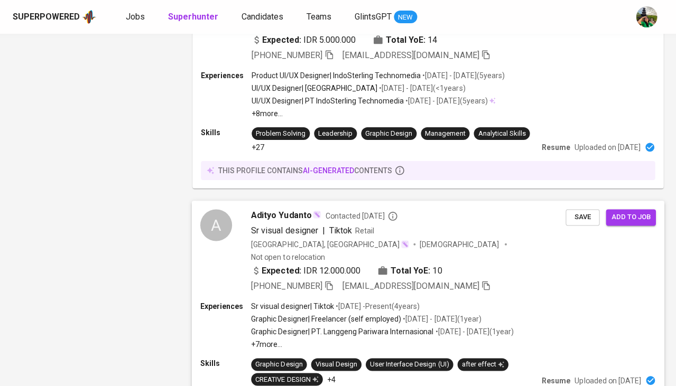
click at [300, 210] on span "Adityo Yudanto" at bounding box center [281, 216] width 60 height 13
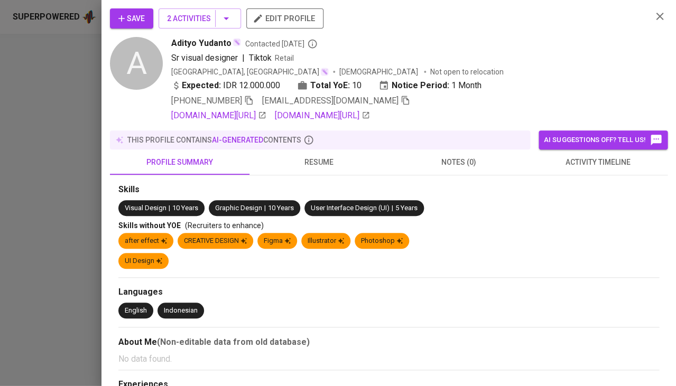
click at [579, 162] on span "activity timeline" at bounding box center [597, 162] width 127 height 13
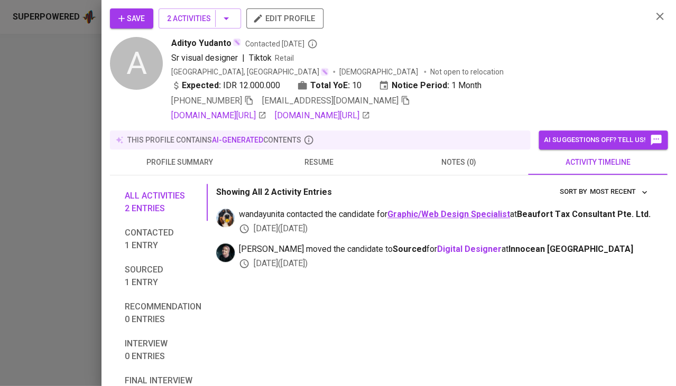
click at [448, 211] on b "Graphic/Web Design Specialist" at bounding box center [448, 214] width 123 height 10
click at [315, 158] on span "resume" at bounding box center [319, 162] width 127 height 13
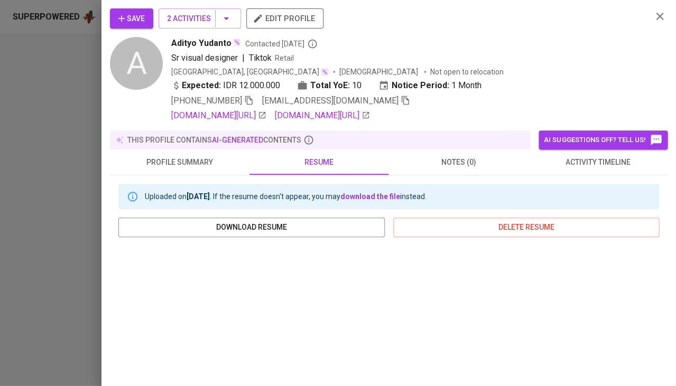
scroll to position [191, 0]
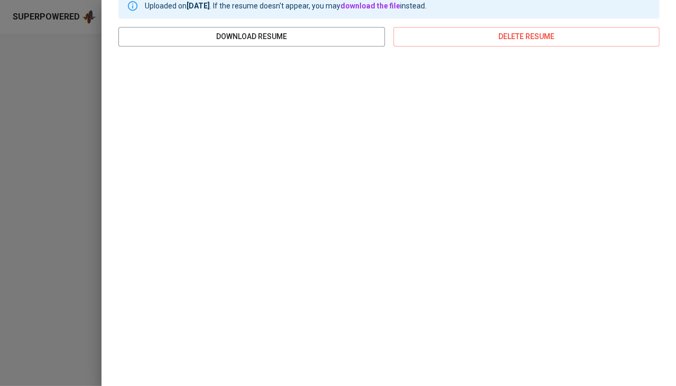
click at [36, 192] on div at bounding box center [338, 193] width 676 height 386
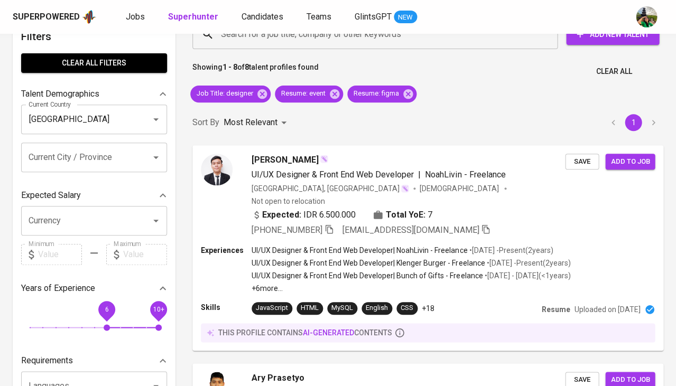
scroll to position [26, 0]
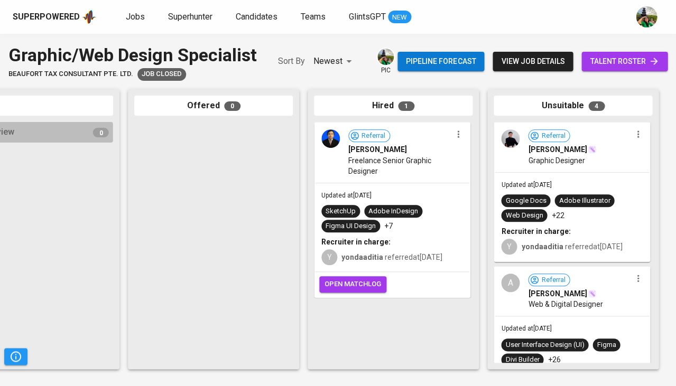
scroll to position [0, 583]
click at [550, 171] on div "Referral [PERSON_NAME] Graphic Designer" at bounding box center [572, 147] width 154 height 49
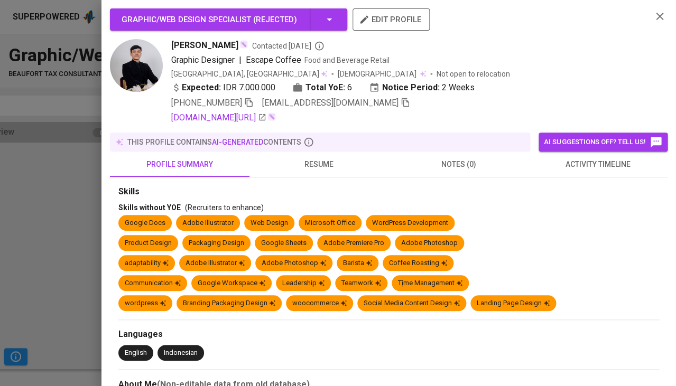
click at [311, 154] on button "resume" at bounding box center [320, 164] width 140 height 25
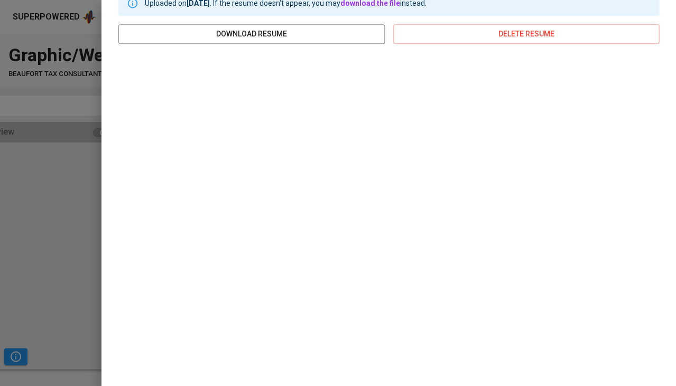
scroll to position [193, 0]
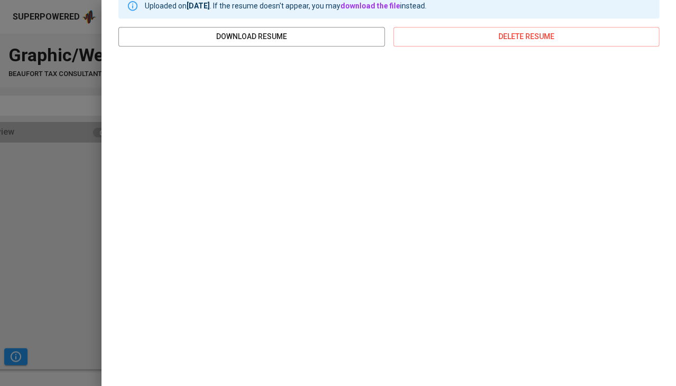
click at [36, 174] on div at bounding box center [338, 193] width 676 height 386
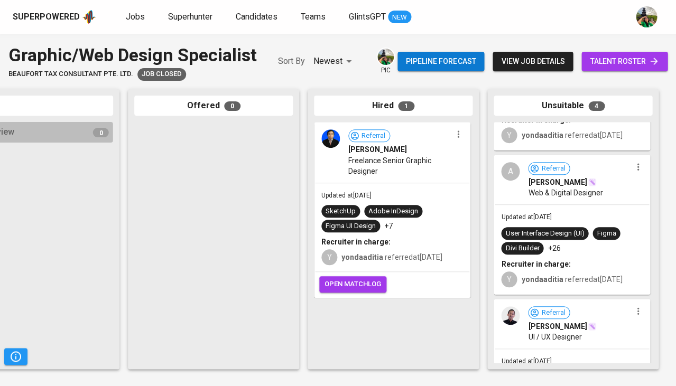
scroll to position [114, 0]
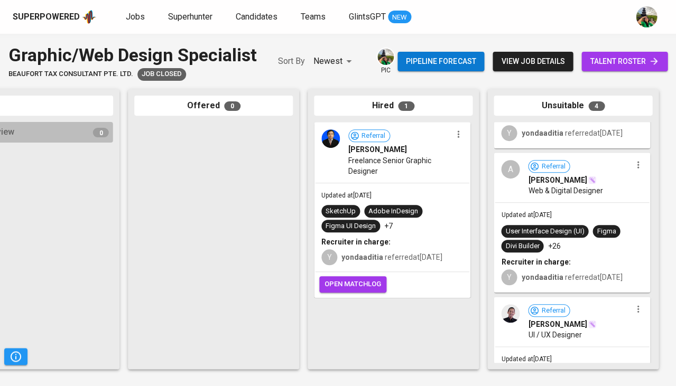
click at [574, 210] on div "Updated at [DATE] User Interface Design (UI) Figma Divi Builder +26 Recruiter i…" at bounding box center [572, 247] width 154 height 89
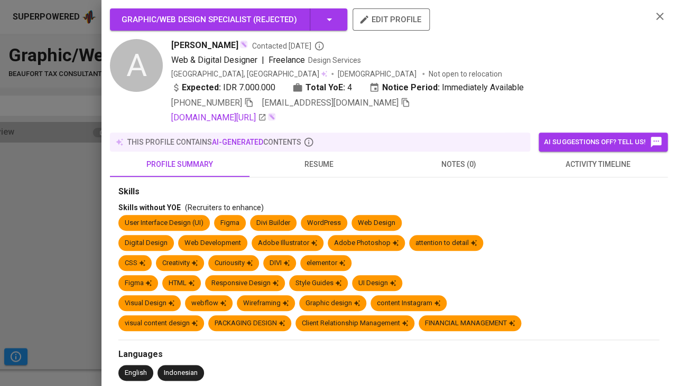
click at [313, 158] on span "resume" at bounding box center [319, 164] width 127 height 13
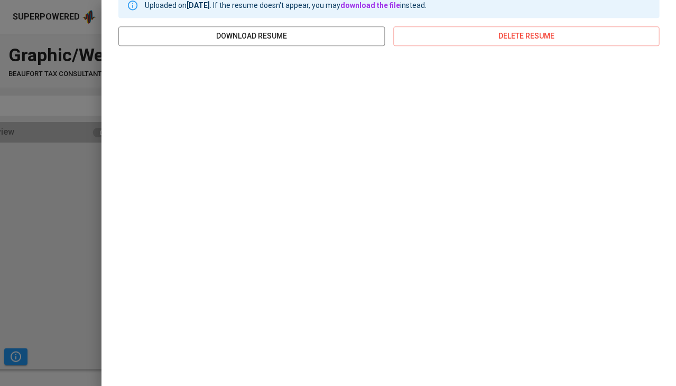
scroll to position [193, 0]
click at [64, 253] on div at bounding box center [338, 193] width 676 height 386
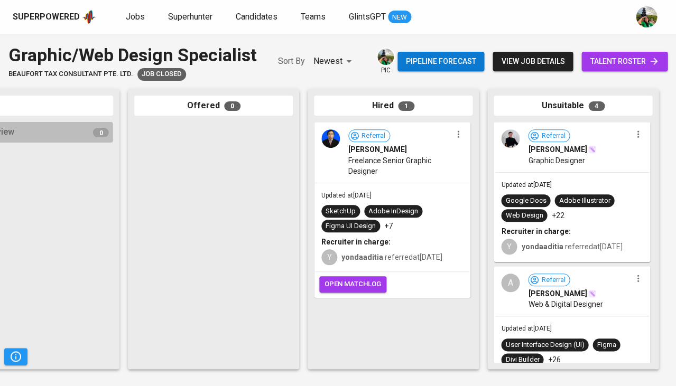
scroll to position [0, 0]
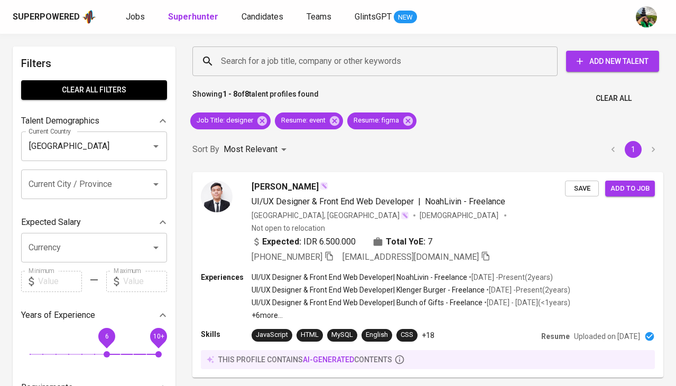
scroll to position [27, 0]
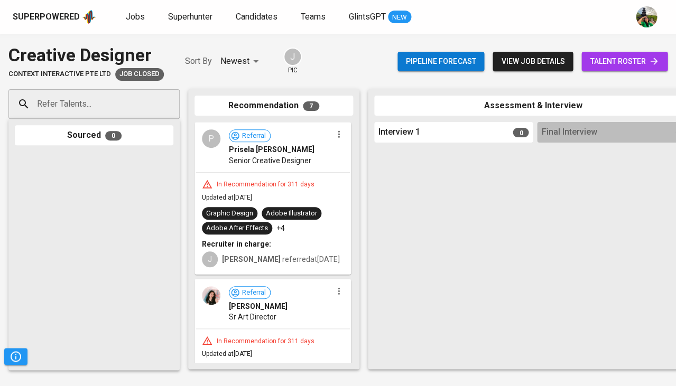
click at [272, 168] on div "P Referral Prisela Lilia Sucipta Senior Creative Designer" at bounding box center [273, 147] width 154 height 49
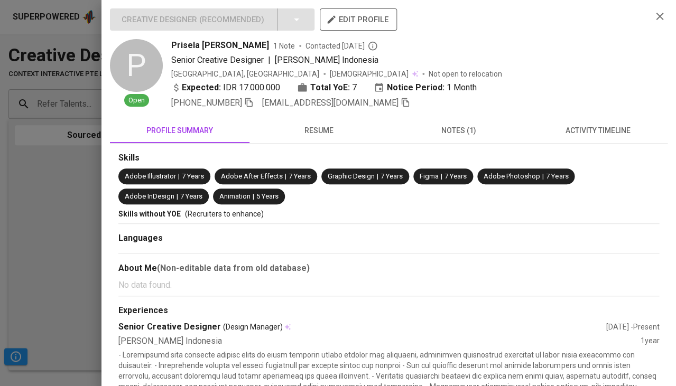
click at [585, 131] on span "activity timeline" at bounding box center [597, 130] width 127 height 13
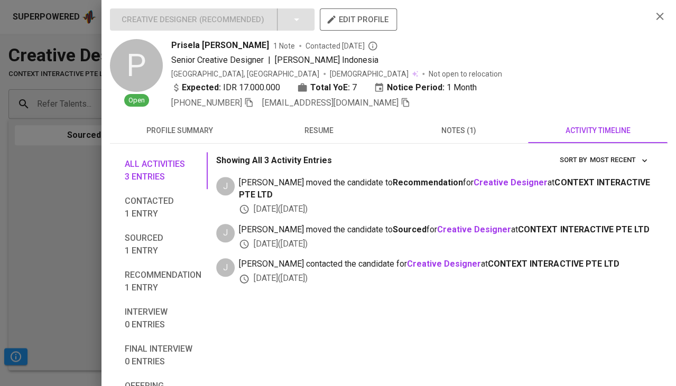
click at [320, 125] on span "resume" at bounding box center [319, 130] width 127 height 13
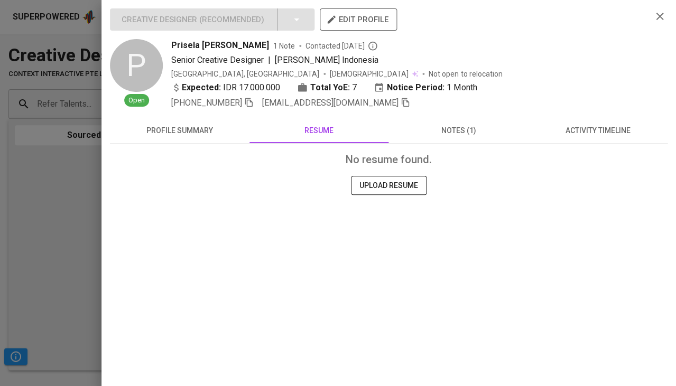
click at [67, 188] on div at bounding box center [338, 193] width 676 height 386
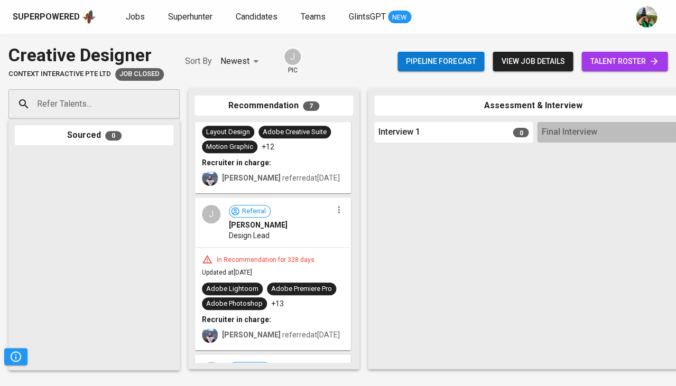
scroll to position [735, 0]
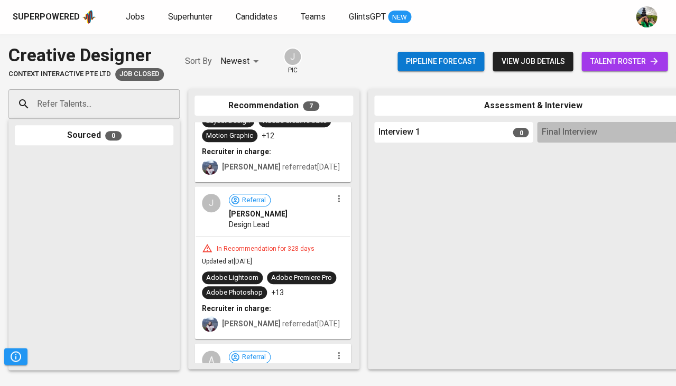
click at [289, 217] on div "Joshua Johan" at bounding box center [280, 214] width 103 height 11
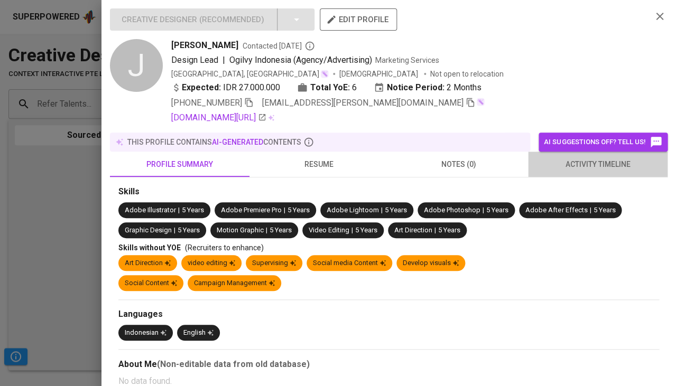
click at [587, 162] on span "activity timeline" at bounding box center [597, 164] width 127 height 13
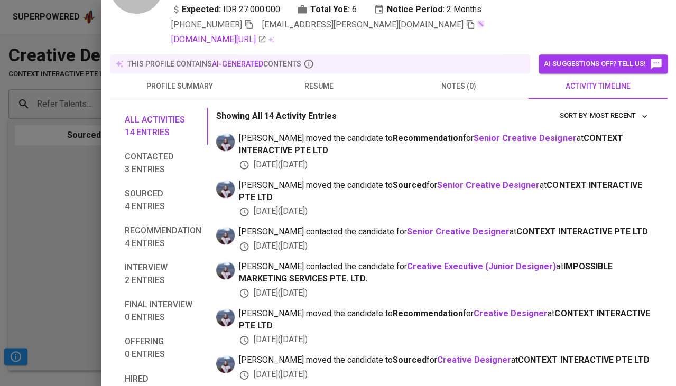
scroll to position [116, 0]
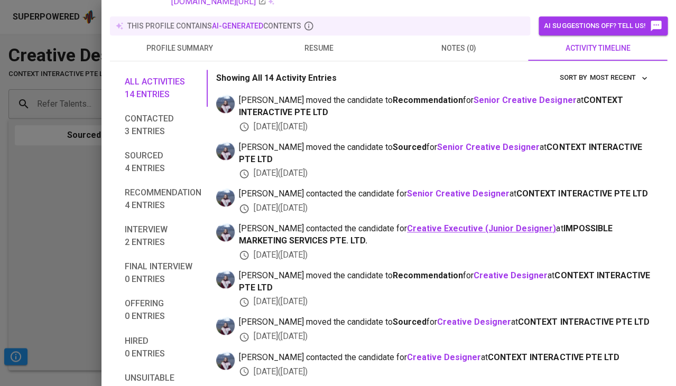
click at [436, 224] on b "Creative Executive (Junior Designer)" at bounding box center [481, 229] width 149 height 10
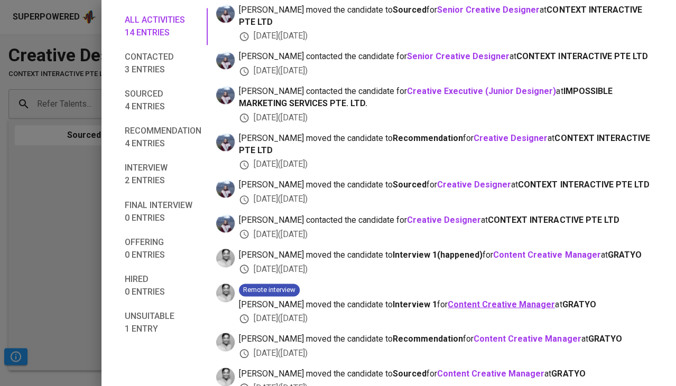
scroll to position [318, 0]
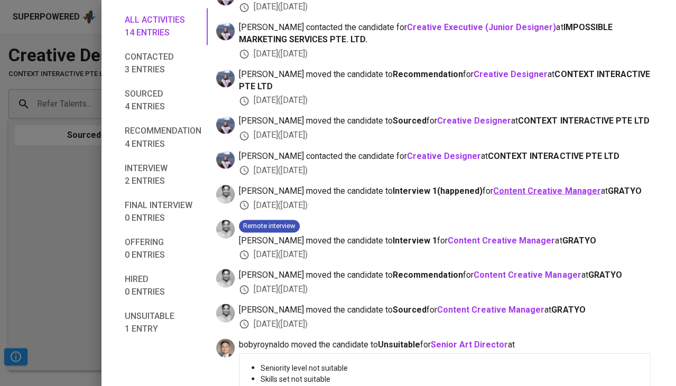
click at [495, 186] on b "Content Creative Manager" at bounding box center [546, 191] width 107 height 10
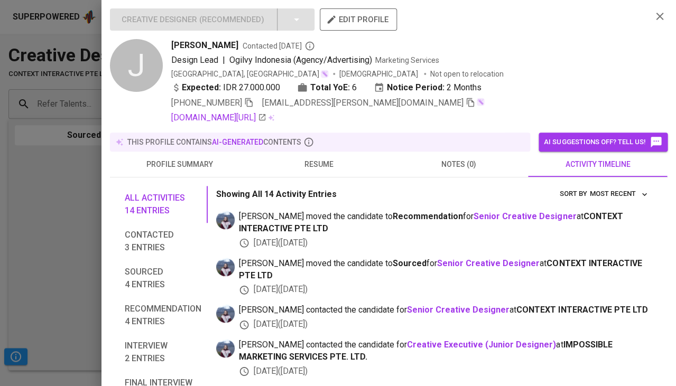
scroll to position [0, 0]
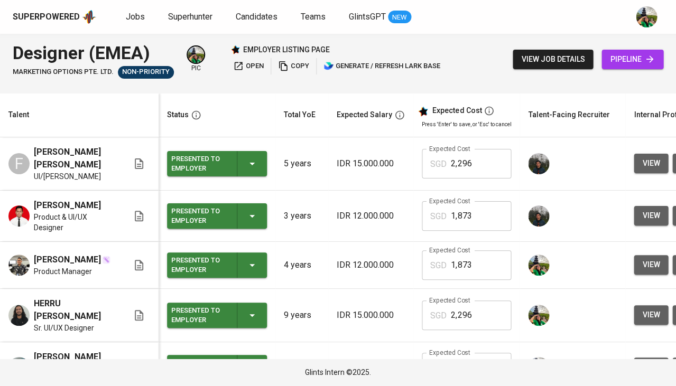
click at [553, 58] on span "view job details" at bounding box center [552, 59] width 63 height 13
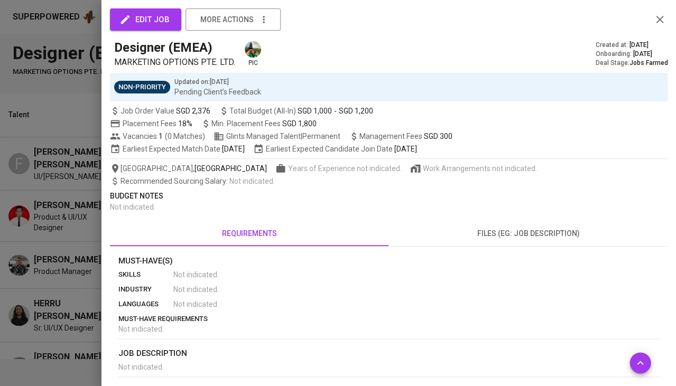
scroll to position [108, 0]
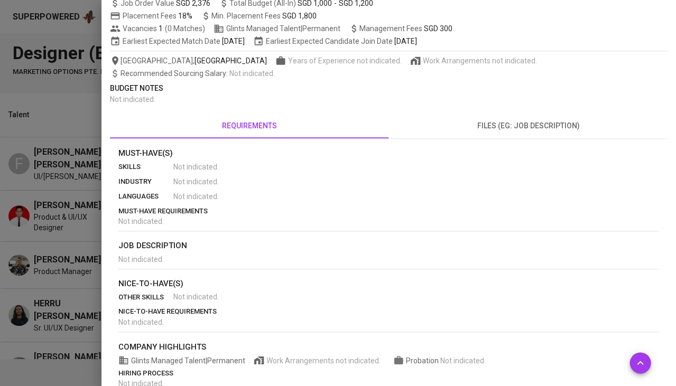
click at [73, 207] on div at bounding box center [338, 193] width 676 height 386
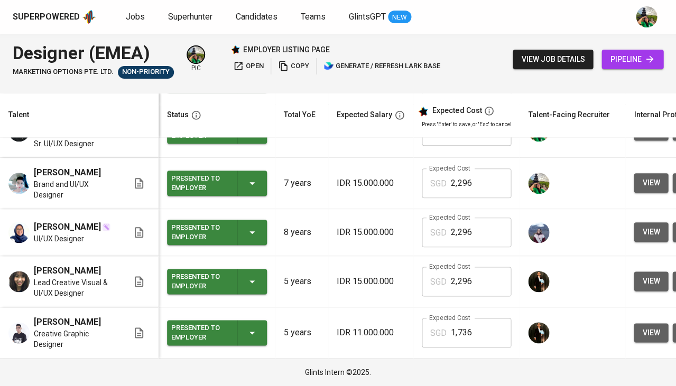
click at [258, 180] on div "Presented to Employer" at bounding box center [216, 183] width 91 height 25
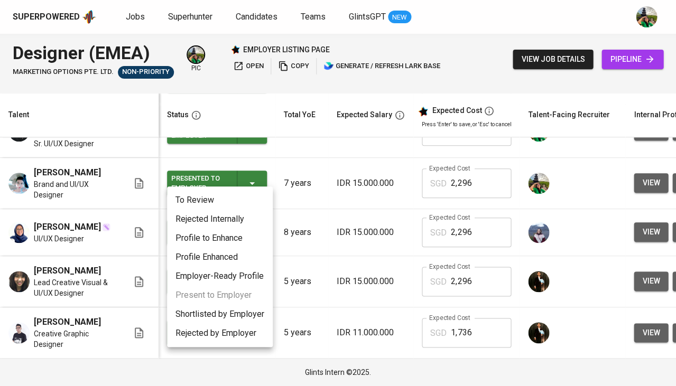
click at [218, 330] on li "Rejected by Employer" at bounding box center [220, 333] width 106 height 19
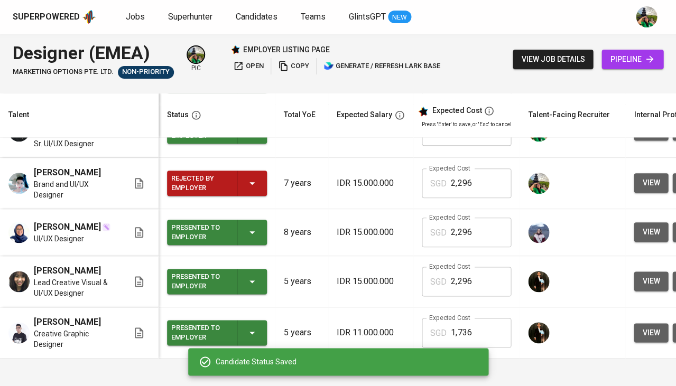
click at [247, 220] on div "Presented to Employer" at bounding box center [216, 232] width 91 height 25
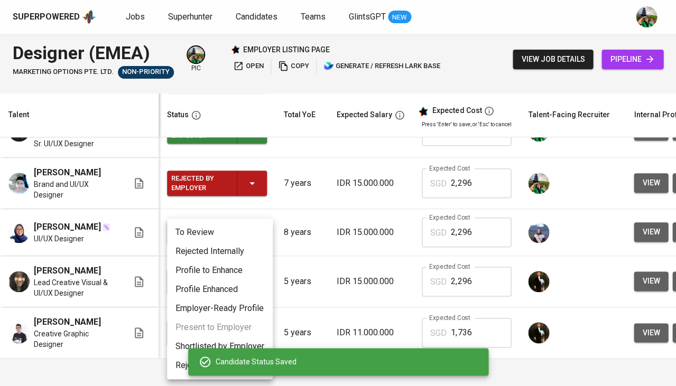
click at [178, 358] on li "Rejected by Employer" at bounding box center [220, 365] width 106 height 19
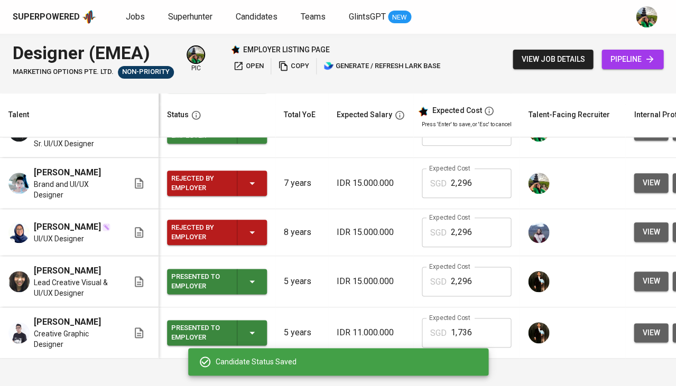
click at [247, 275] on div "Presented to Employer" at bounding box center [216, 281] width 91 height 25
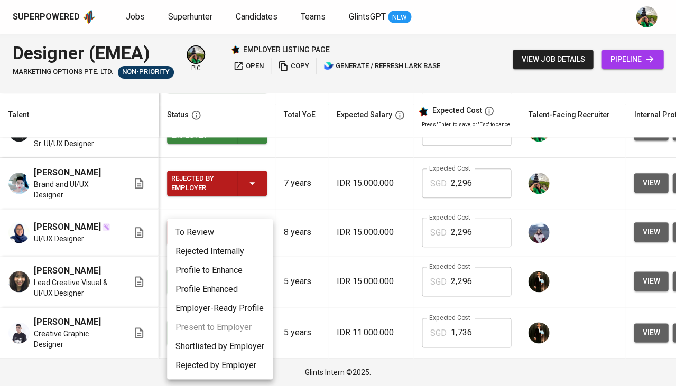
click at [190, 364] on li "Rejected by Employer" at bounding box center [220, 365] width 106 height 19
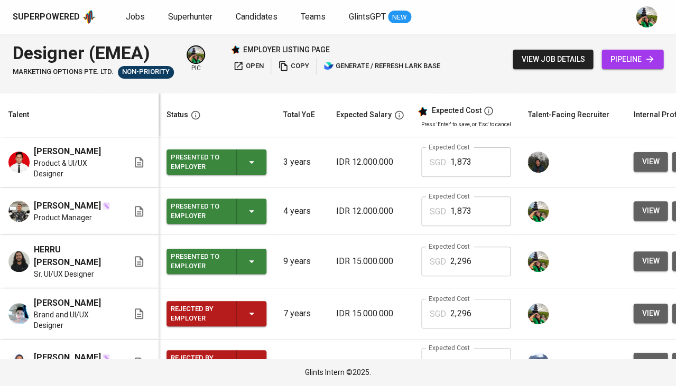
scroll to position [53, 1]
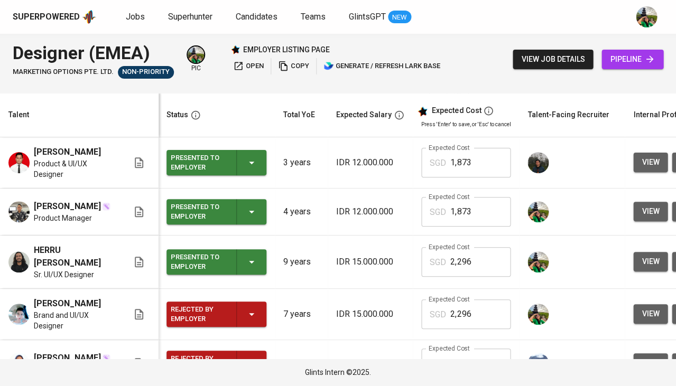
click at [255, 218] on icon "button" at bounding box center [251, 212] width 13 height 13
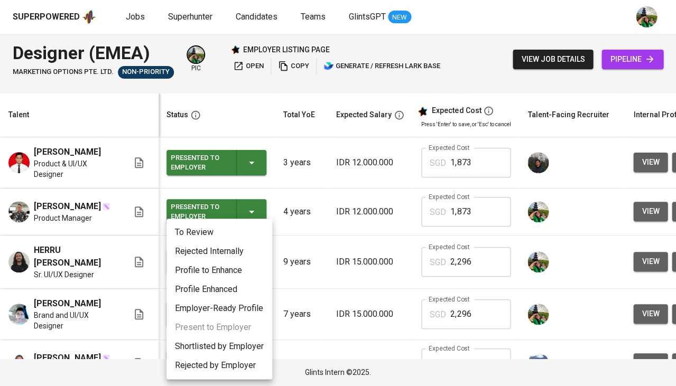
click at [291, 239] on div at bounding box center [338, 193] width 676 height 386
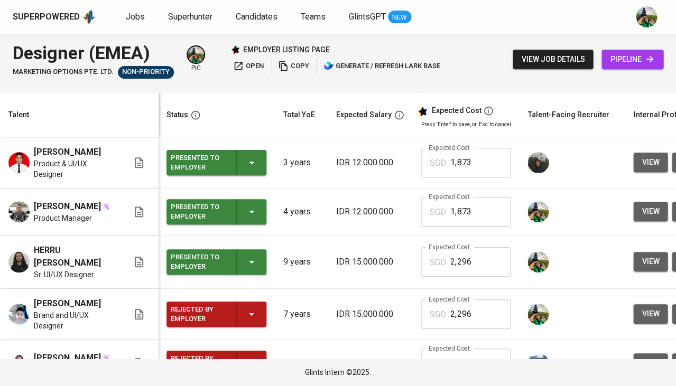
click at [250, 267] on icon "button" at bounding box center [251, 262] width 13 height 13
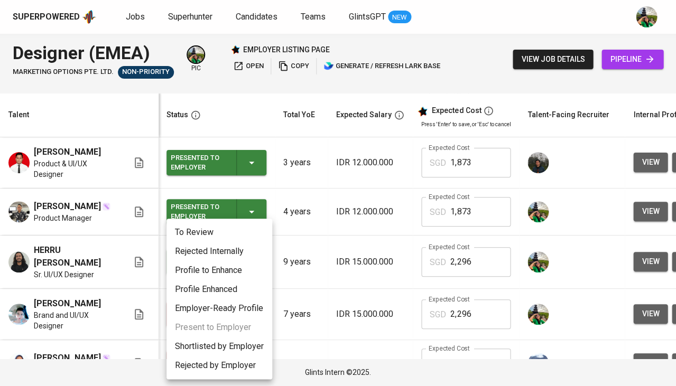
click at [209, 248] on li "Rejected Internally" at bounding box center [220, 251] width 106 height 19
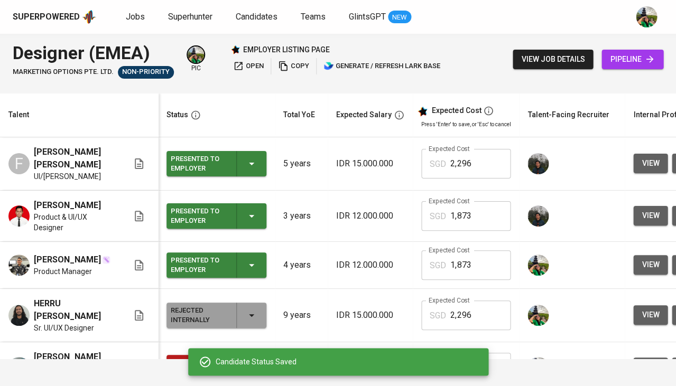
scroll to position [0, 1]
click at [244, 162] on div "Presented to Employer" at bounding box center [216, 163] width 91 height 25
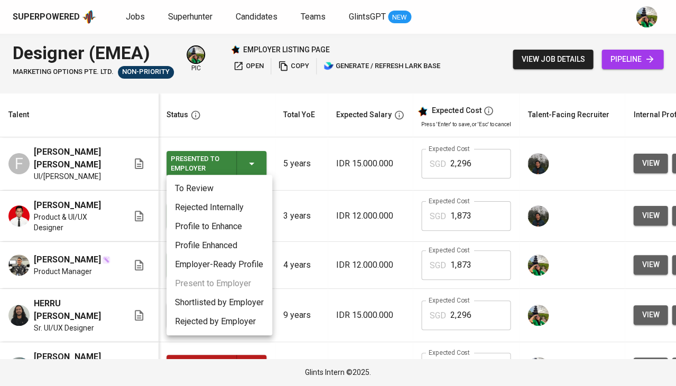
click at [217, 206] on li "Rejected Internally" at bounding box center [220, 207] width 106 height 19
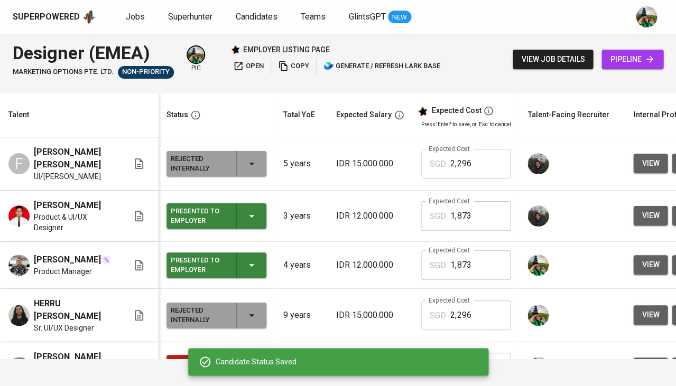
click at [245, 162] on icon "button" at bounding box center [251, 164] width 13 height 13
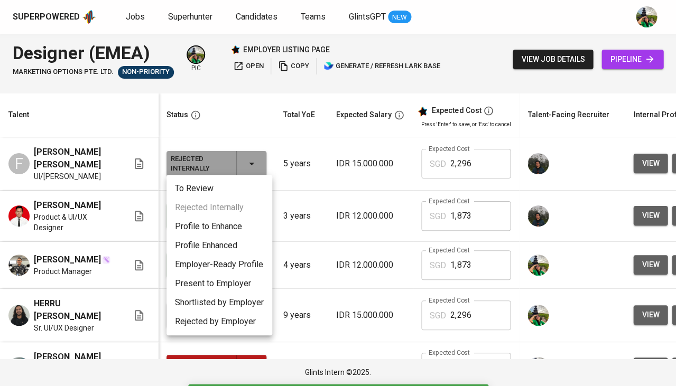
click at [210, 319] on li "Rejected by Employer" at bounding box center [220, 321] width 106 height 19
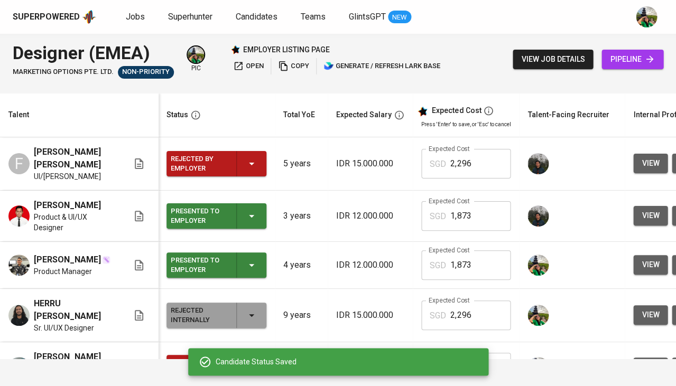
click at [251, 212] on icon "button" at bounding box center [251, 216] width 13 height 13
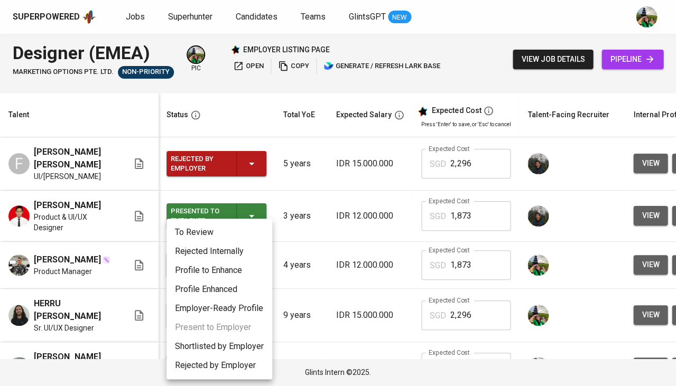
click at [209, 366] on li "Rejected by Employer" at bounding box center [220, 365] width 106 height 19
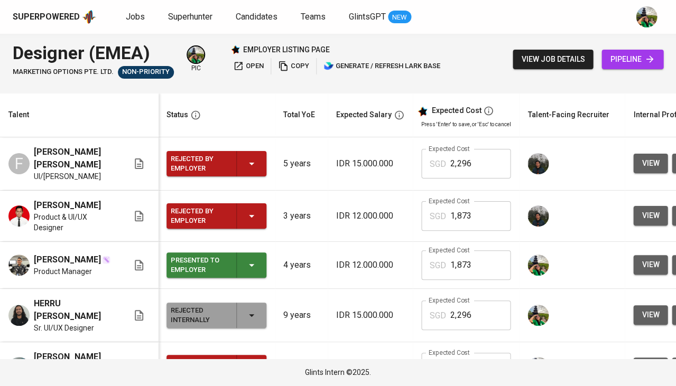
click at [250, 265] on div "Presented to Employer" at bounding box center [216, 265] width 91 height 25
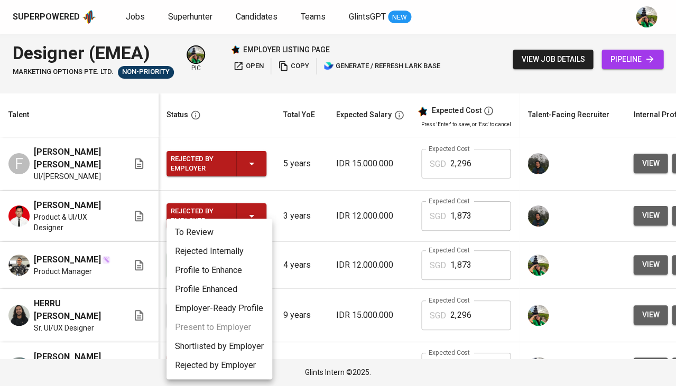
click at [208, 363] on li "Rejected by Employer" at bounding box center [220, 365] width 106 height 19
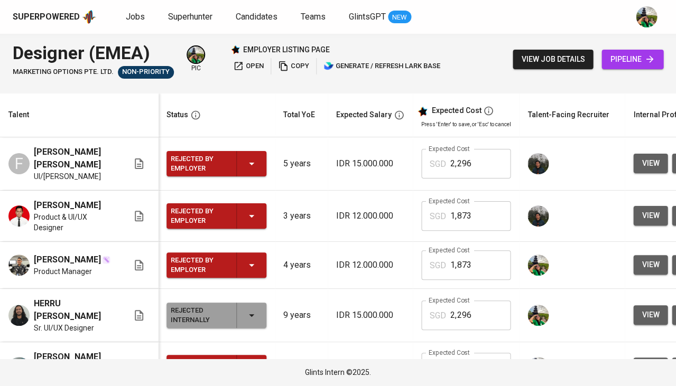
scroll to position [0, 0]
click at [254, 159] on icon "button" at bounding box center [251, 164] width 13 height 13
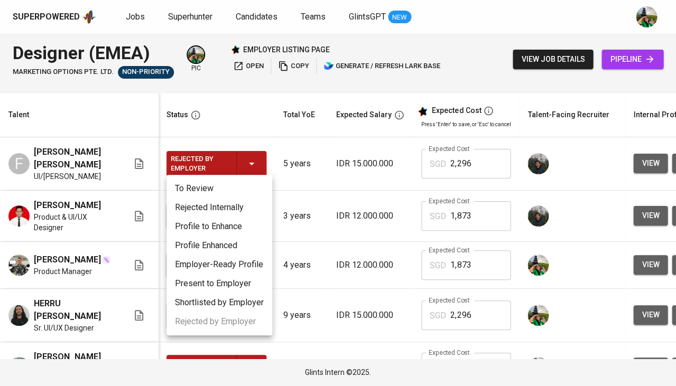
click at [322, 186] on div at bounding box center [338, 193] width 676 height 386
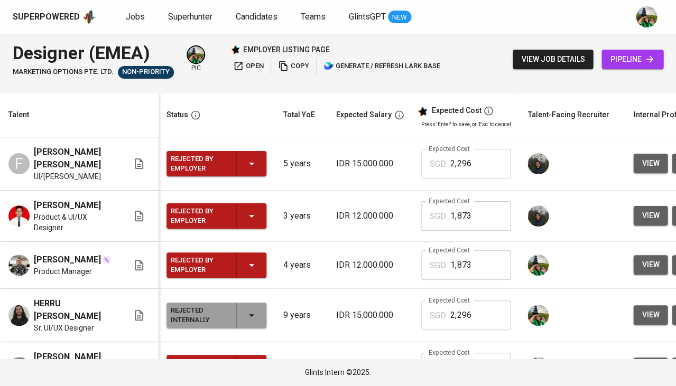
scroll to position [0, 1]
click at [126, 22] on link "Jobs" at bounding box center [136, 17] width 21 height 13
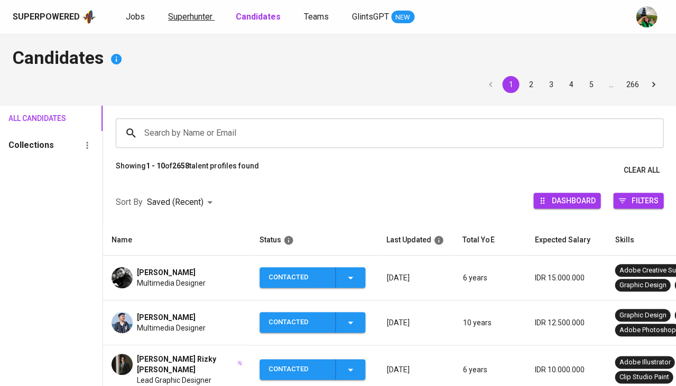
click at [179, 15] on span "Superhunter" at bounding box center [190, 17] width 44 height 10
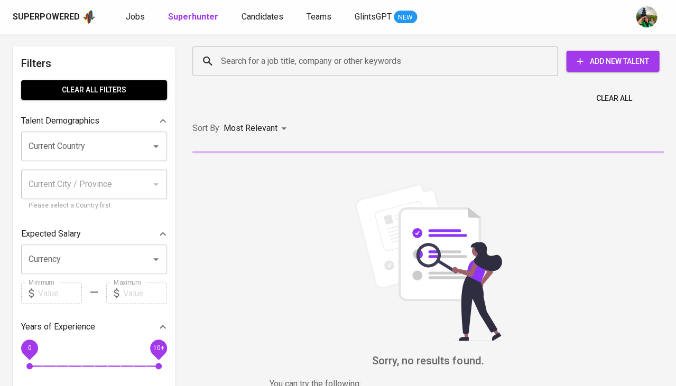
click at [302, 69] on input "Search for a job title, company or other keywords" at bounding box center [377, 61] width 319 height 20
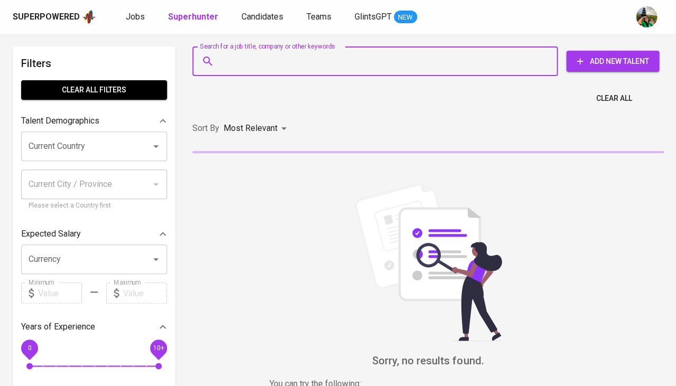
paste input "[EMAIL_ADDRESS][DOMAIN_NAME]"
type input "[EMAIL_ADDRESS][DOMAIN_NAME]"
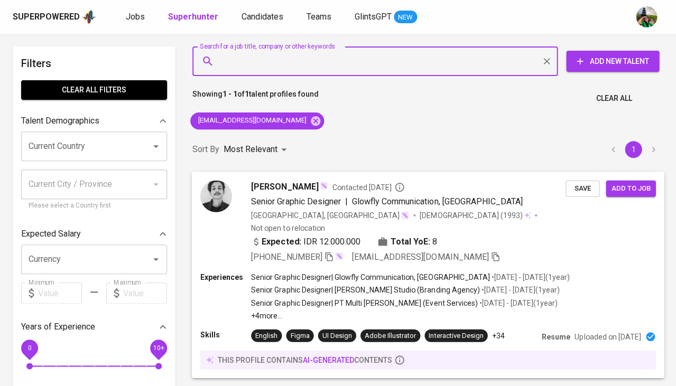
click at [579, 192] on span "Save" at bounding box center [582, 188] width 23 height 12
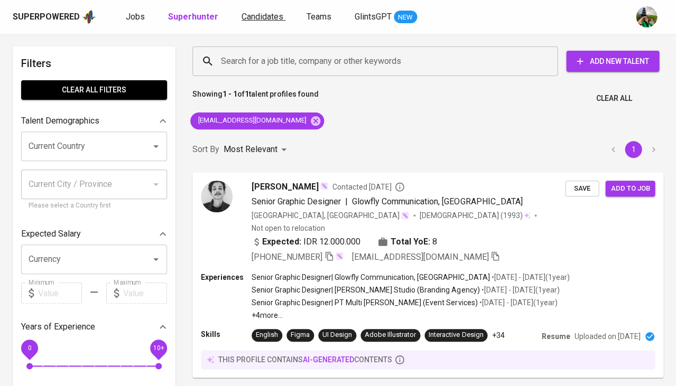
click at [256, 18] on span "Candidates" at bounding box center [263, 17] width 42 height 10
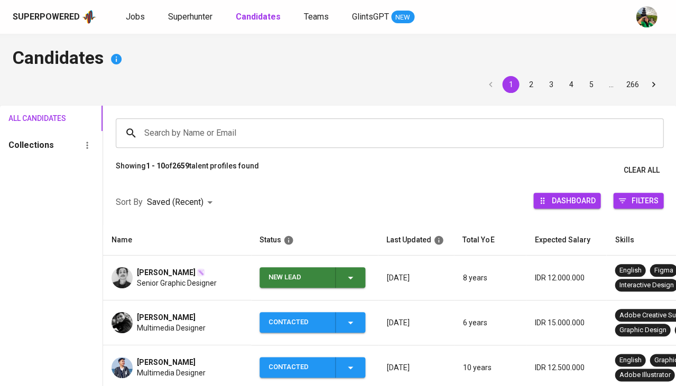
click at [350, 278] on icon "button" at bounding box center [350, 278] width 13 height 13
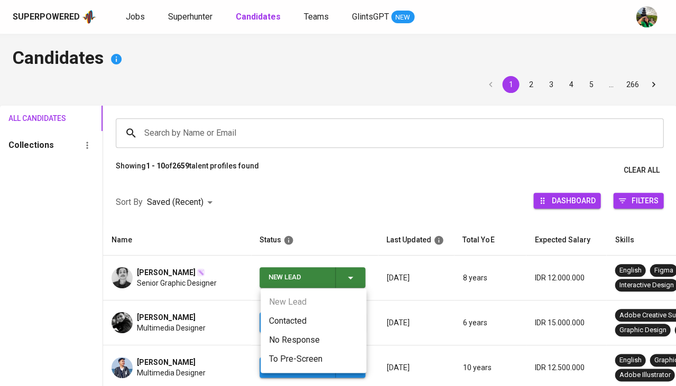
click at [300, 320] on li "Contacted" at bounding box center [314, 321] width 106 height 19
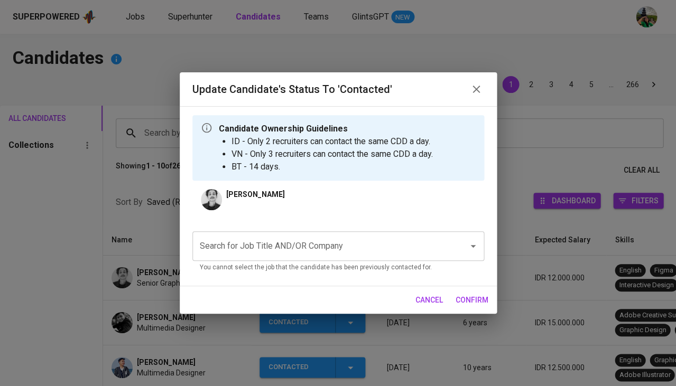
click at [304, 245] on input "Search for Job Title AND/OR Company" at bounding box center [323, 246] width 253 height 20
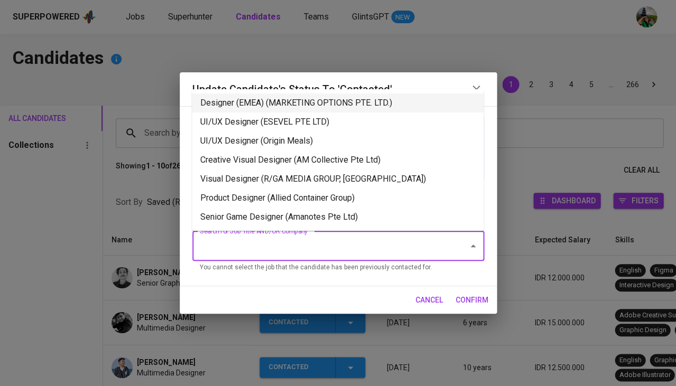
click at [304, 103] on li "Designer (EMEA) (MARKETING OPTIONS PTE. LTD.)" at bounding box center [338, 103] width 292 height 19
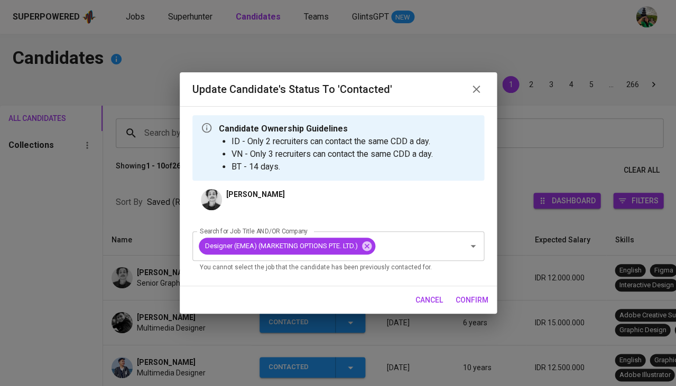
click at [478, 306] on button "confirm" at bounding box center [471, 301] width 41 height 20
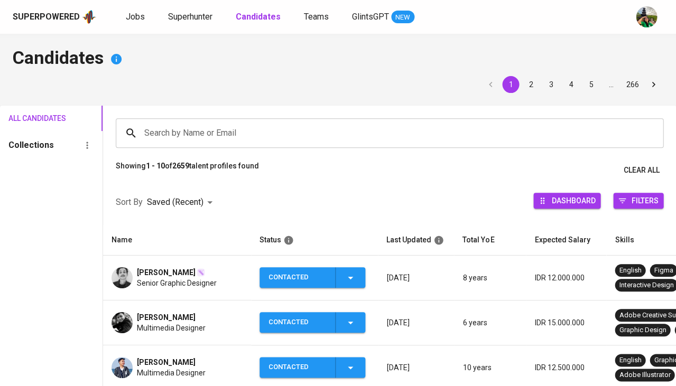
click at [178, 278] on span "Senior Graphic Designer" at bounding box center [177, 283] width 80 height 11
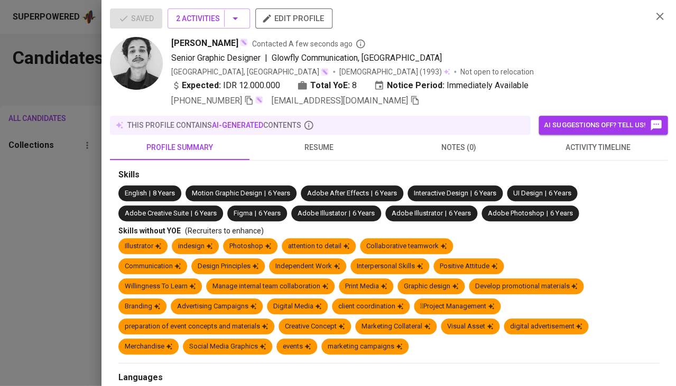
click at [319, 141] on span "resume" at bounding box center [319, 147] width 127 height 13
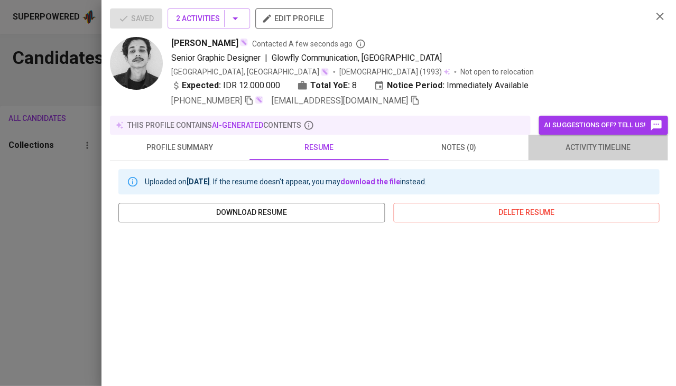
click at [614, 144] on span "activity timeline" at bounding box center [597, 147] width 127 height 13
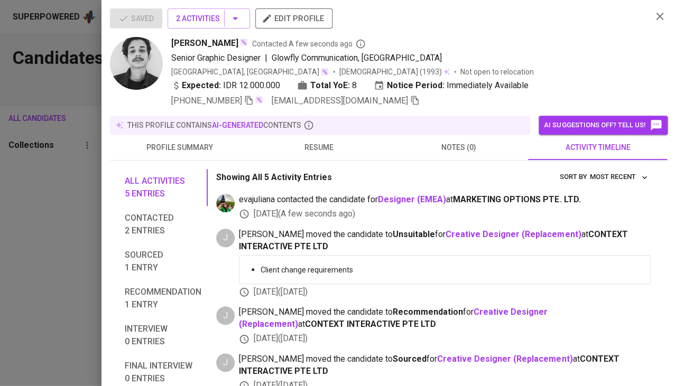
click at [184, 144] on span "profile summary" at bounding box center [179, 147] width 127 height 13
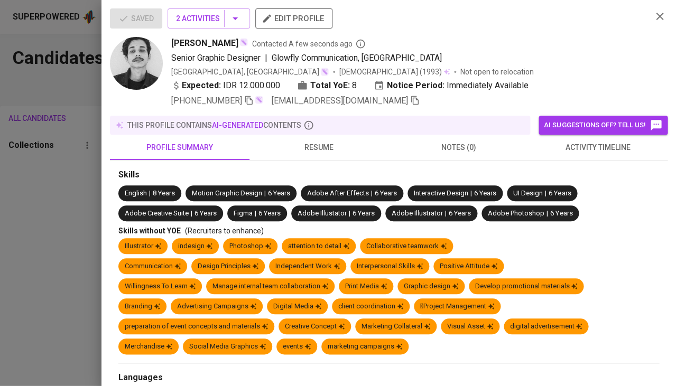
click at [311, 144] on span "resume" at bounding box center [319, 147] width 127 height 13
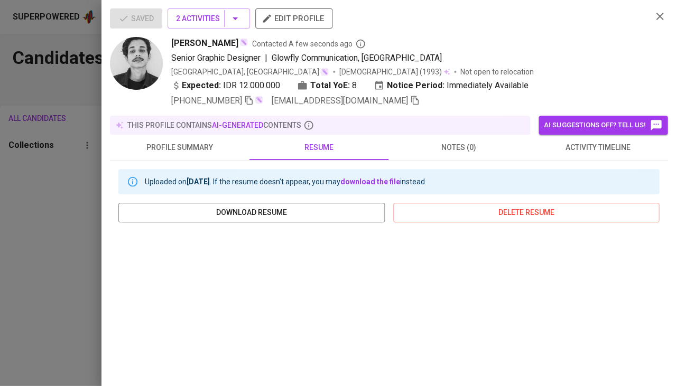
click at [26, 190] on div at bounding box center [338, 193] width 676 height 386
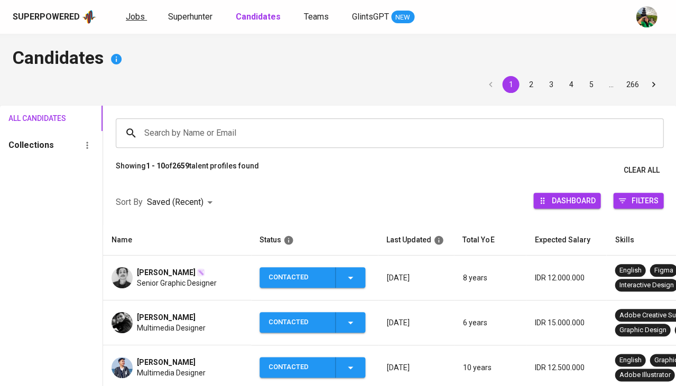
click at [135, 19] on span "Jobs" at bounding box center [135, 17] width 19 height 10
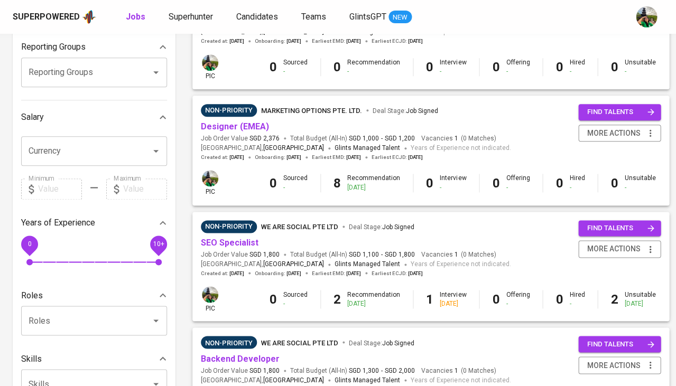
scroll to position [322, 0]
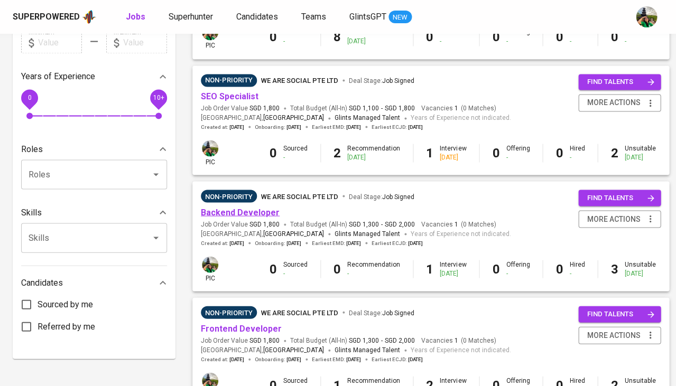
click at [228, 208] on link "Backend Developer" at bounding box center [240, 212] width 79 height 10
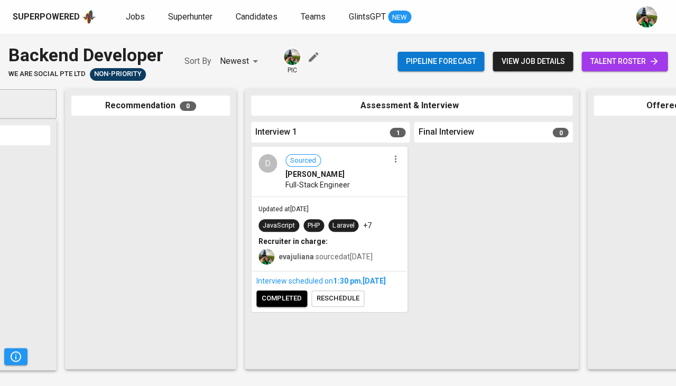
scroll to position [0, 133]
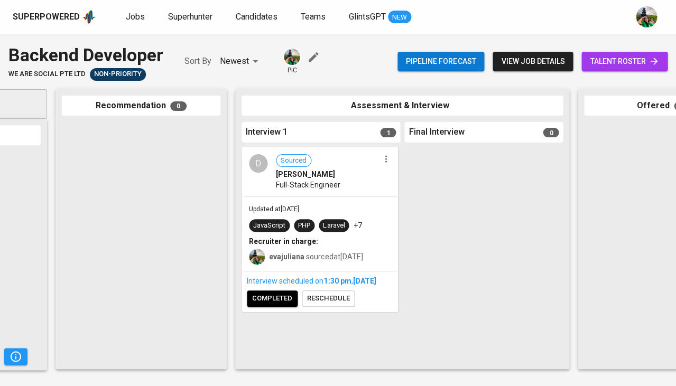
click at [282, 258] on b "evajuliana" at bounding box center [286, 257] width 35 height 8
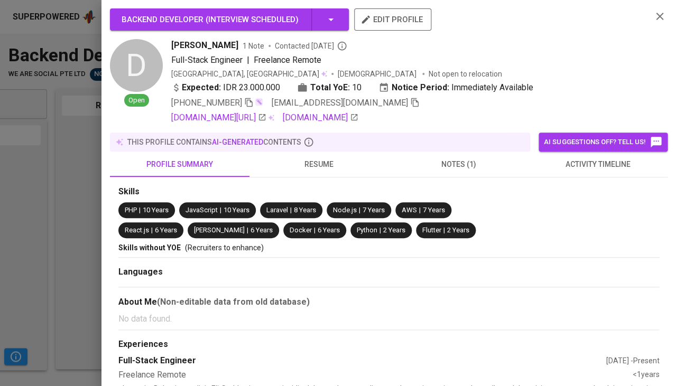
click at [313, 168] on button "resume" at bounding box center [320, 164] width 140 height 25
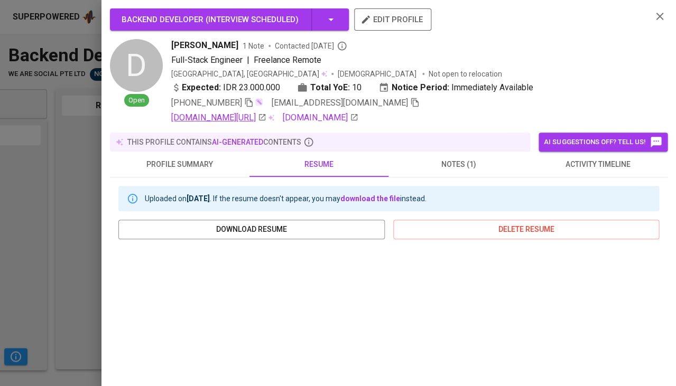
scroll to position [0, 0]
click at [102, 184] on div "Backend Developer ( Interview scheduled ) edit profile D Open Denny Ferdiansyah…" at bounding box center [388, 193] width 575 height 386
click at [75, 176] on div at bounding box center [338, 193] width 676 height 386
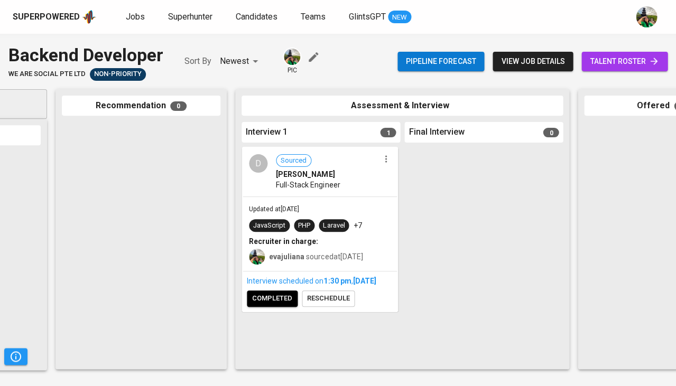
click at [285, 305] on span "completed" at bounding box center [272, 299] width 40 height 12
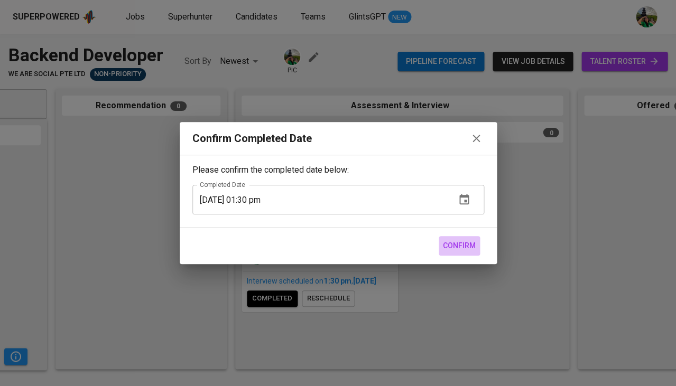
click at [459, 248] on span "Confirm" at bounding box center [459, 245] width 33 height 13
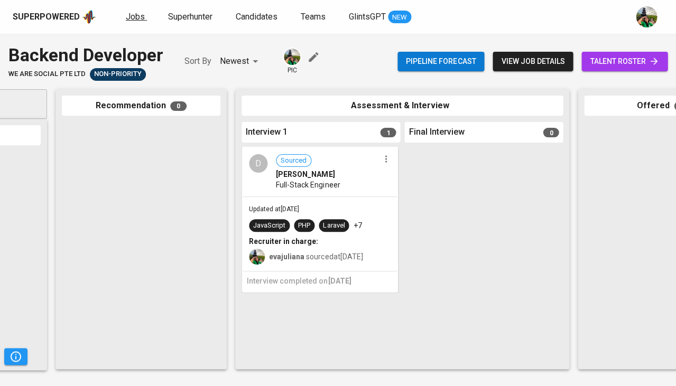
click at [134, 17] on span "Jobs" at bounding box center [135, 17] width 19 height 10
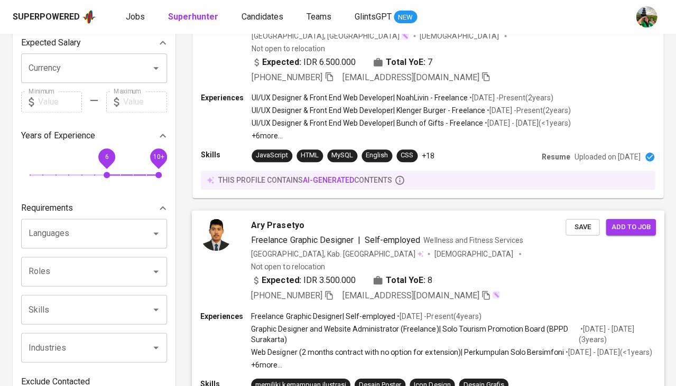
scroll to position [82, 0]
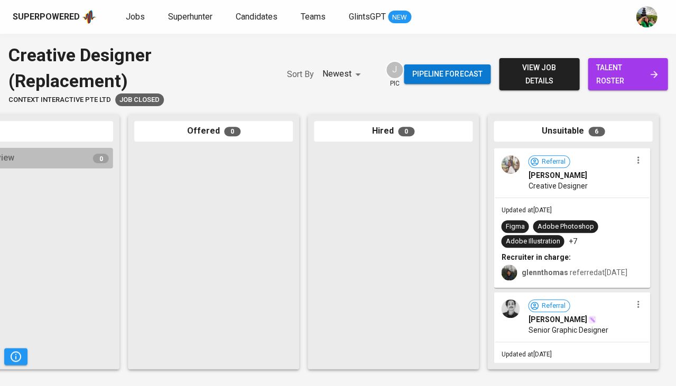
scroll to position [0, 583]
click at [546, 223] on div "Adobe Photoshop" at bounding box center [565, 227] width 57 height 10
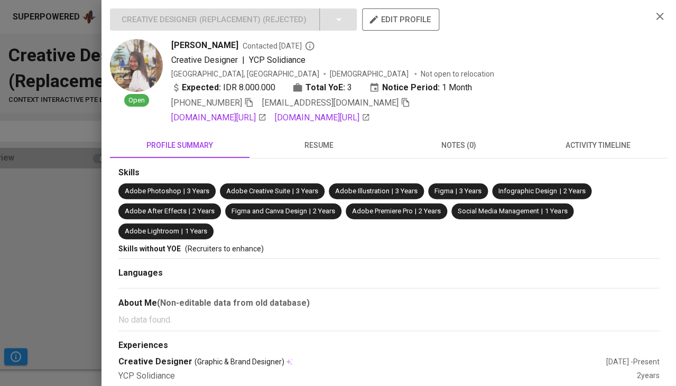
click at [306, 149] on button "resume" at bounding box center [320, 145] width 140 height 25
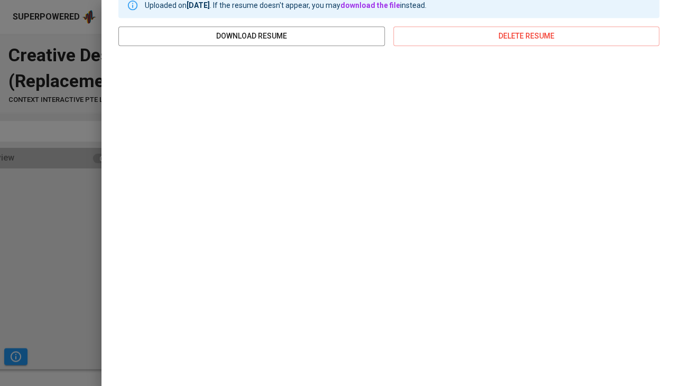
scroll to position [174, 0]
click at [87, 200] on div at bounding box center [338, 193] width 676 height 386
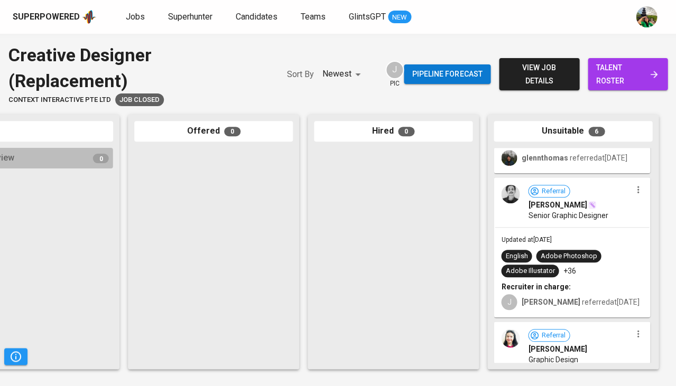
scroll to position [126, 0]
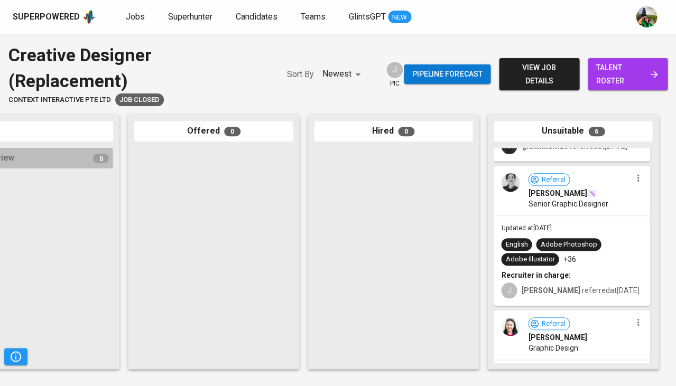
click at [581, 221] on div "Updated at [DATE] English Adobe Photoshop Adobe Illustator +36 Recruiter in cha…" at bounding box center [572, 260] width 154 height 89
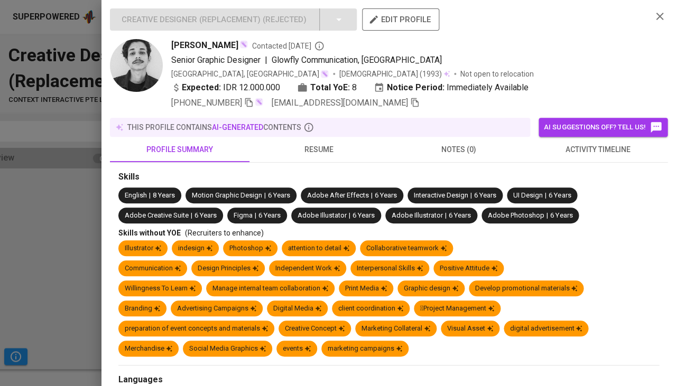
click at [599, 148] on span "activity timeline" at bounding box center [597, 149] width 127 height 13
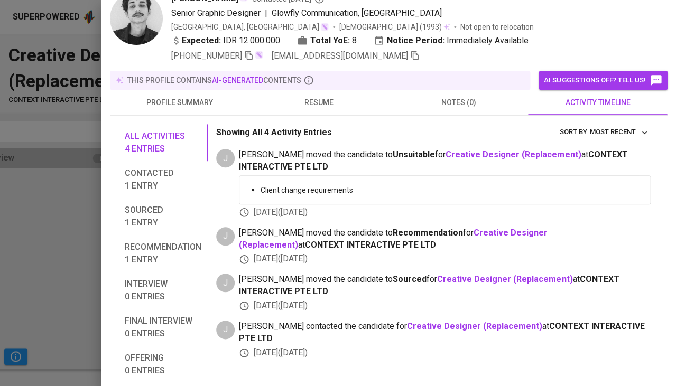
scroll to position [49, 0]
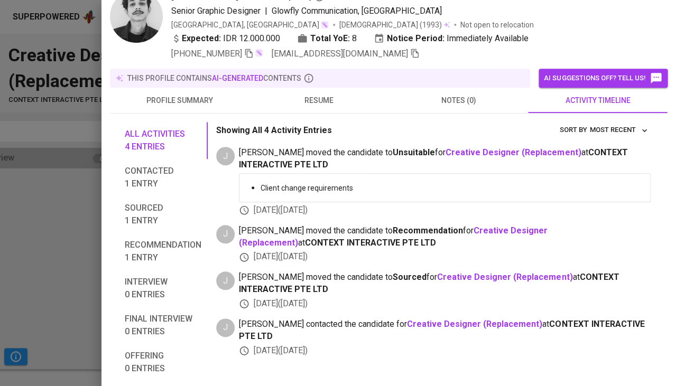
click at [323, 101] on span "resume" at bounding box center [319, 100] width 127 height 13
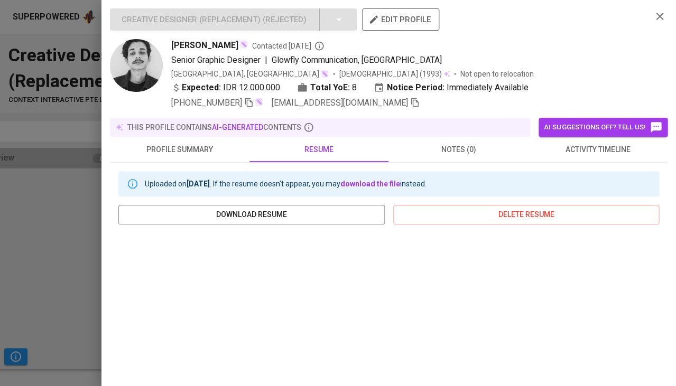
scroll to position [0, 0]
click at [214, 48] on span "[PERSON_NAME]" at bounding box center [204, 45] width 67 height 13
copy span "[PERSON_NAME]"
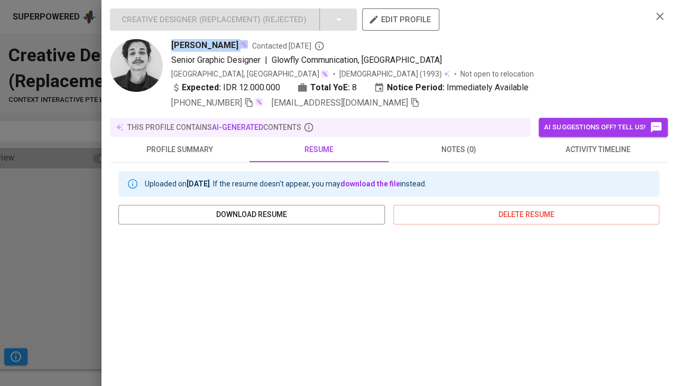
click at [411, 101] on icon "button" at bounding box center [414, 102] width 7 height 9
